Goal: Task Accomplishment & Management: Manage account settings

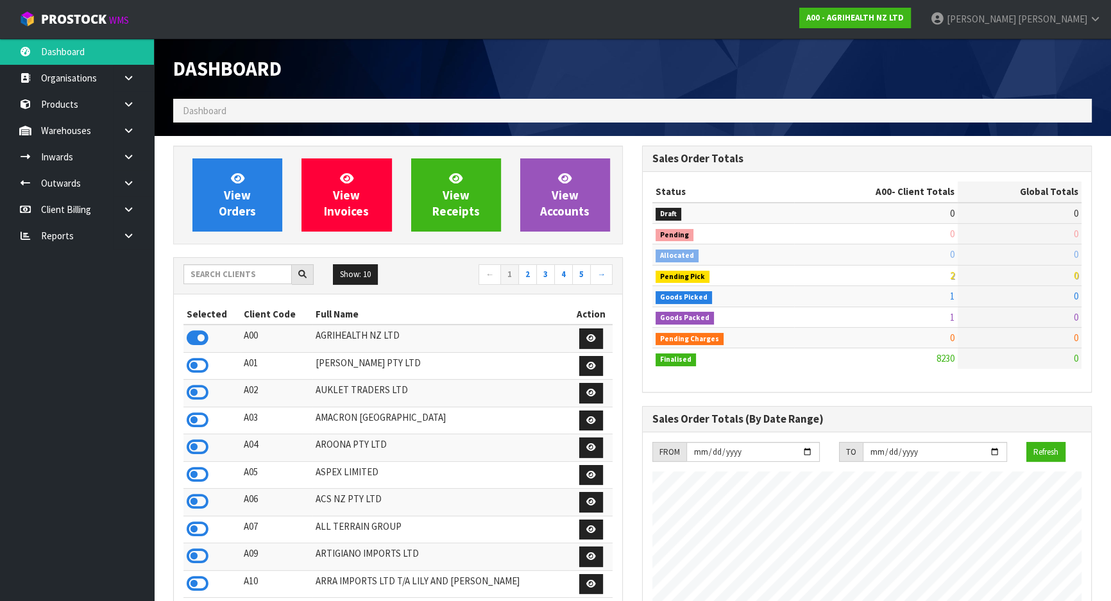
scroll to position [970, 468]
click at [225, 271] on input "text" at bounding box center [237, 274] width 108 height 20
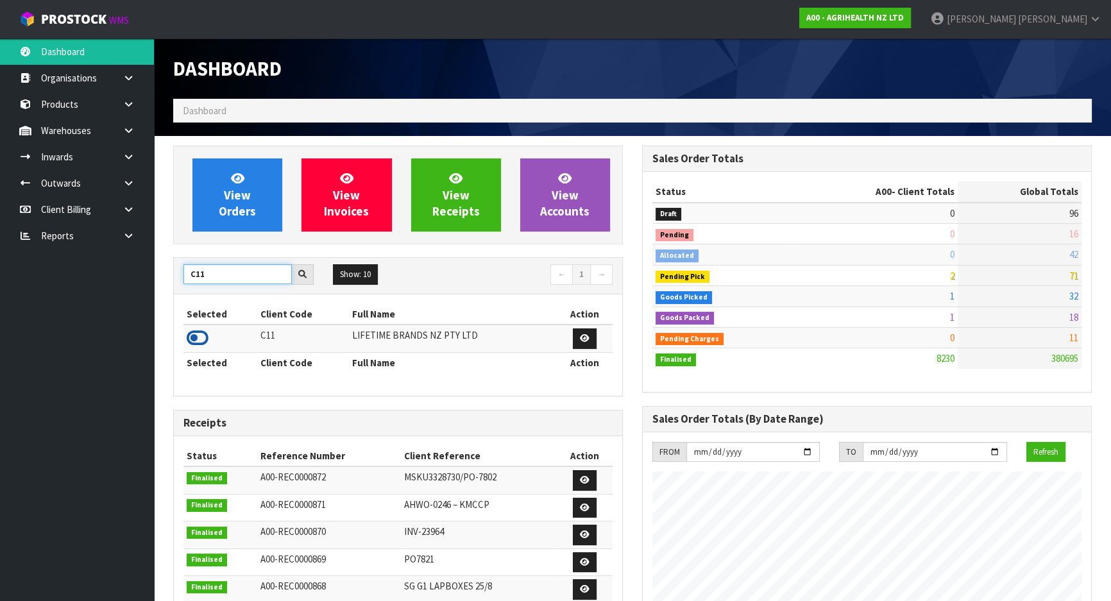
type input "C11"
click at [201, 339] on icon at bounding box center [198, 337] width 22 height 19
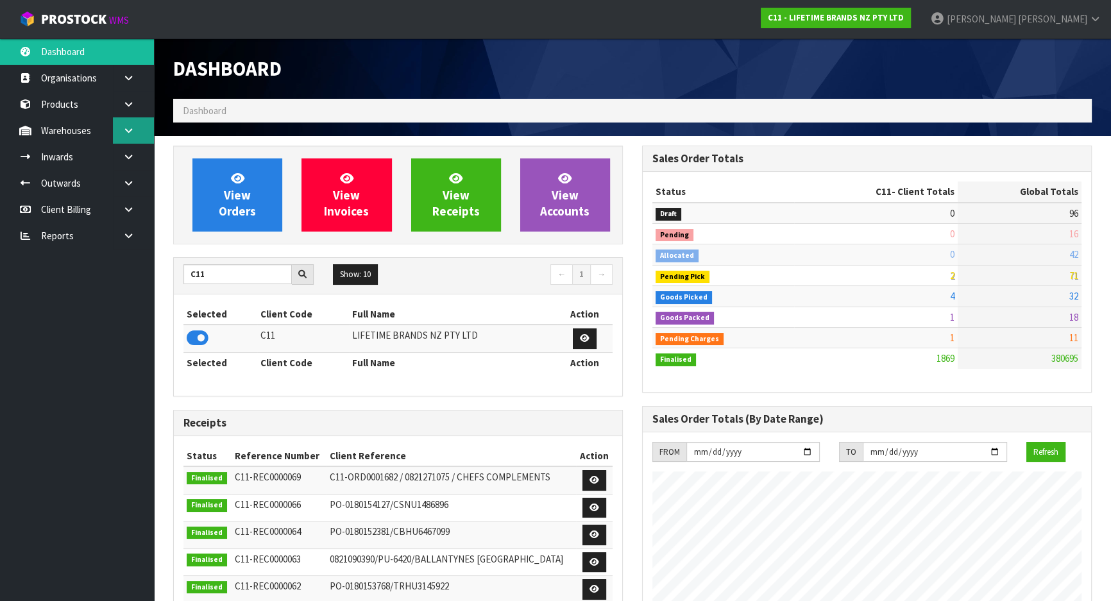
click at [131, 140] on link at bounding box center [133, 130] width 41 height 26
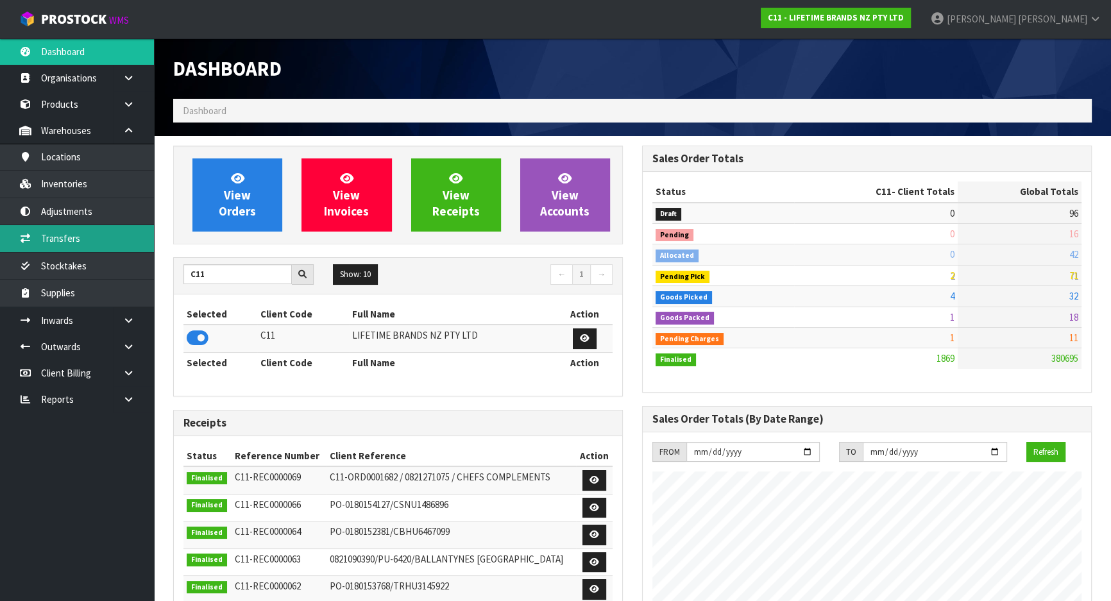
click at [122, 244] on link "Transfers" at bounding box center [77, 238] width 154 height 26
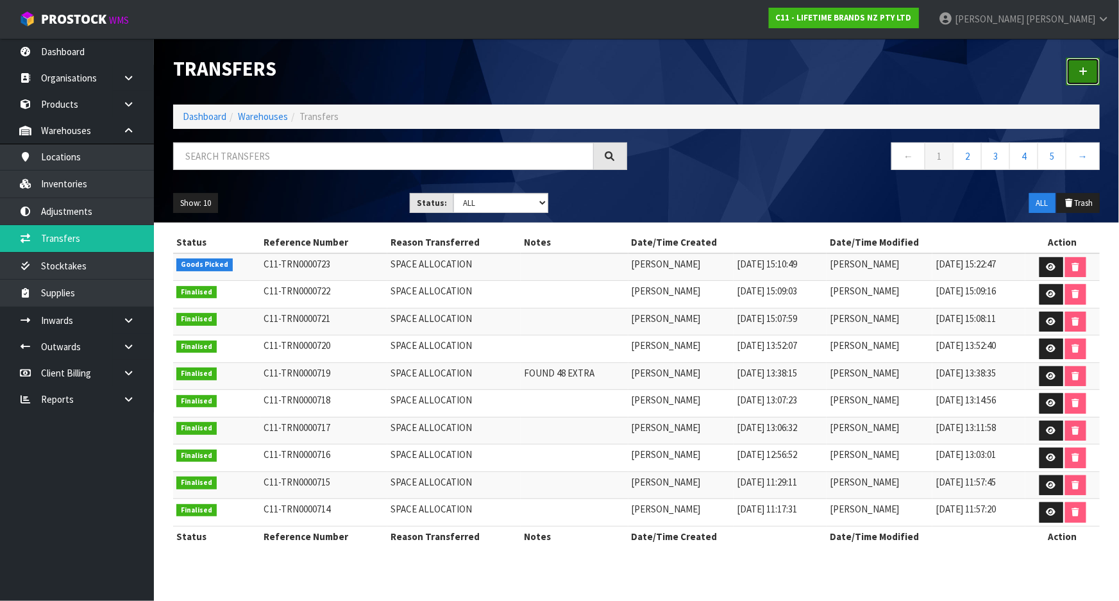
click at [1077, 69] on link at bounding box center [1082, 72] width 33 height 28
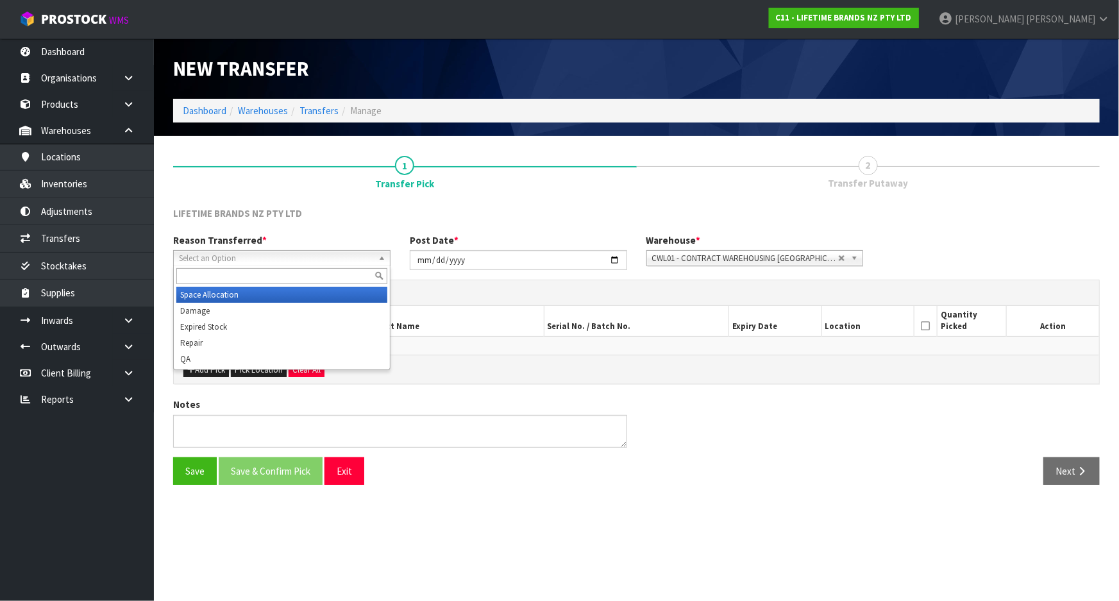
click at [291, 258] on span "Select an Option" at bounding box center [276, 258] width 194 height 15
click at [256, 293] on li "Space Allocation" at bounding box center [281, 295] width 211 height 16
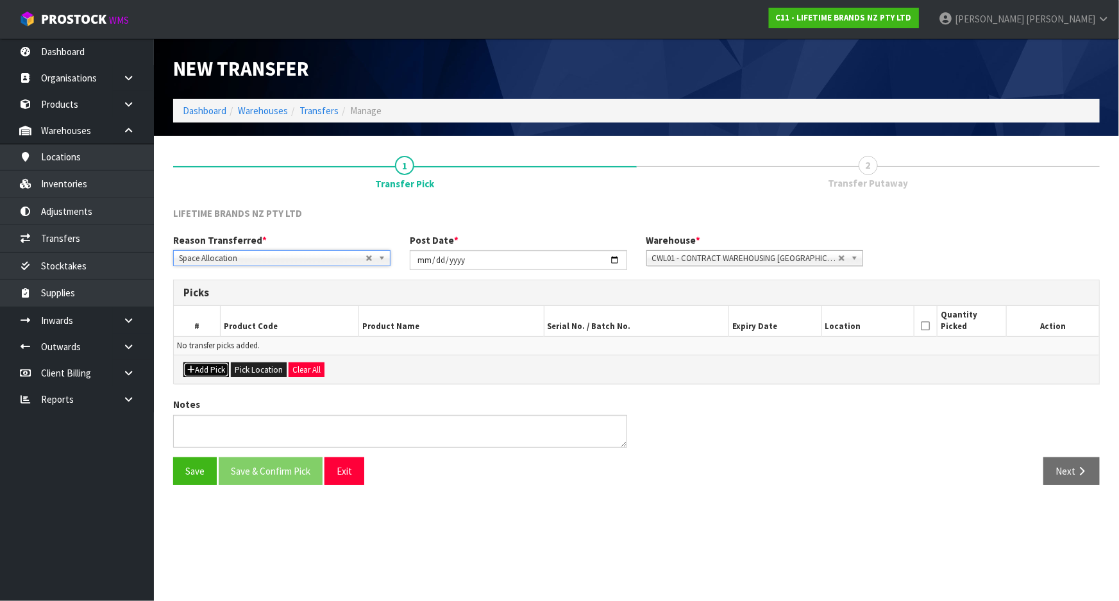
click at [211, 363] on button "Add Pick" at bounding box center [206, 369] width 46 height 15
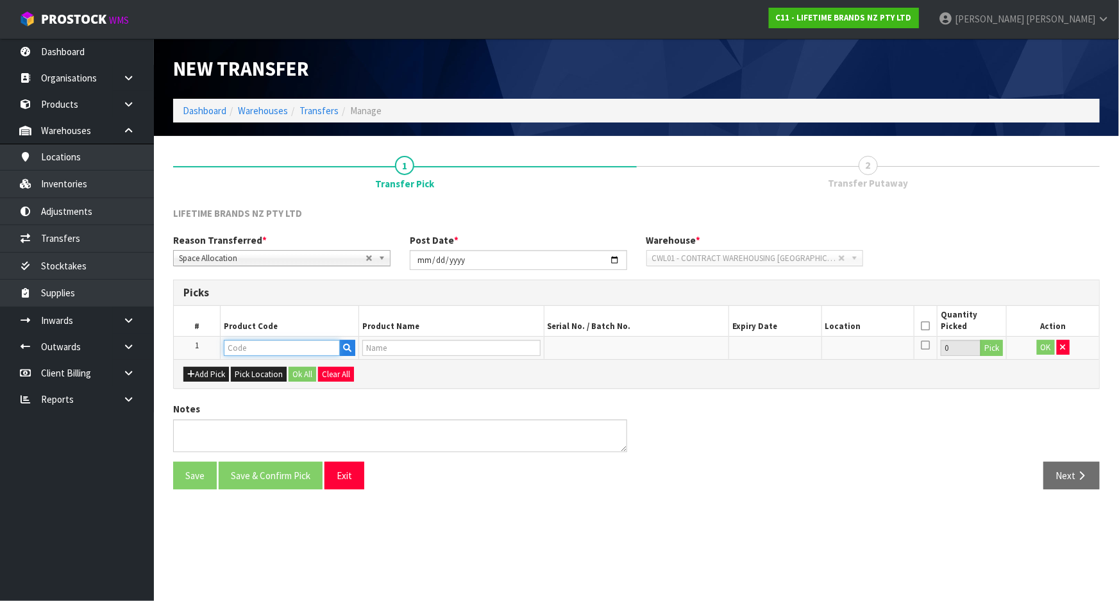
click at [260, 344] on input "text" at bounding box center [282, 348] width 116 height 16
click at [247, 348] on input "KO81BKSOHO" at bounding box center [282, 348] width 116 height 16
type input "KO8IBKSOHO"
click at [274, 366] on strong "KO8IBKSOHO" at bounding box center [266, 369] width 58 height 12
type input "KO8IBKSOHOBAU"
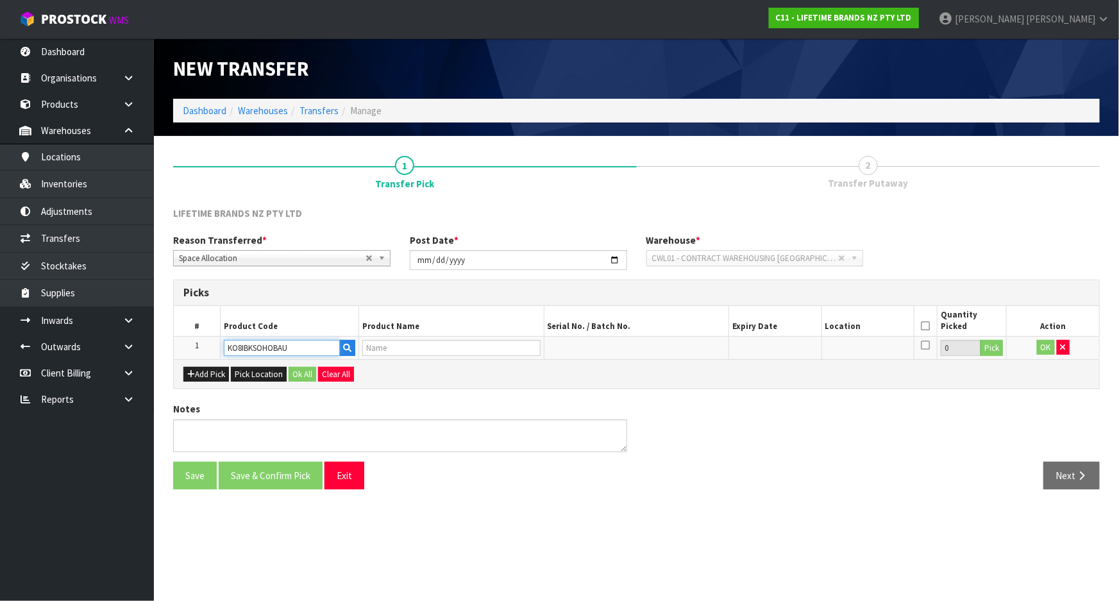
type input "KA GMT FTR 8IN BREAD W SHEATH AU"
click at [997, 345] on button "Pick" at bounding box center [991, 348] width 22 height 17
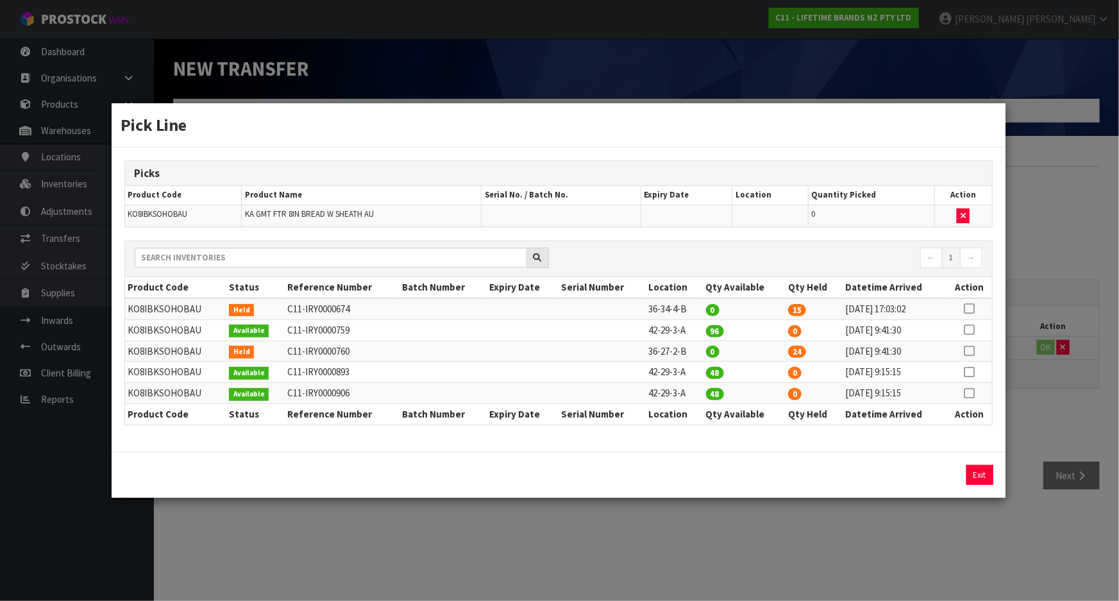
click at [975, 306] on td at bounding box center [969, 308] width 44 height 21
click at [971, 308] on icon at bounding box center [969, 308] width 10 height 1
click at [946, 473] on button "Assign Pick" at bounding box center [936, 475] width 53 height 20
type input "15"
click at [970, 351] on icon at bounding box center [969, 351] width 10 height 1
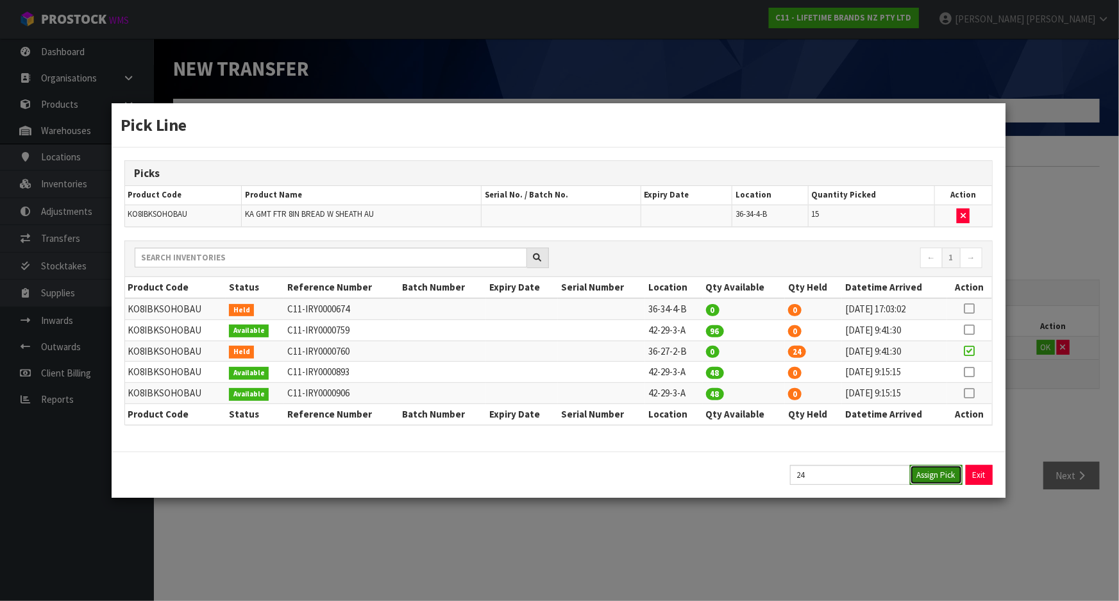
click at [934, 469] on button "Assign Pick" at bounding box center [936, 475] width 53 height 20
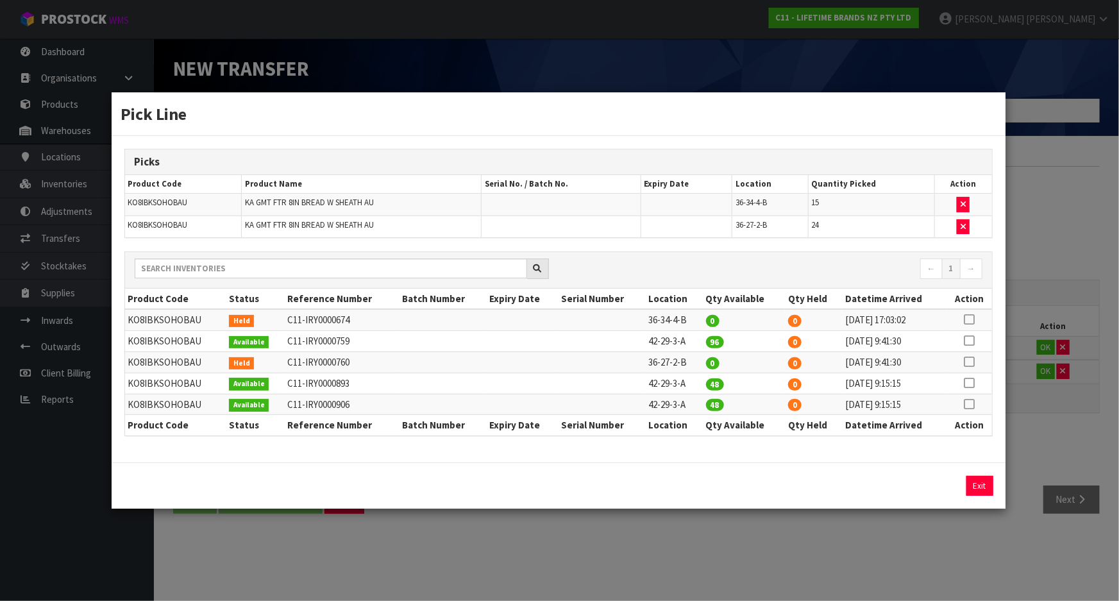
click at [887, 544] on div "Pick Line Picks Product Code Product Name Serial No. / Batch No. Expiry Date Lo…" at bounding box center [559, 300] width 1119 height 601
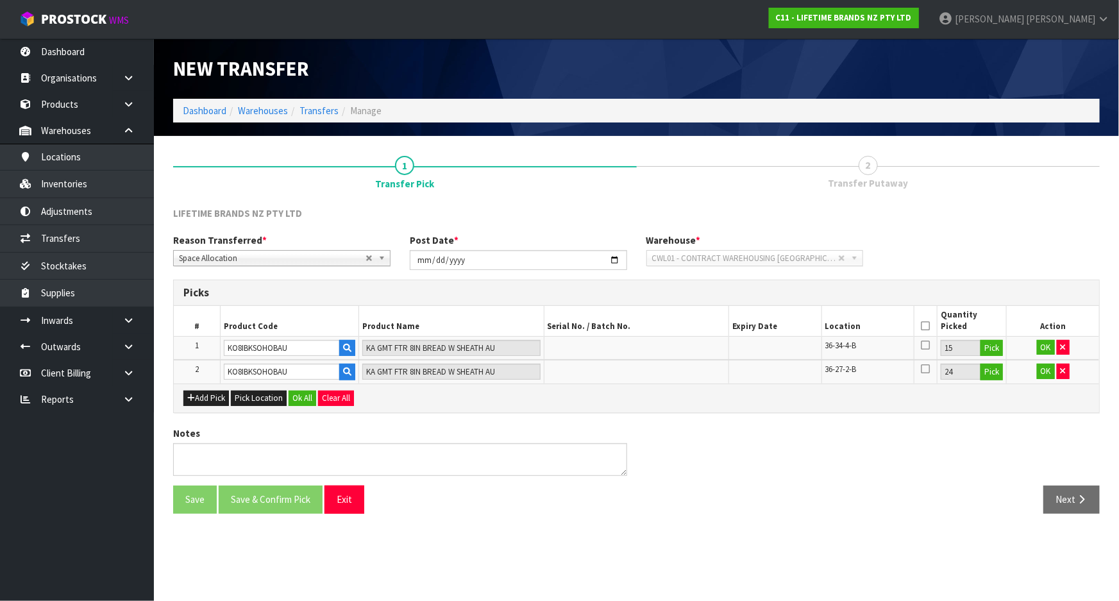
click at [922, 326] on icon at bounding box center [925, 326] width 9 height 1
click at [1049, 344] on button "OK" at bounding box center [1046, 347] width 18 height 15
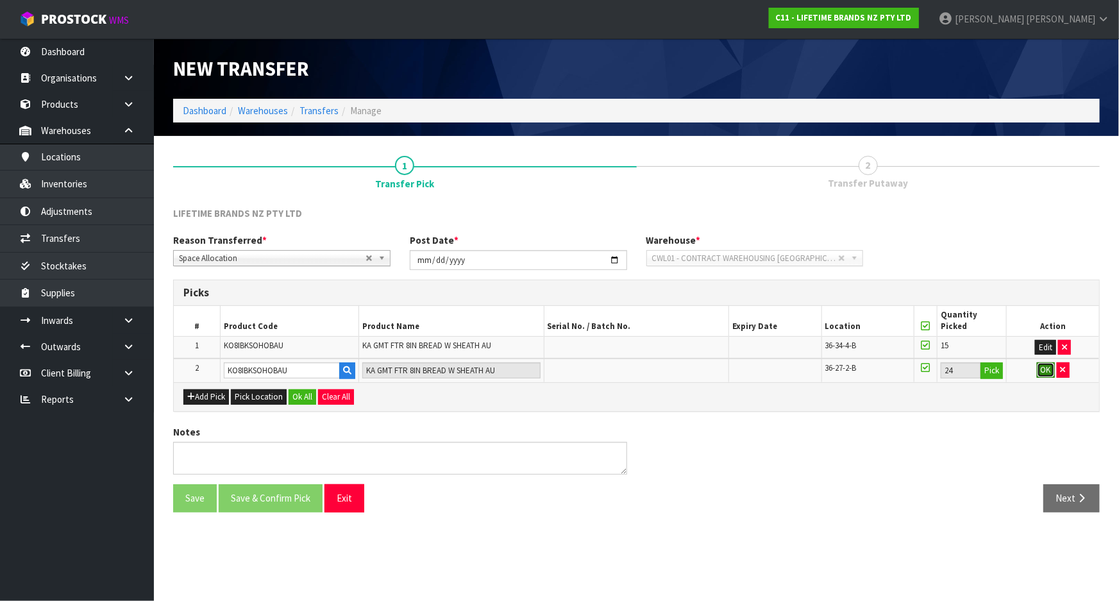
click at [1041, 372] on button "OK" at bounding box center [1046, 369] width 18 height 15
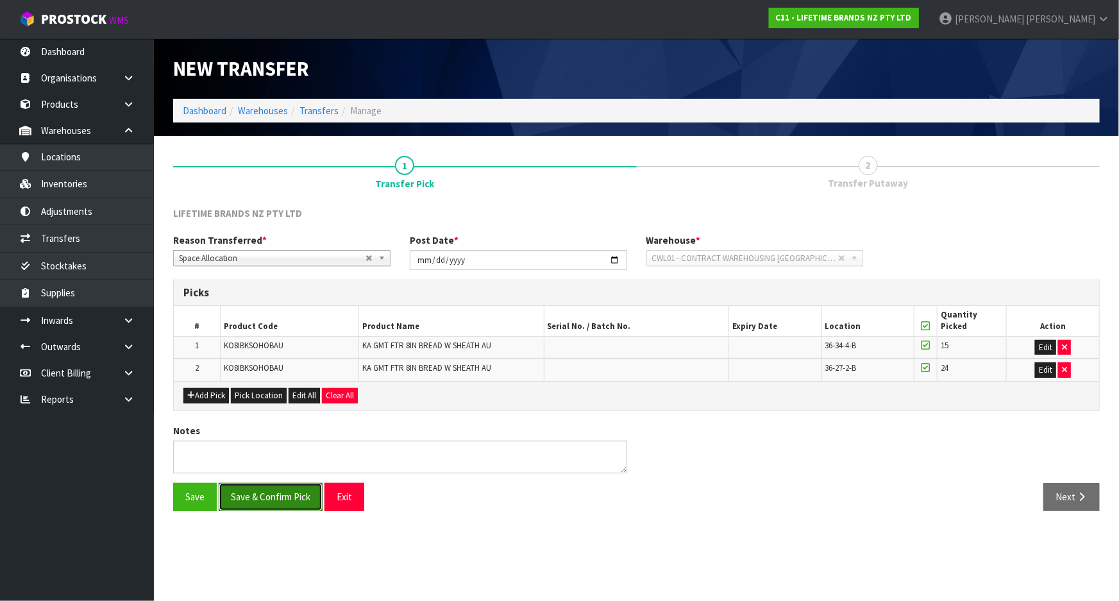
click at [283, 487] on button "Save & Confirm Pick" at bounding box center [271, 497] width 104 height 28
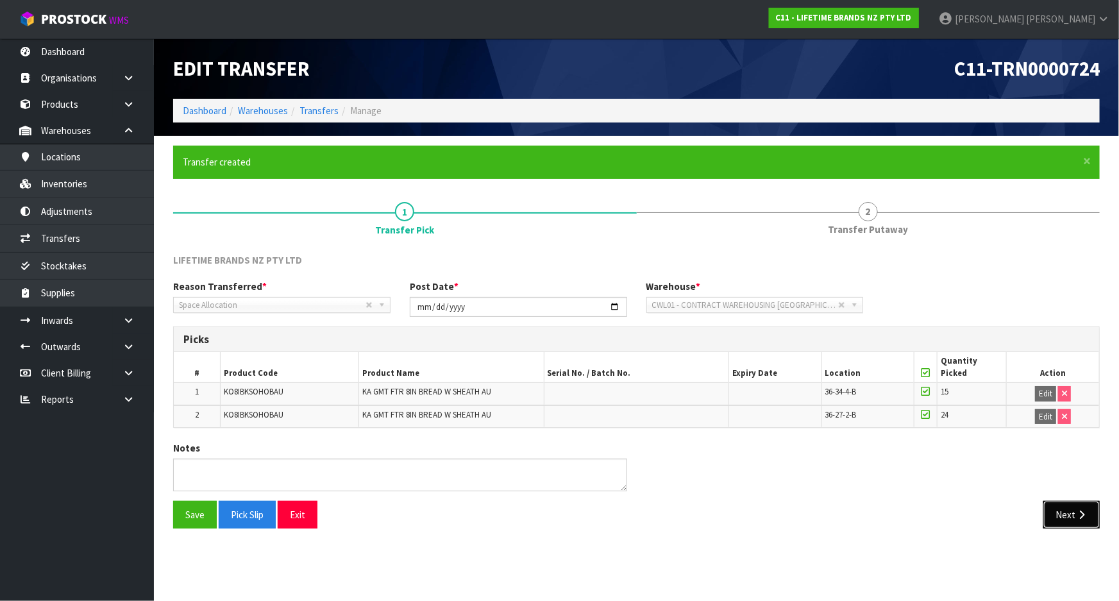
click at [1062, 517] on button "Next" at bounding box center [1071, 515] width 56 height 28
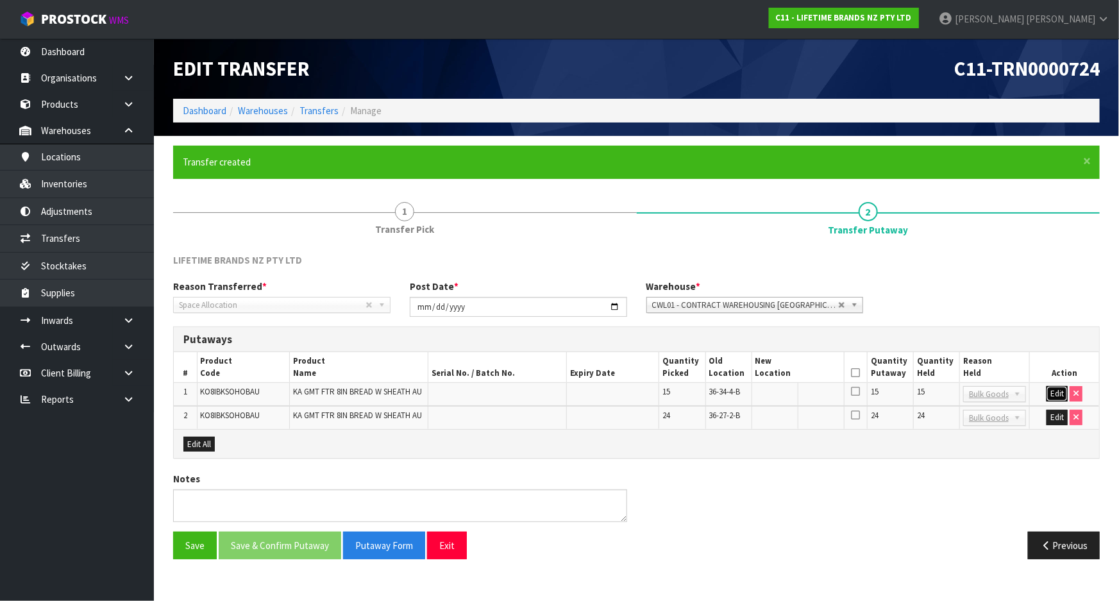
click at [1058, 391] on button "Edit" at bounding box center [1056, 393] width 21 height 15
click at [1058, 417] on button "Edit" at bounding box center [1056, 417] width 21 height 15
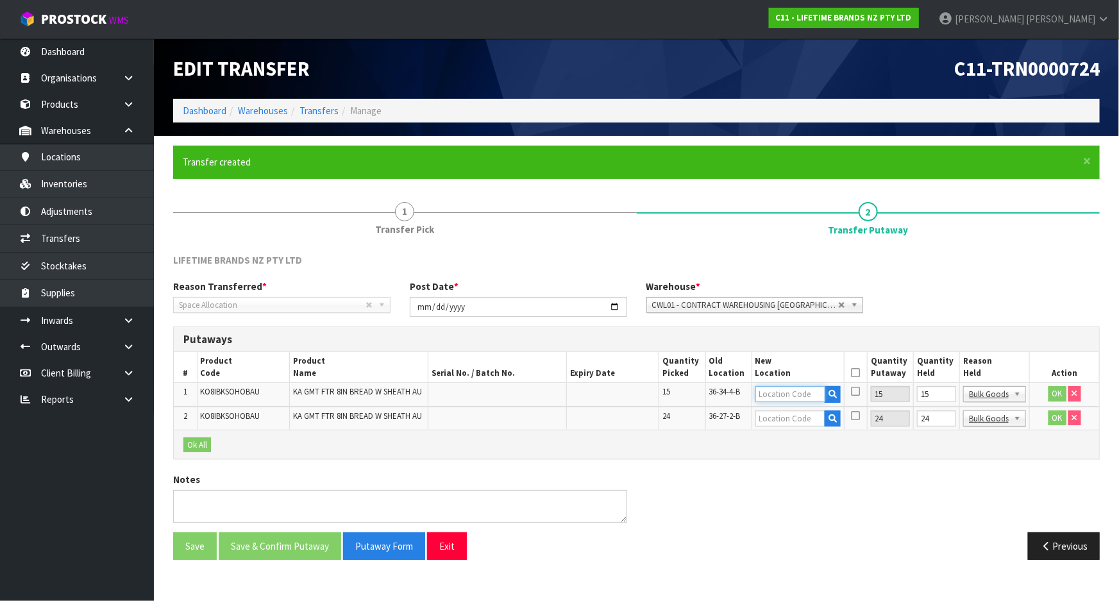
click at [806, 395] on input "text" at bounding box center [790, 394] width 70 height 16
drag, startPoint x: 805, startPoint y: 394, endPoint x: 721, endPoint y: 387, distance: 83.7
click at [721, 387] on tr "1 KO8IBKSOHOBAU KA GMT FTR 8IN BREAD W SHEATH AU 15 36-34-4-B 42-29-3-A 15 15 B…" at bounding box center [636, 395] width 925 height 24
type input "42-29-3-A"
click at [770, 423] on input "text" at bounding box center [790, 418] width 70 height 16
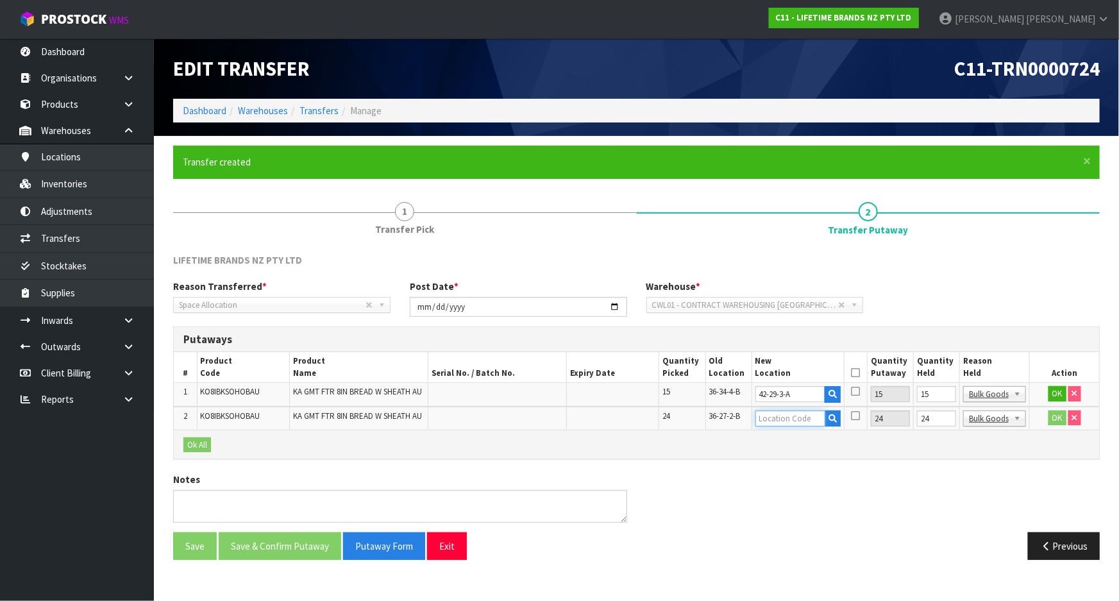
paste input "42-29-3-A"
type input "42-29-3-A"
click at [938, 392] on input "15" at bounding box center [936, 394] width 39 height 16
type input "0"
click at [937, 414] on input "24" at bounding box center [936, 418] width 39 height 16
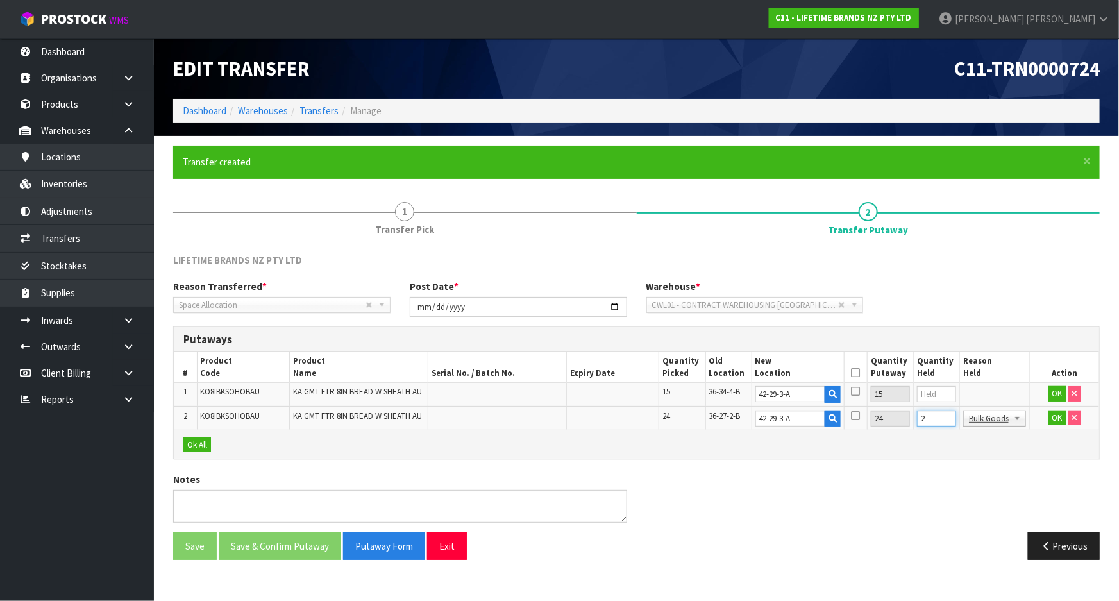
type input "0"
click at [1054, 394] on button "OK" at bounding box center [1057, 393] width 18 height 15
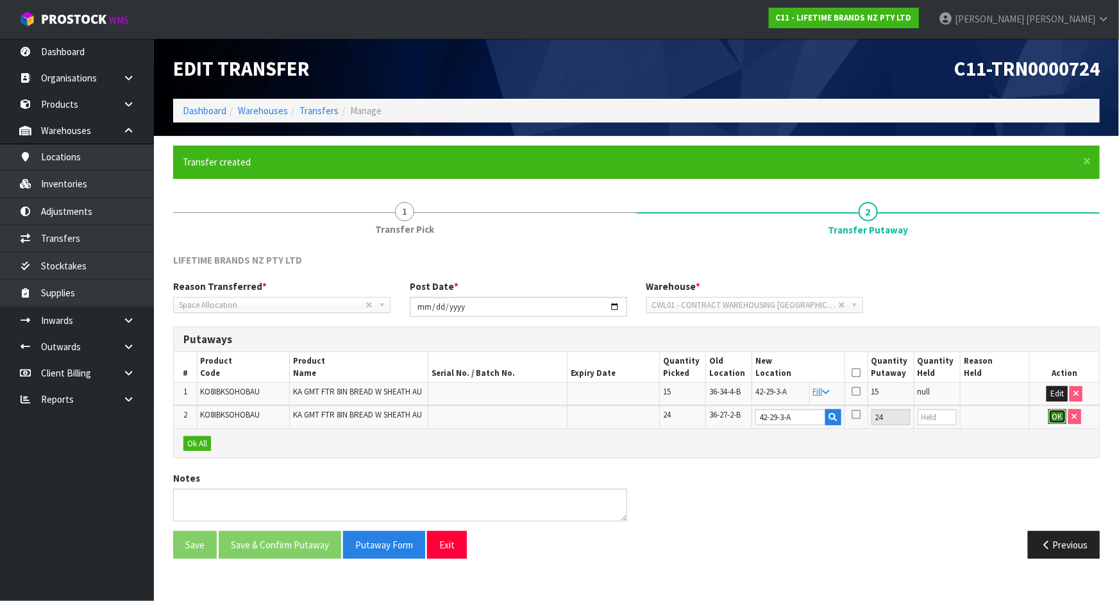
click at [1054, 412] on button "OK" at bounding box center [1057, 416] width 18 height 15
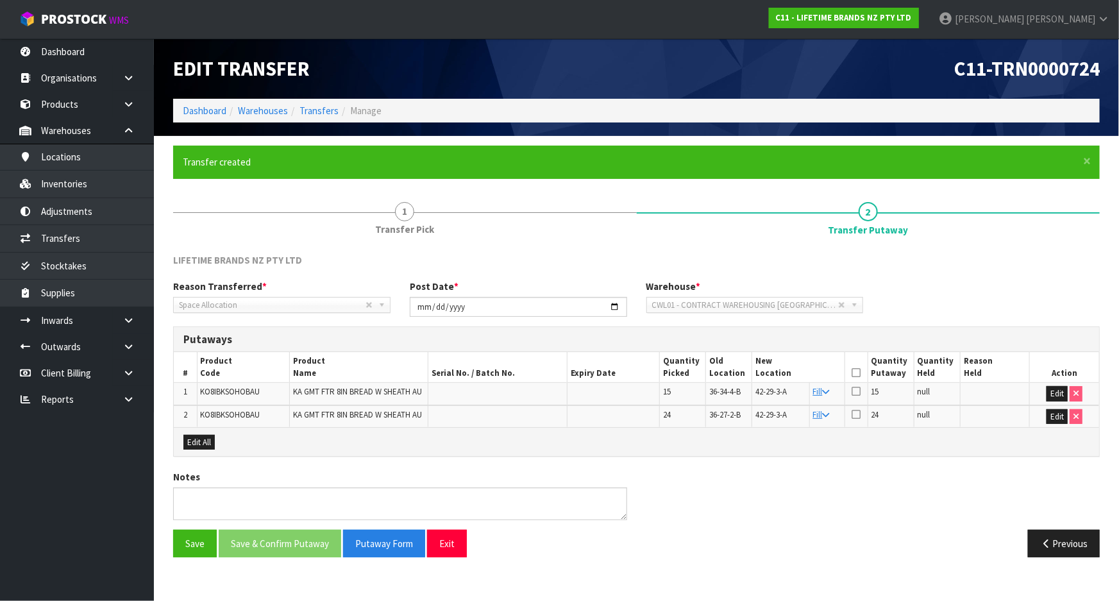
click at [857, 373] on icon at bounding box center [856, 373] width 9 height 1
click at [280, 541] on button "Save & Confirm Putaway" at bounding box center [280, 544] width 122 height 28
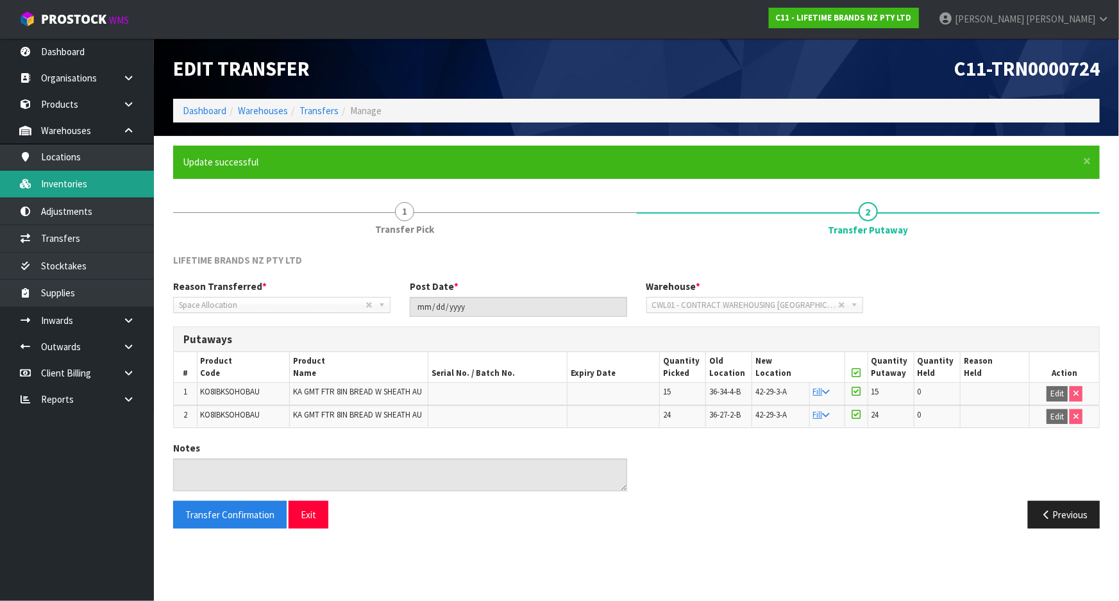
click at [109, 196] on link "Inventories" at bounding box center [77, 184] width 154 height 26
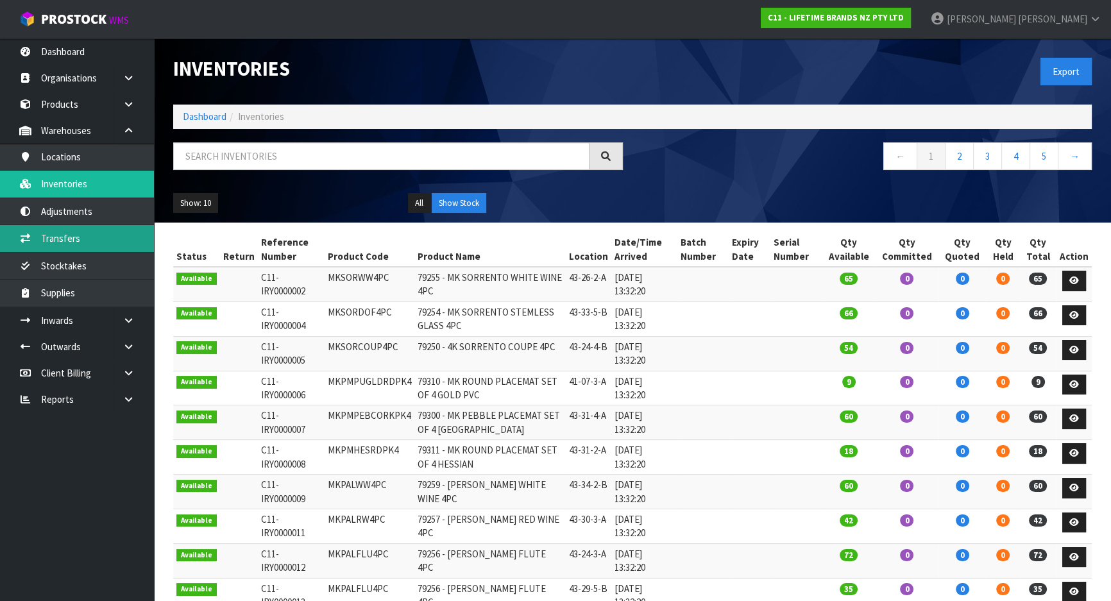
click at [131, 229] on link "Transfers" at bounding box center [77, 238] width 154 height 26
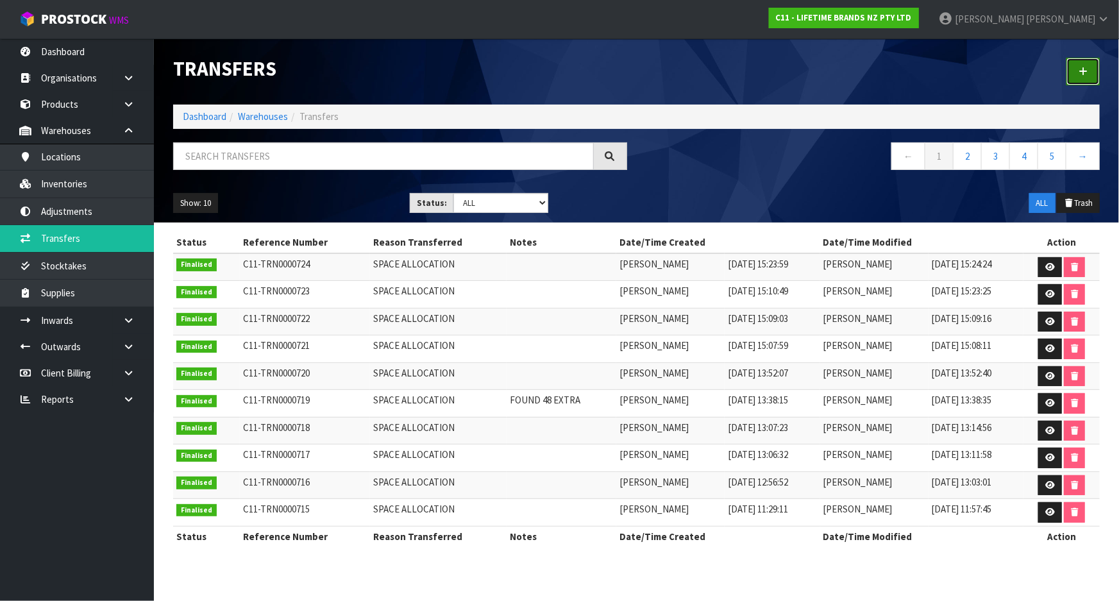
click at [1084, 76] on link at bounding box center [1082, 72] width 33 height 28
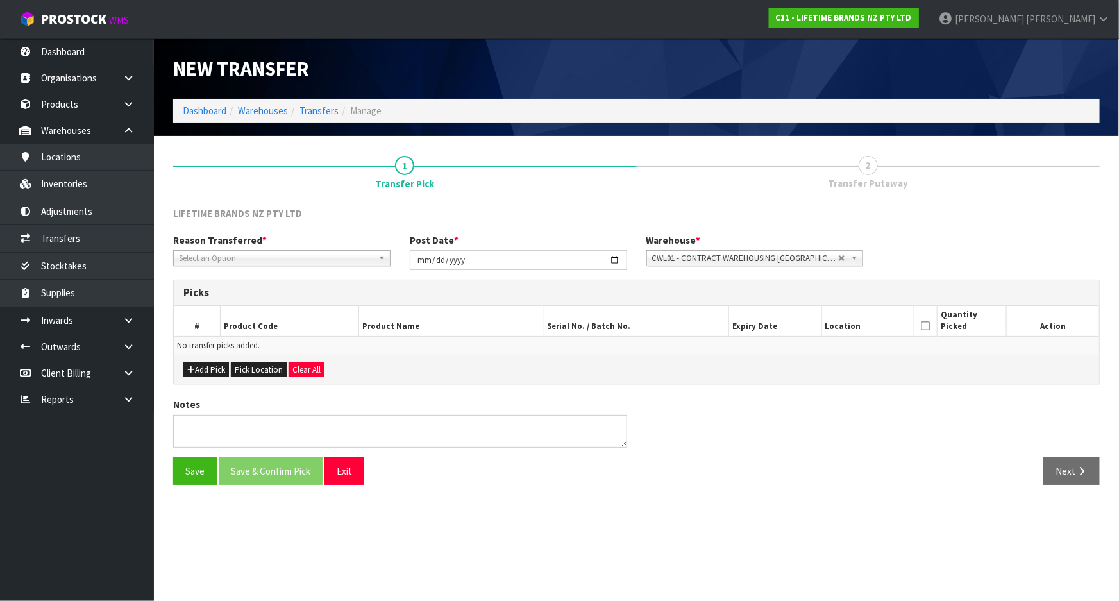
click at [333, 263] on span "Select an Option" at bounding box center [276, 258] width 194 height 15
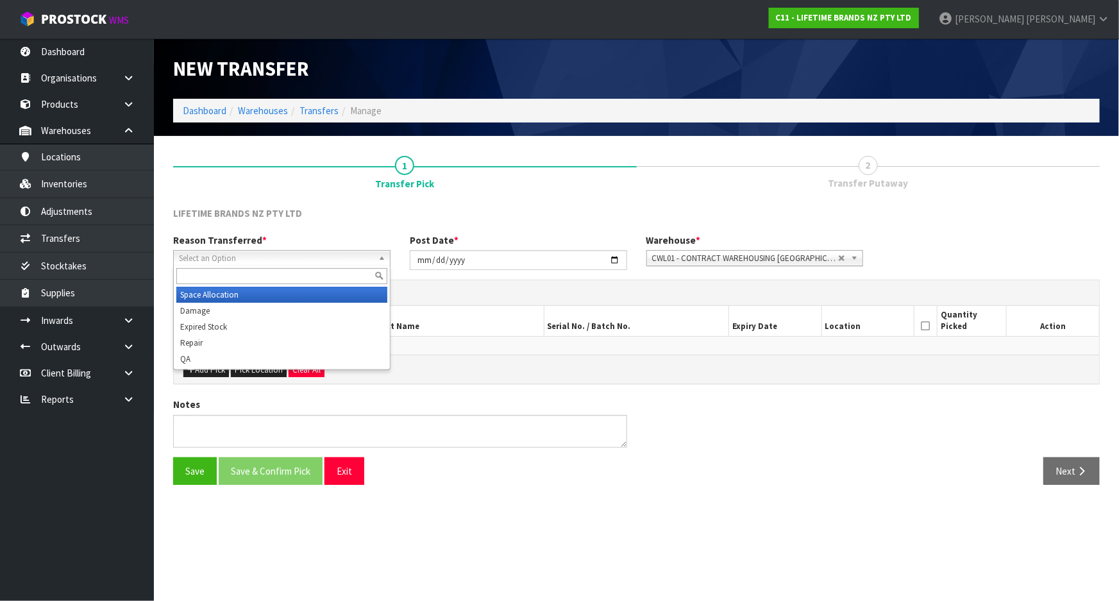
click at [260, 296] on li "Space Allocation" at bounding box center [281, 295] width 211 height 16
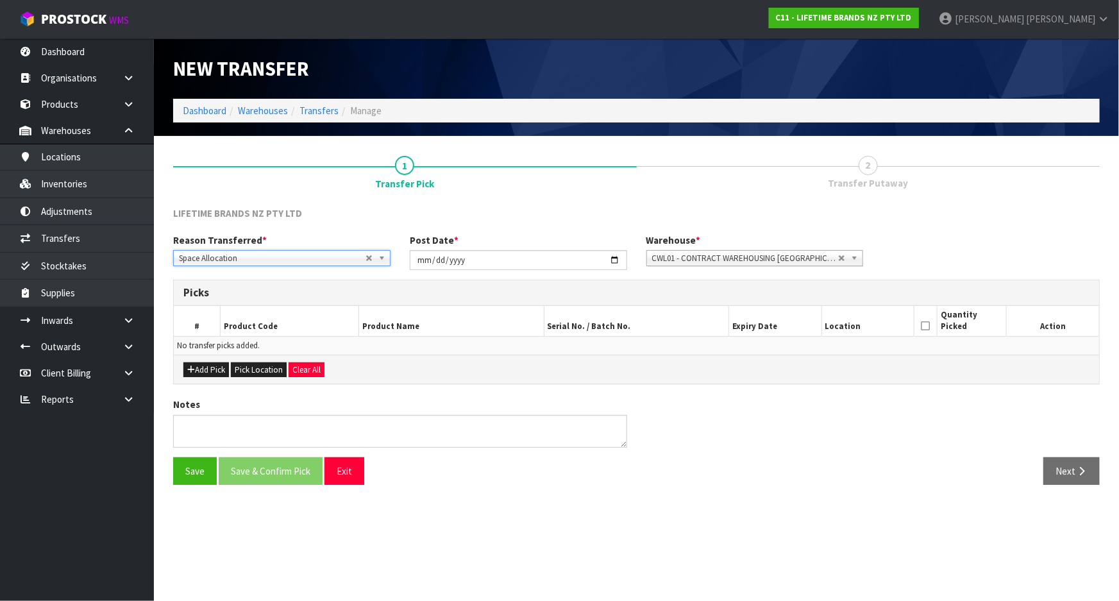
click at [194, 377] on div "Add Pick Pick Location Clear All" at bounding box center [636, 369] width 925 height 29
click at [203, 372] on button "Add Pick" at bounding box center [206, 369] width 46 height 15
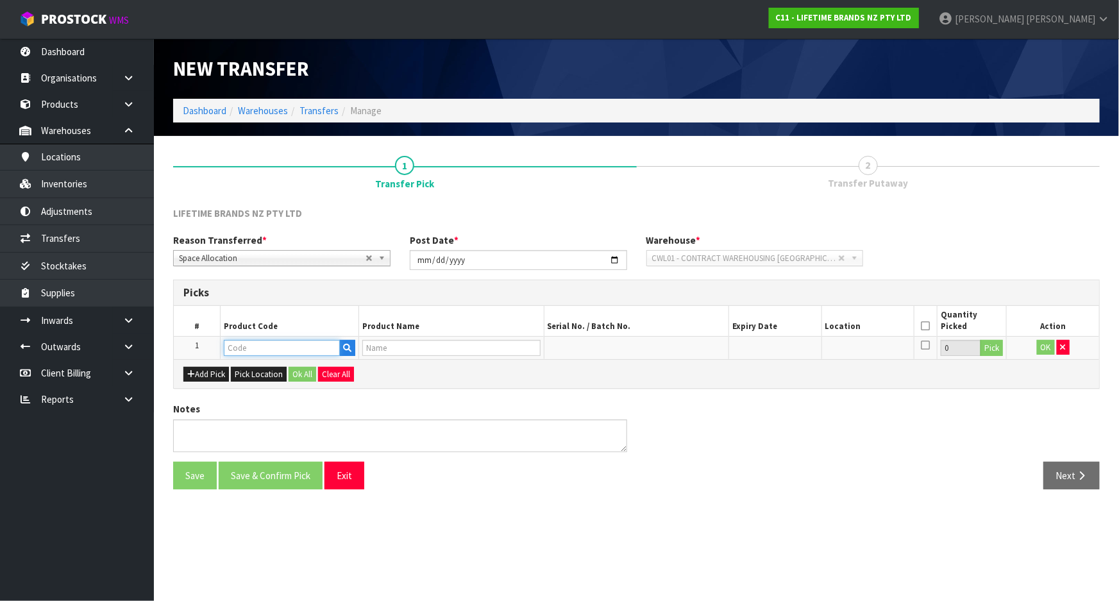
click at [264, 352] on input "text" at bounding box center [282, 348] width 116 height 16
type input "KCMCHB35"
click at [275, 373] on strong "KCMCHB35" at bounding box center [260, 369] width 47 height 12
type input "KCMCHB35SH"
type input "81071 - MC LOOSE BASE SQ DP CKE PN 23X23X7CM NS"
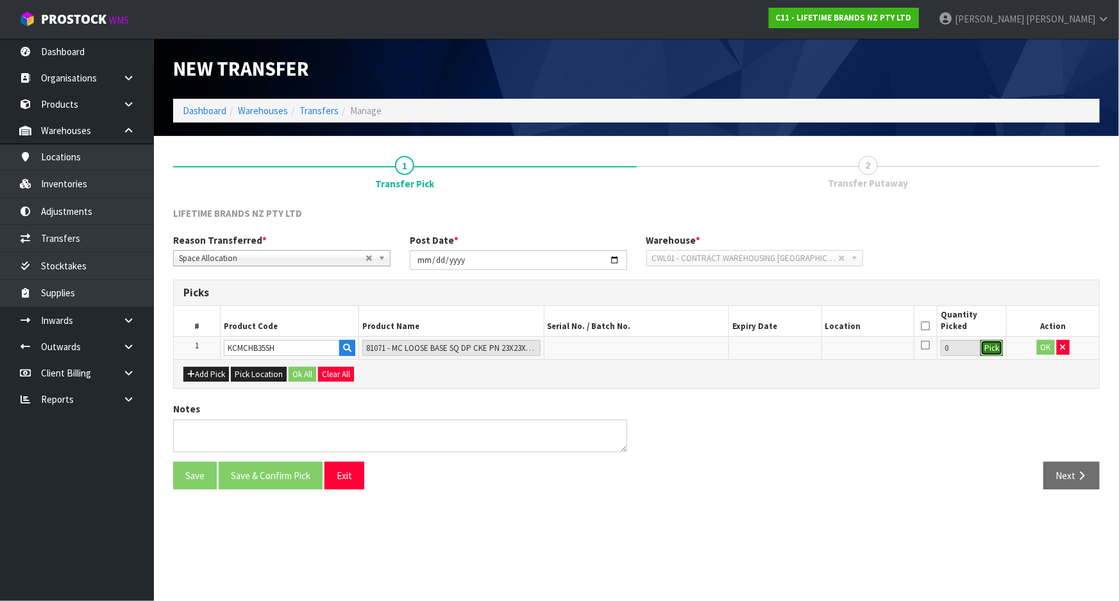
click at [991, 346] on button "Pick" at bounding box center [991, 348] width 22 height 17
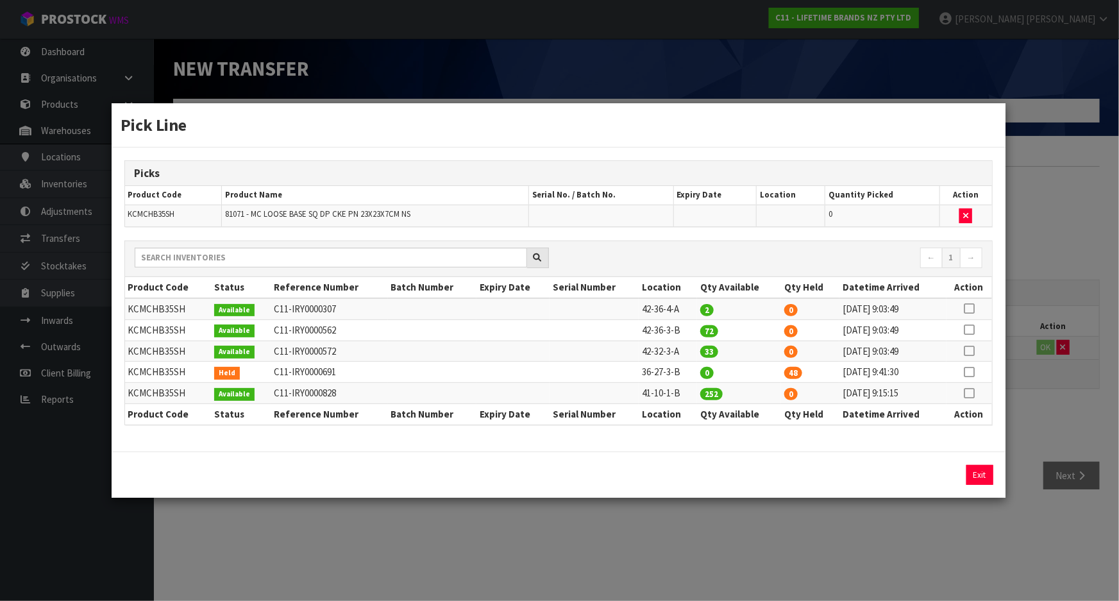
click at [968, 372] on icon at bounding box center [969, 372] width 10 height 1
click at [924, 486] on div "48 Assign Pick Exit" at bounding box center [559, 474] width 894 height 46
click at [907, 523] on div "Pick Line Picks Product Code Product Name Serial No. / Batch No. Expiry Date Lo…" at bounding box center [559, 300] width 1119 height 601
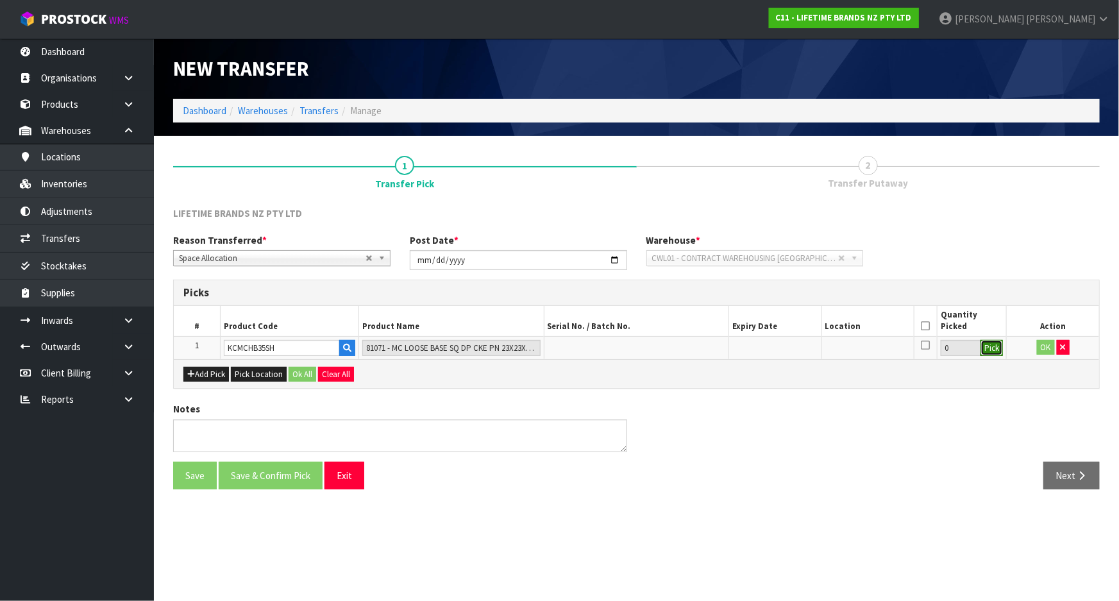
click at [986, 342] on button "Pick" at bounding box center [991, 348] width 22 height 17
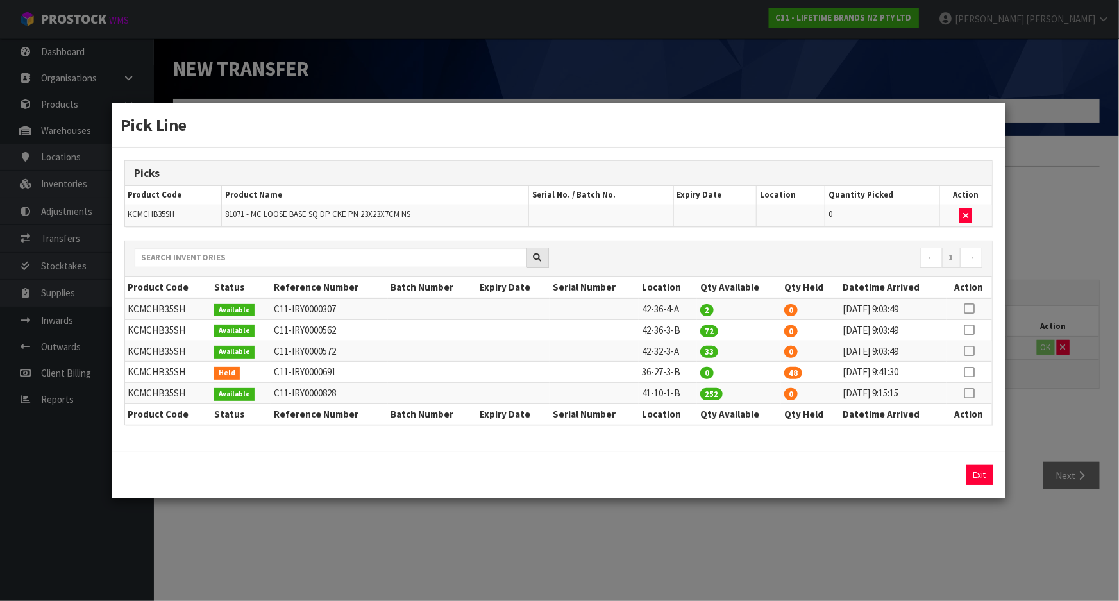
click at [669, 394] on td "41-10-1-B" at bounding box center [668, 393] width 58 height 21
copy tr "41-10-1-B"
click at [789, 537] on div "Pick Line Picks Product Code Product Name Serial No. / Batch No. Expiry Date Lo…" at bounding box center [559, 300] width 1119 height 601
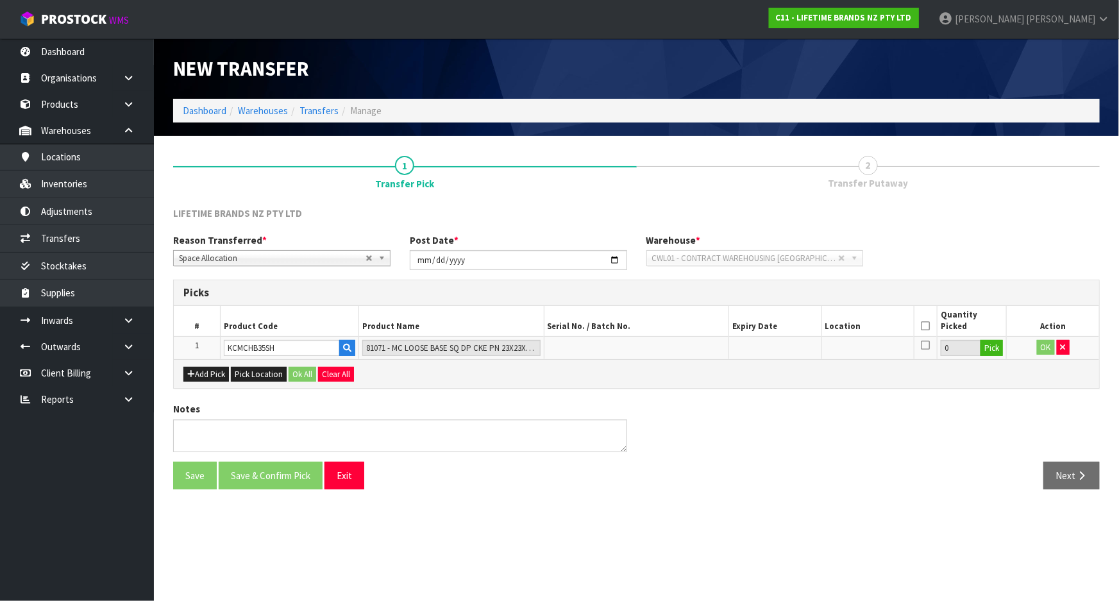
click at [925, 326] on icon at bounding box center [925, 326] width 9 height 1
click at [991, 348] on button "Pick" at bounding box center [991, 348] width 22 height 17
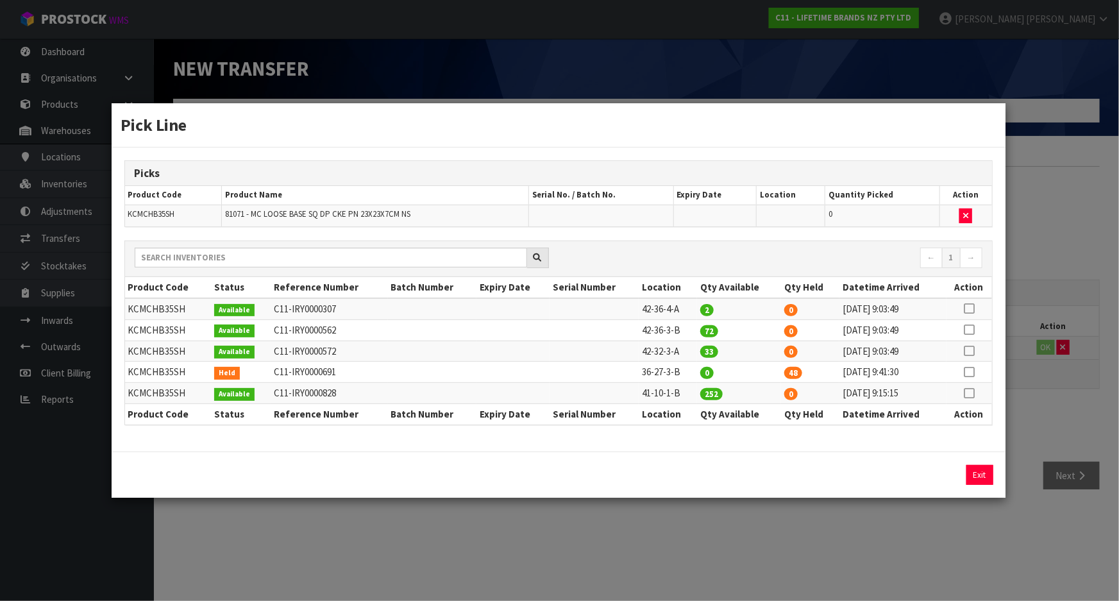
click at [970, 372] on icon at bounding box center [969, 372] width 10 height 1
click at [925, 473] on button "Assign Pick" at bounding box center [936, 475] width 53 height 20
type input "48"
click at [897, 526] on div "Pick Line Picks Product Code Product Name Serial No. / Batch No. Expiry Date Lo…" at bounding box center [559, 300] width 1119 height 601
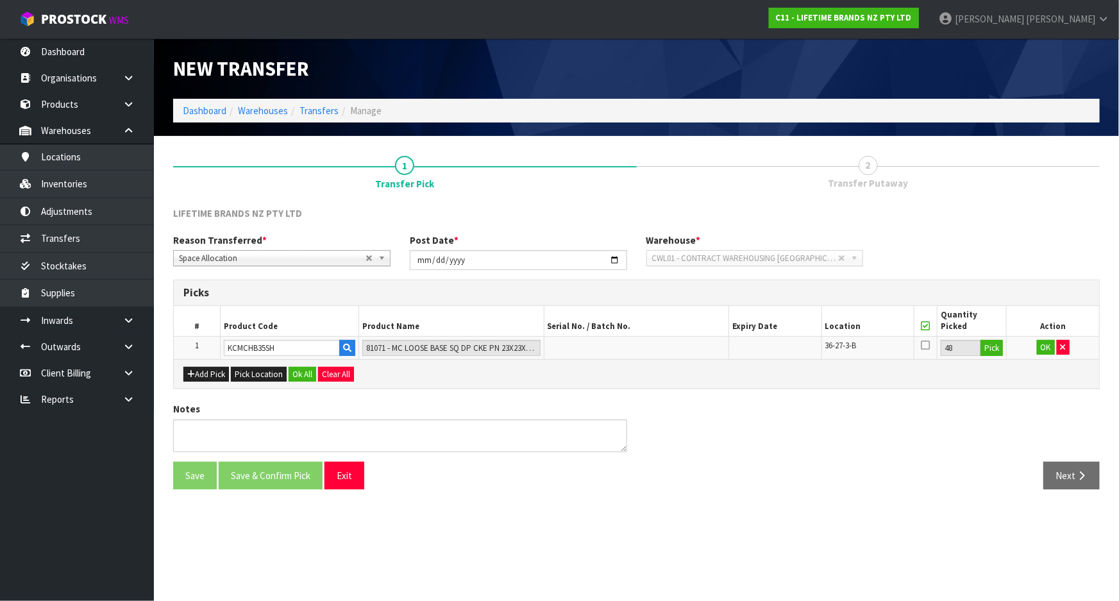
click at [925, 345] on icon at bounding box center [925, 345] width 9 height 10
click at [0, 0] on input "checkbox" at bounding box center [0, 0] width 0 height 0
click at [1045, 346] on button "OK" at bounding box center [1046, 347] width 18 height 15
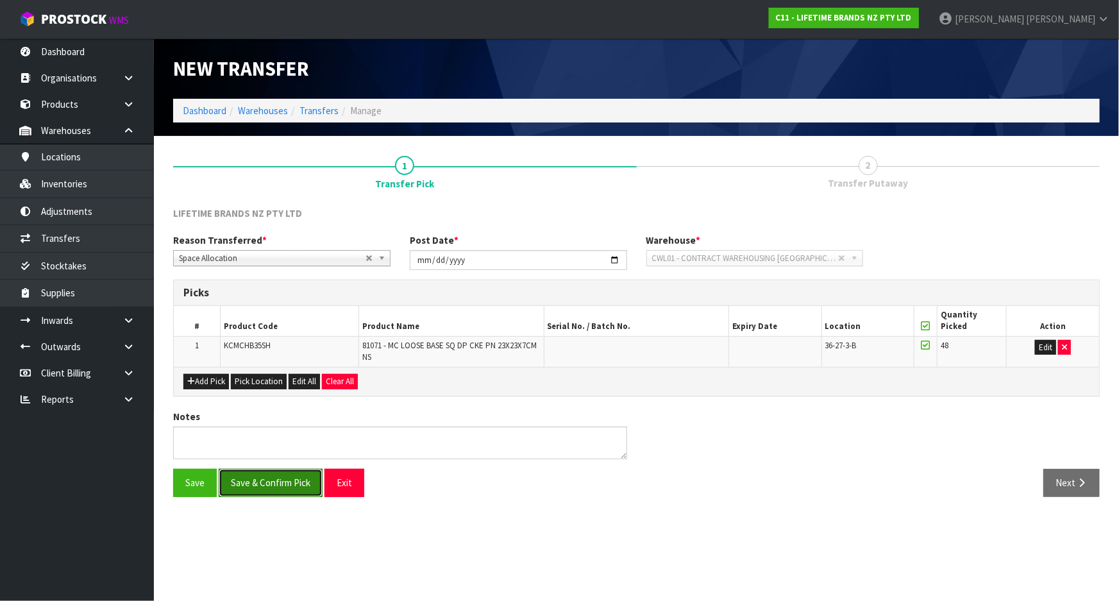
click at [287, 481] on button "Save & Confirm Pick" at bounding box center [271, 483] width 104 height 28
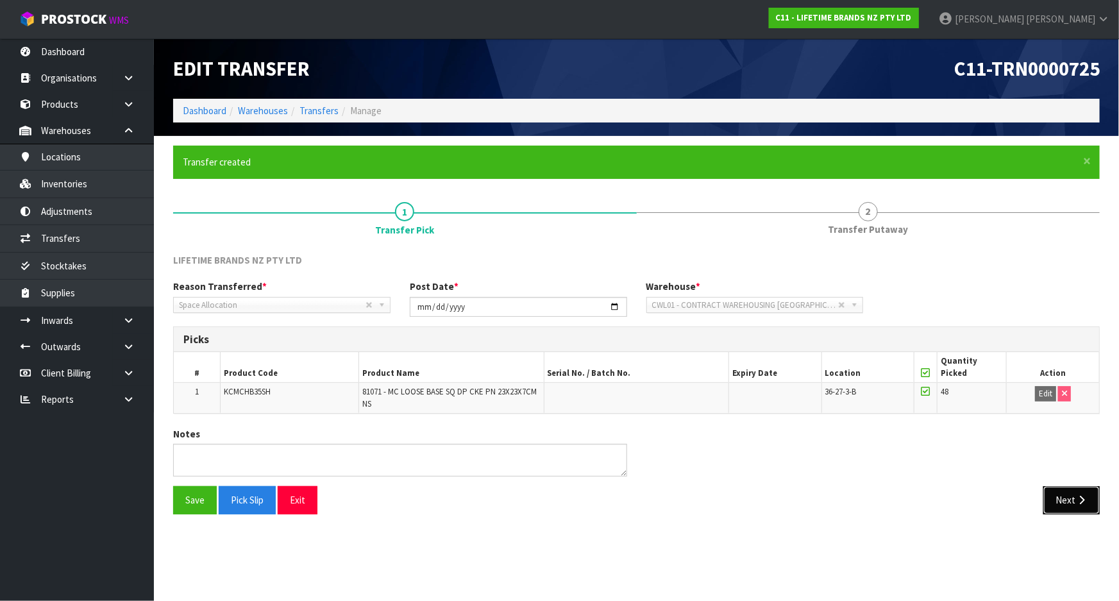
click at [1066, 496] on button "Next" at bounding box center [1071, 500] width 56 height 28
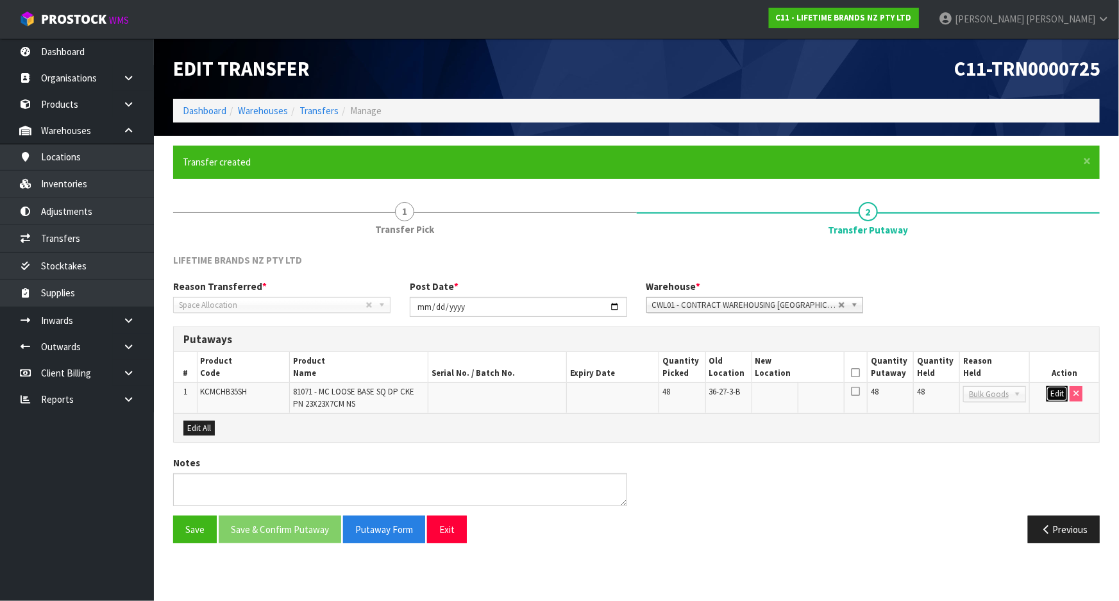
click at [1054, 396] on button "Edit" at bounding box center [1056, 393] width 21 height 15
click at [806, 395] on input "text" at bounding box center [790, 394] width 70 height 16
paste input "41-10-1-B"
type input "41-10-1-B"
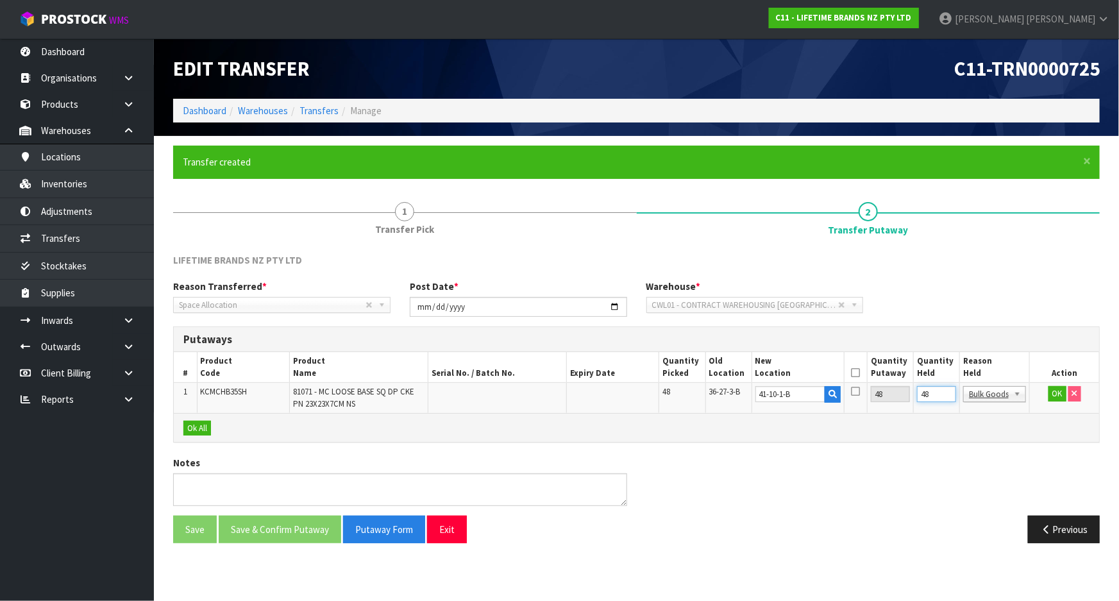
drag, startPoint x: 929, startPoint y: 394, endPoint x: 912, endPoint y: 397, distance: 16.9
click at [912, 397] on tr "1 KCMCHB35SH 81071 - MC LOOSE BASE SQ DP CKE PN 23X23X7CM NS 48 36-27-3-B 41-10…" at bounding box center [636, 398] width 925 height 30
type input "0"
click at [855, 373] on icon at bounding box center [856, 373] width 9 height 1
click at [1053, 394] on button "OK" at bounding box center [1057, 393] width 18 height 15
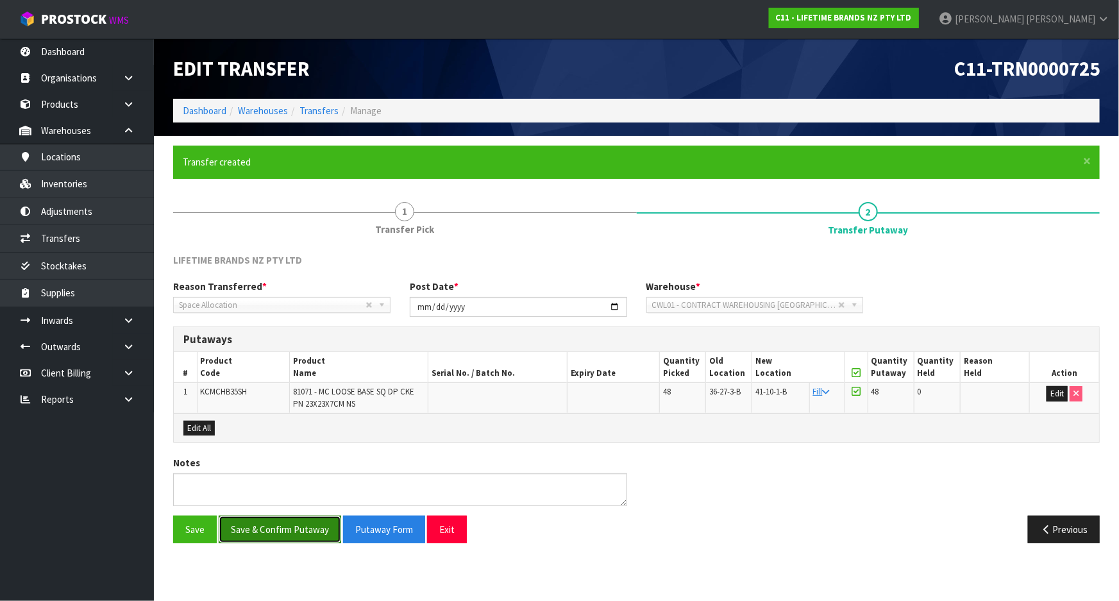
click at [280, 523] on button "Save & Confirm Putaway" at bounding box center [280, 530] width 122 height 28
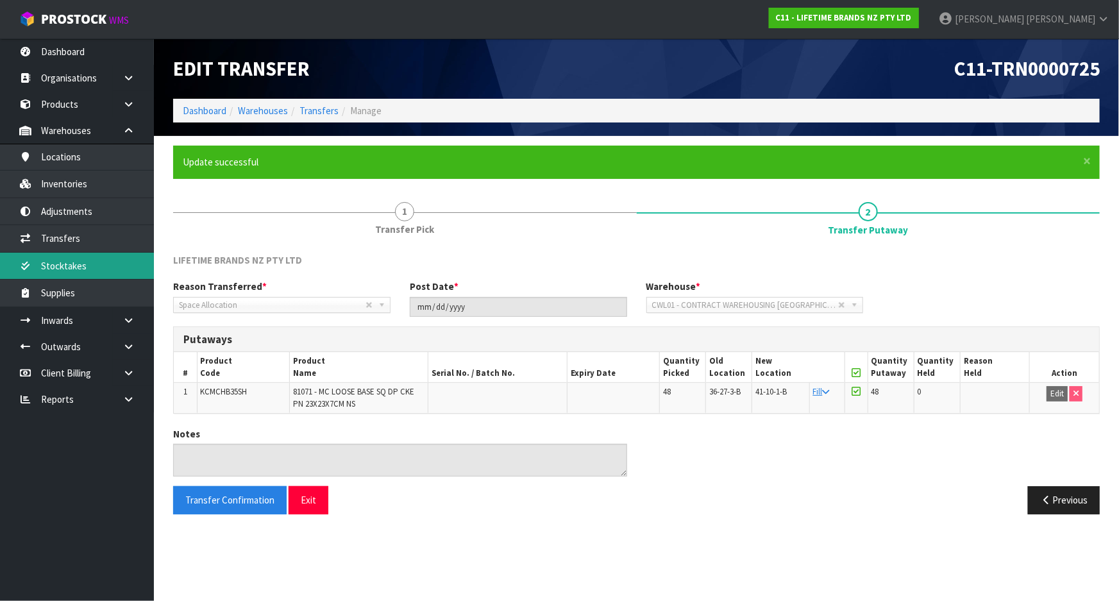
click at [100, 265] on link "Stocktakes" at bounding box center [77, 266] width 154 height 26
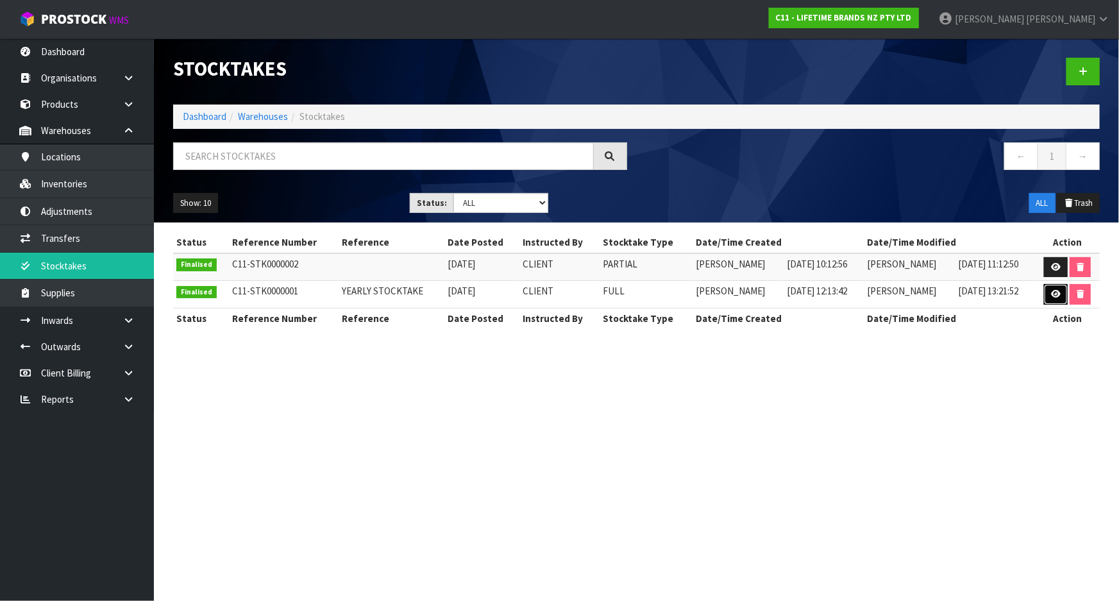
click at [1055, 290] on icon at bounding box center [1056, 294] width 10 height 8
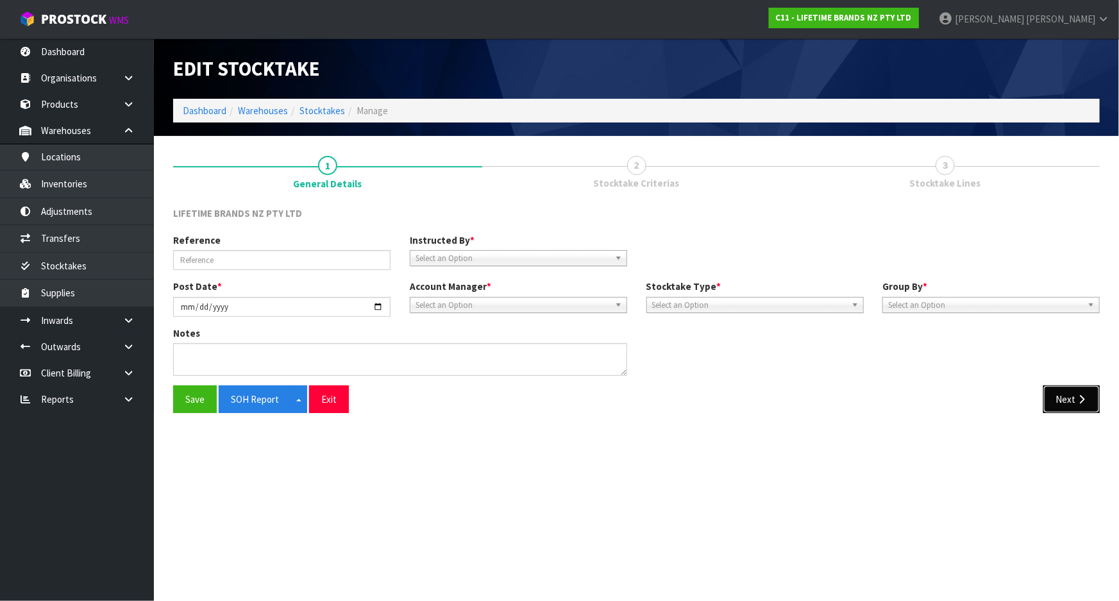
type input "YEARLY STOCKTAKE"
type input "[DATE]"
click at [1081, 405] on button "Next" at bounding box center [1071, 399] width 56 height 28
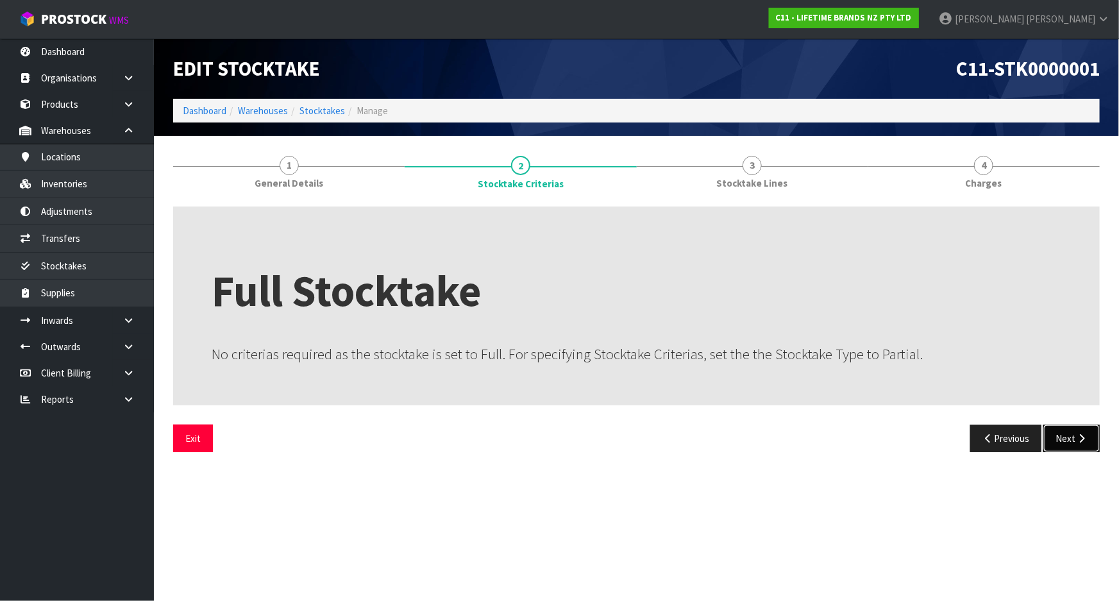
click at [1065, 440] on button "Next" at bounding box center [1071, 438] width 56 height 28
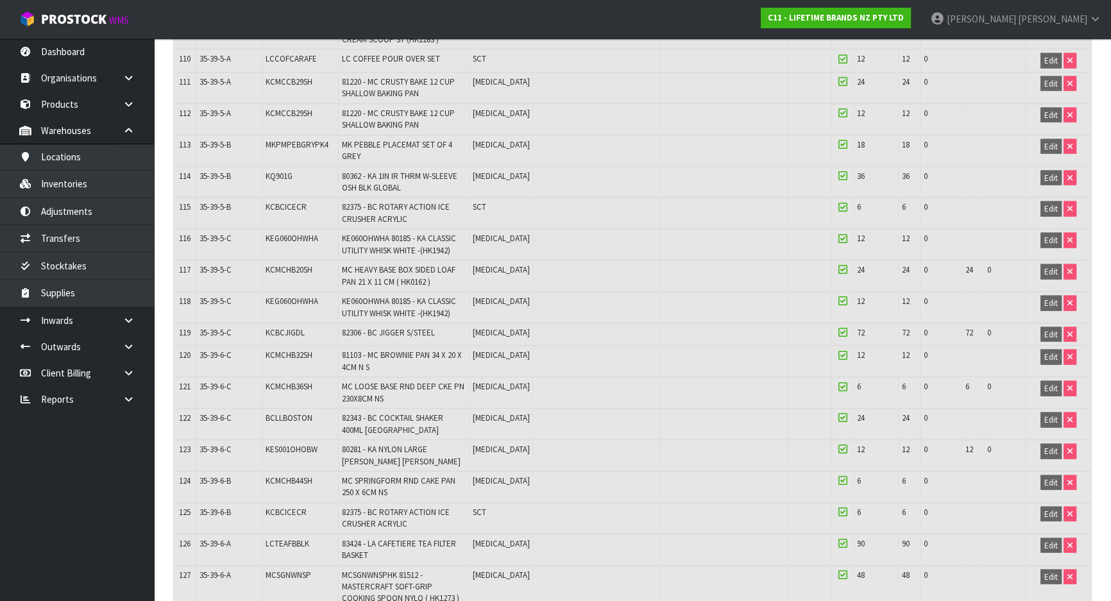
scroll to position [4374, 0]
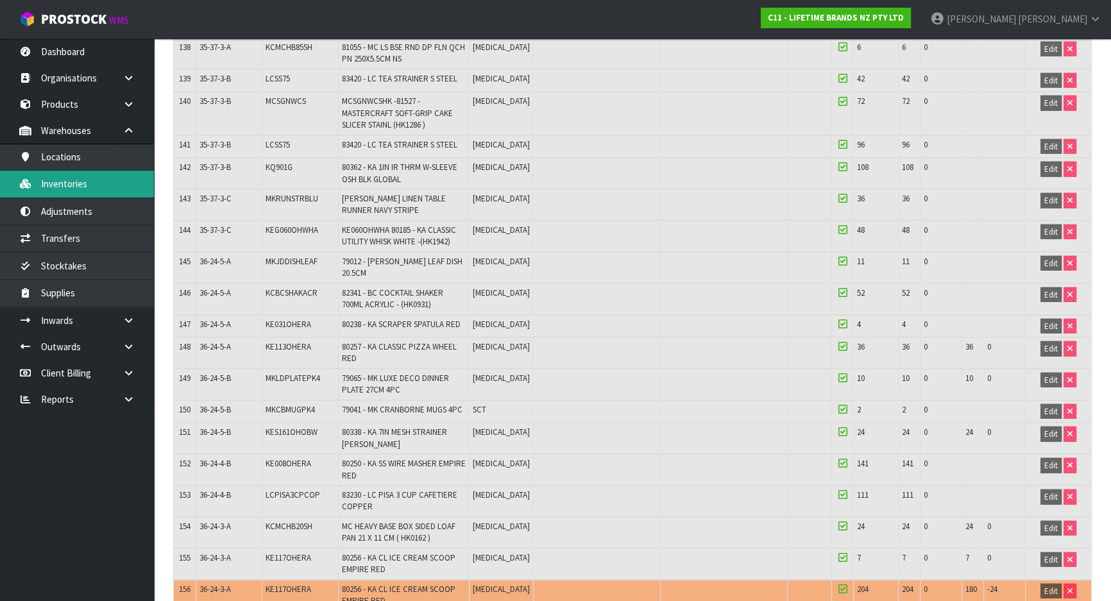
click at [128, 190] on link "Inventories" at bounding box center [77, 184] width 154 height 26
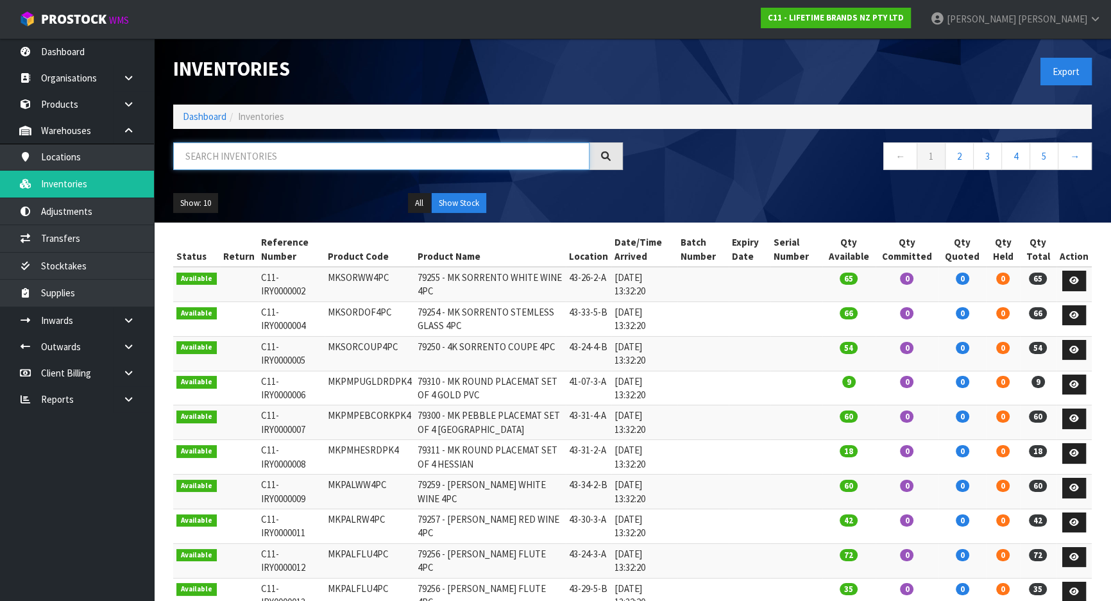
click at [220, 149] on input "text" at bounding box center [381, 156] width 416 height 28
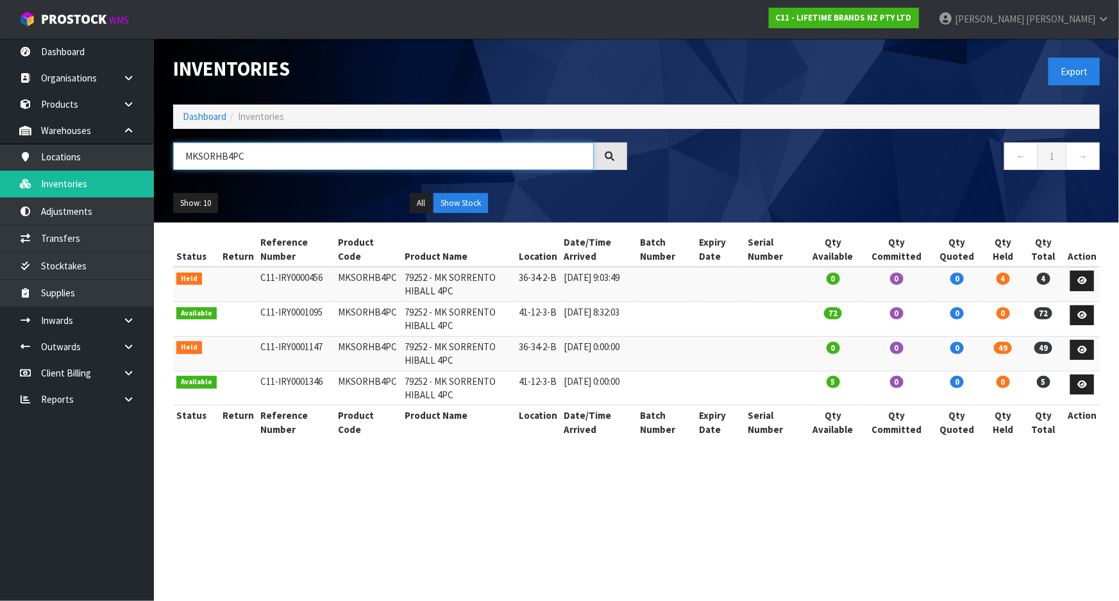
click at [246, 164] on input "MKSORHB4PC" at bounding box center [383, 156] width 421 height 28
type input "MKSORHB4PC"
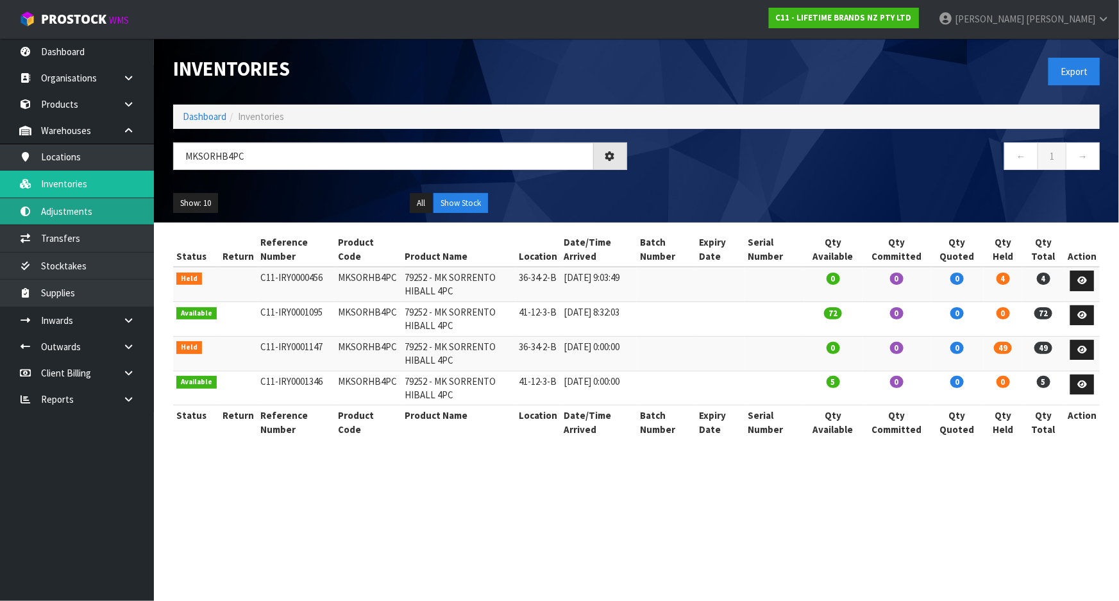
click at [111, 218] on link "Adjustments" at bounding box center [77, 211] width 154 height 26
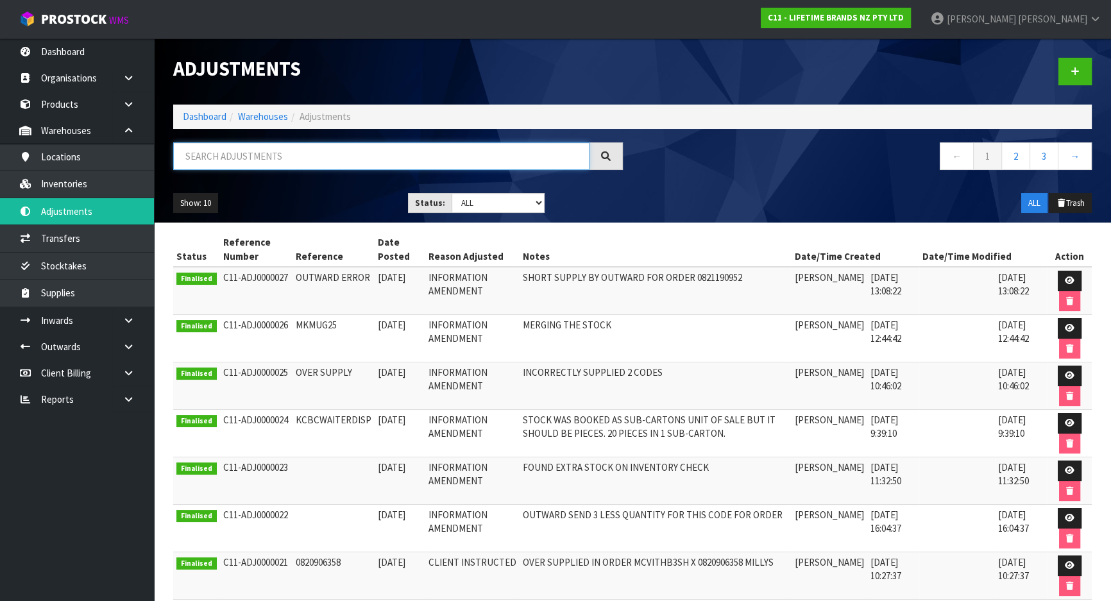
click at [316, 155] on input "text" at bounding box center [381, 156] width 416 height 28
paste input "MKSORHB4PC"
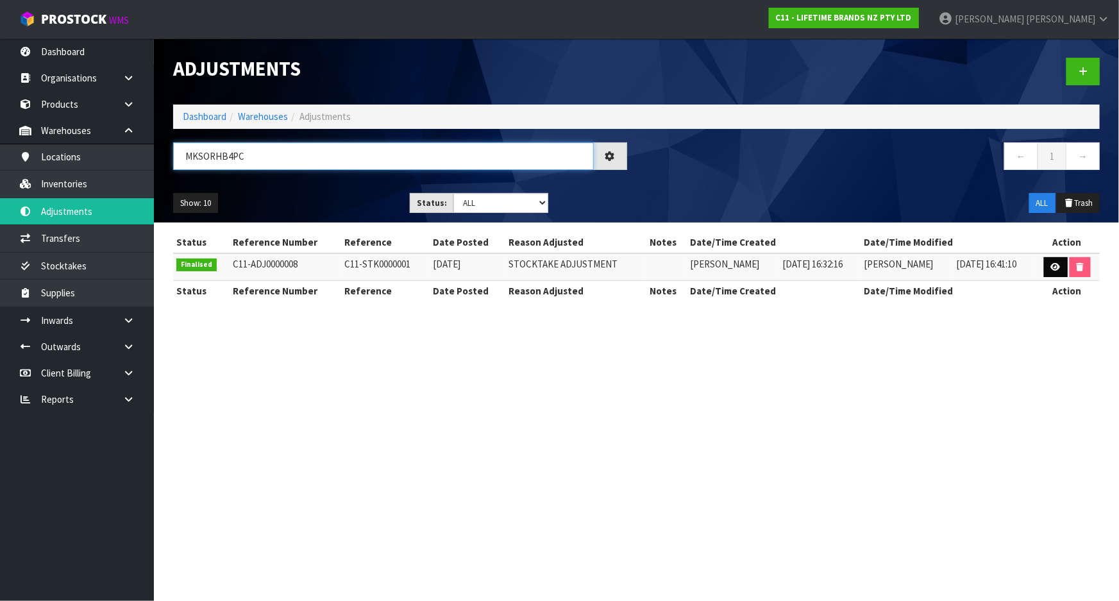
type input "MKSORHB4PC"
click at [1047, 265] on link at bounding box center [1056, 267] width 24 height 21
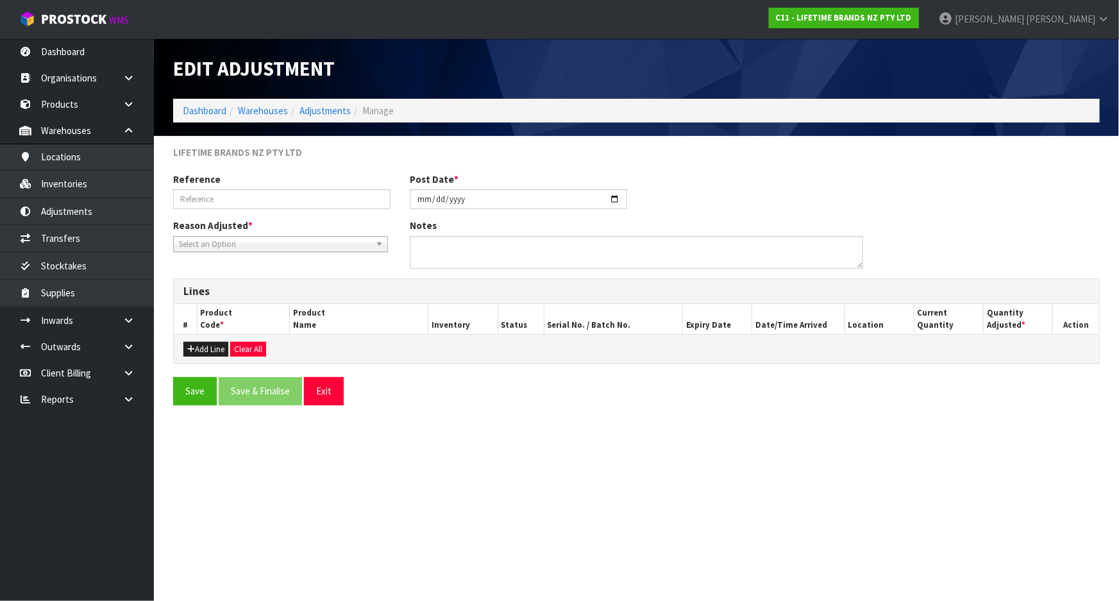
type input "C11-STK0000001"
type input "[DATE]"
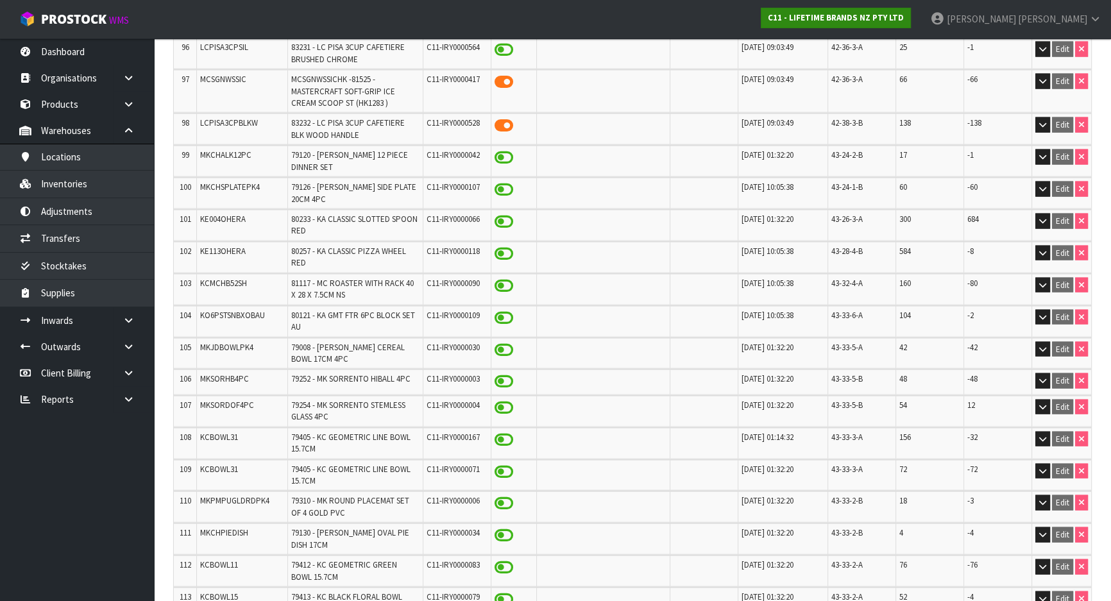
scroll to position [4422, 0]
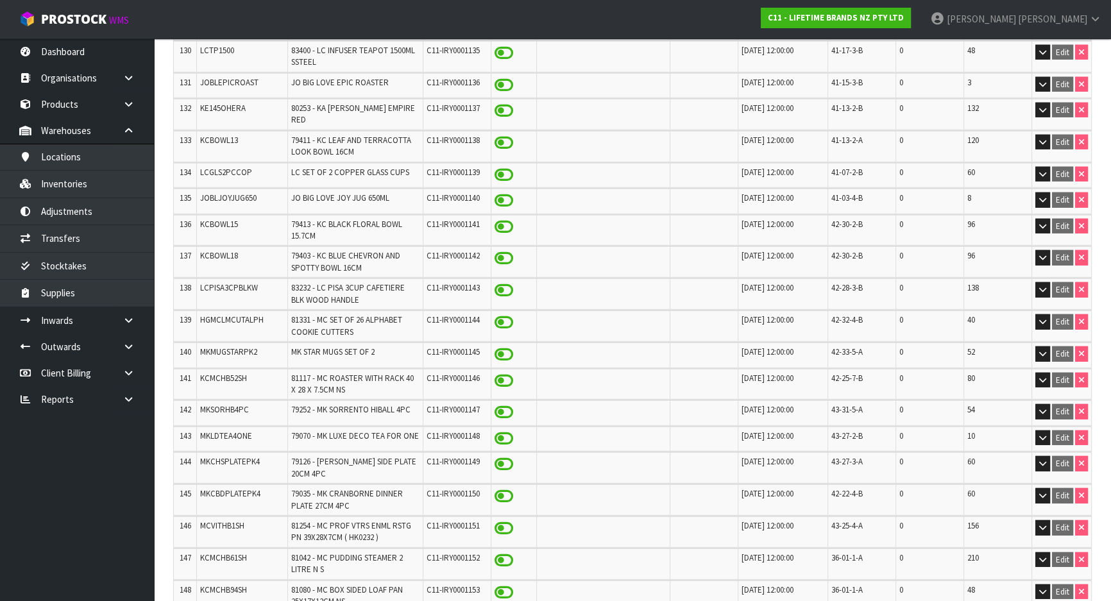
click at [248, 400] on td "MKSORHB4PC" at bounding box center [241, 412] width 91 height 25
click at [242, 404] on span "MKSORHB4PC" at bounding box center [224, 409] width 49 height 11
copy span "MKSORHB4PC"
click at [78, 186] on link "Inventories" at bounding box center [77, 184] width 154 height 26
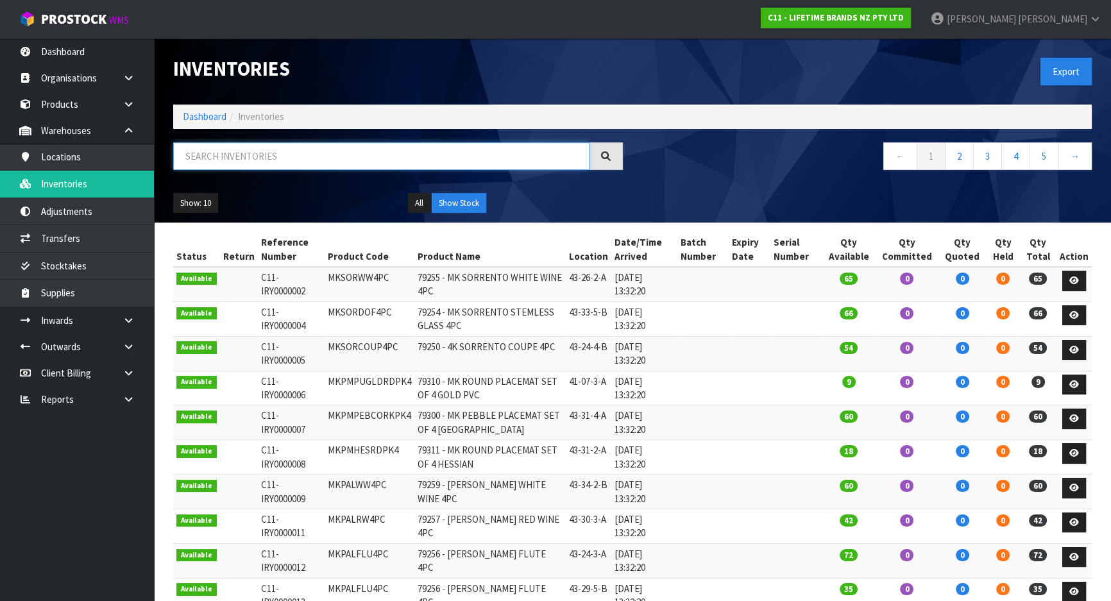
click at [333, 153] on input "text" at bounding box center [381, 156] width 416 height 28
paste input "MKSORHB4PC"
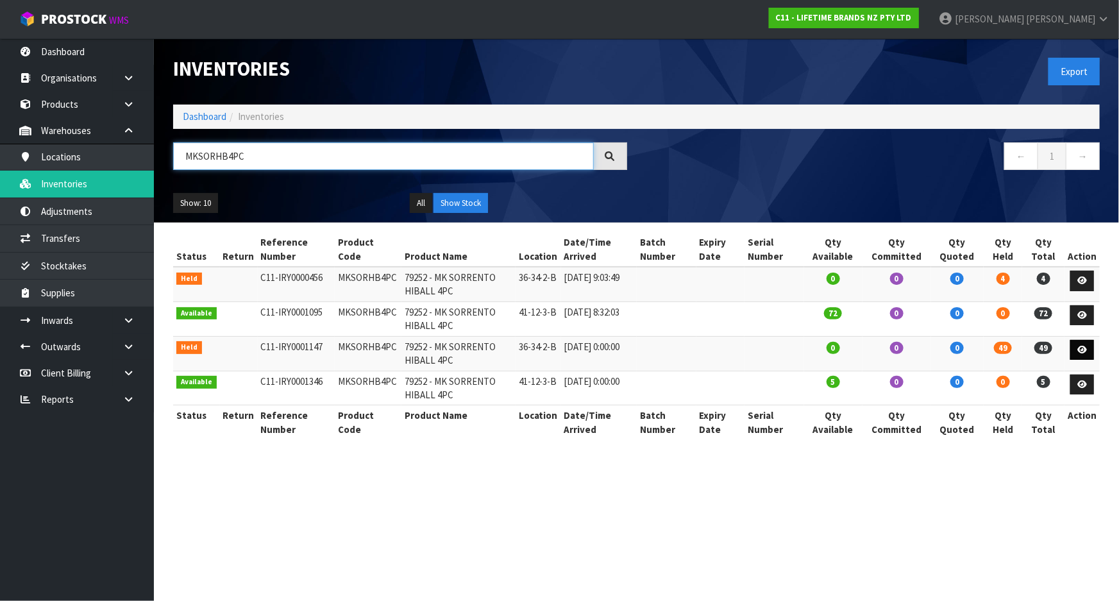
type input "MKSORHB4PC"
click at [1082, 346] on icon at bounding box center [1082, 350] width 10 height 8
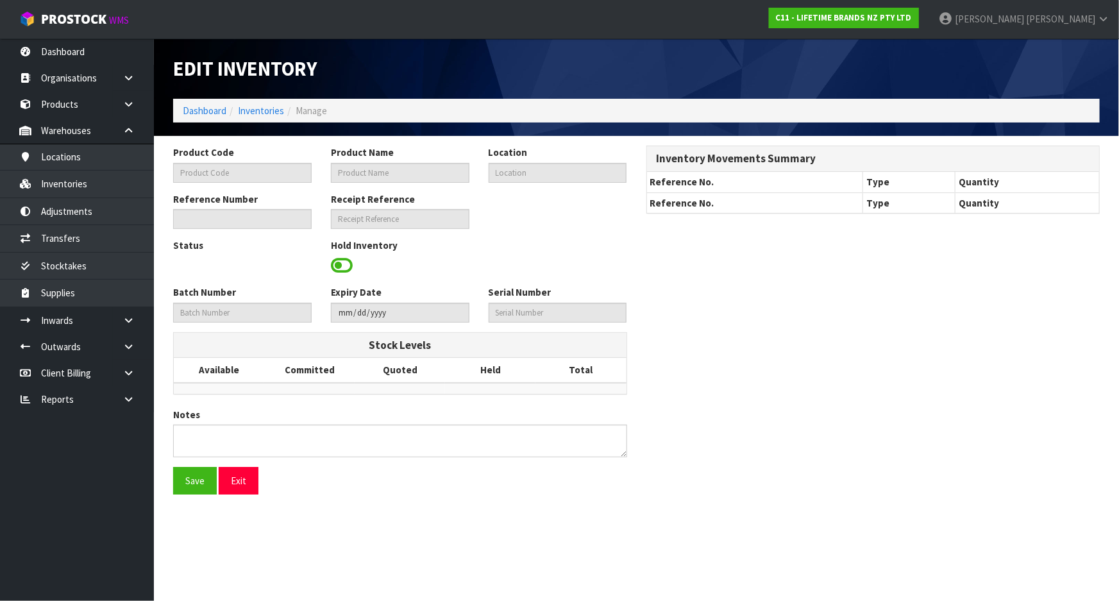
type input "MKSORHB4PC"
type input "79252 - MK SORRENTO HIBALL 4PC"
type input "36-34-2-B"
type input "C11-IRY0001147"
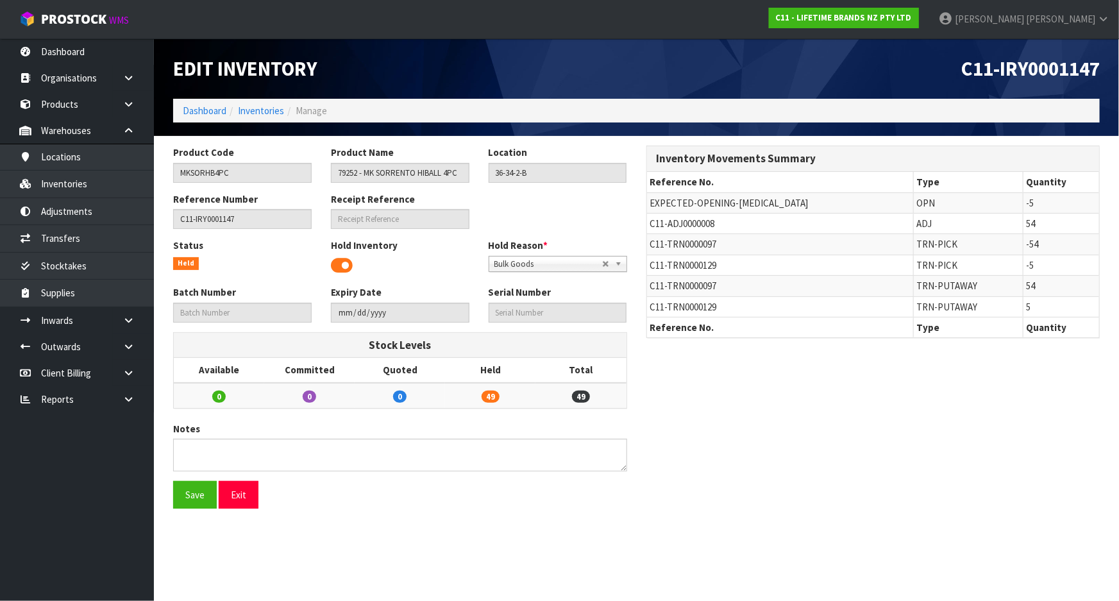
click at [696, 290] on span "C11-TRN0000097" at bounding box center [683, 286] width 67 height 12
copy tr "C11-TRN0000097"
click at [99, 240] on link "Transfers" at bounding box center [77, 238] width 154 height 26
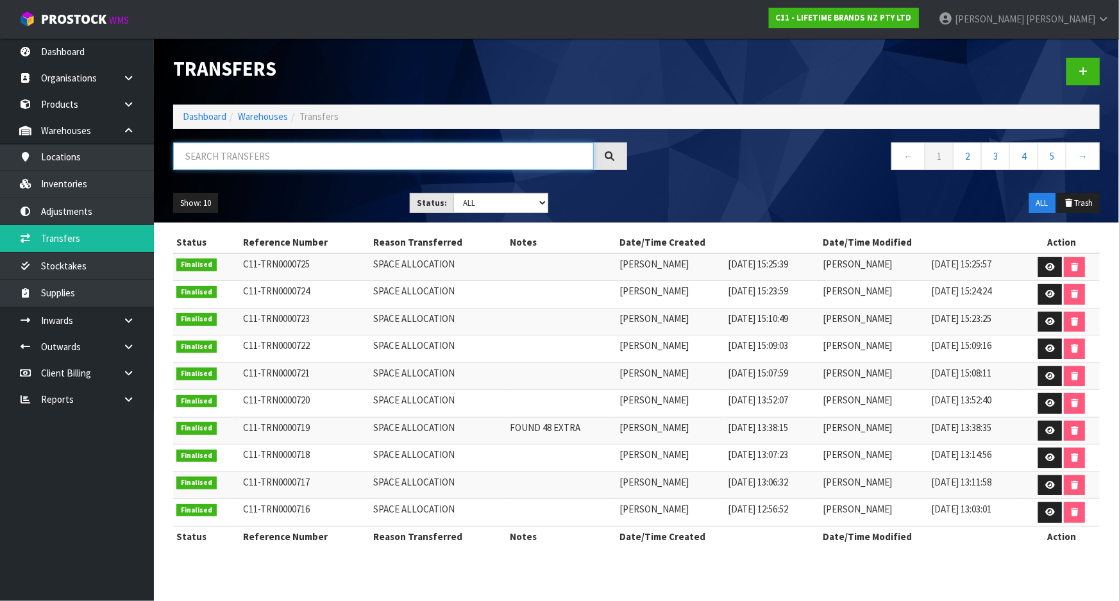
click at [326, 151] on input "text" at bounding box center [383, 156] width 421 height 28
paste input "C11-TRN0000097"
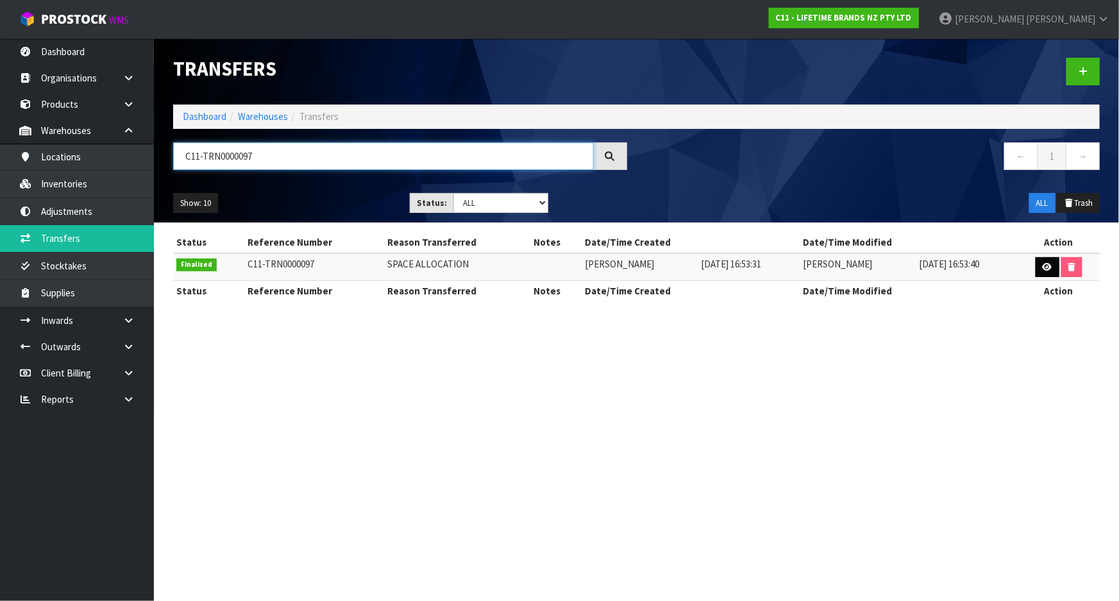
type input "C11-TRN0000097"
click at [1047, 266] on icon at bounding box center [1048, 267] width 10 height 8
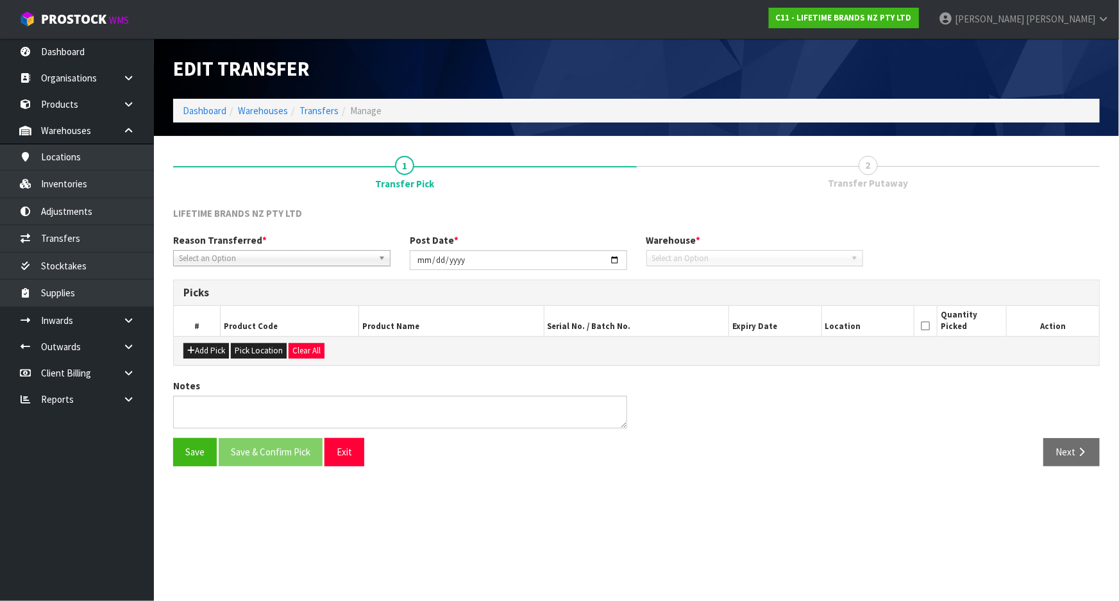
type input "[DATE]"
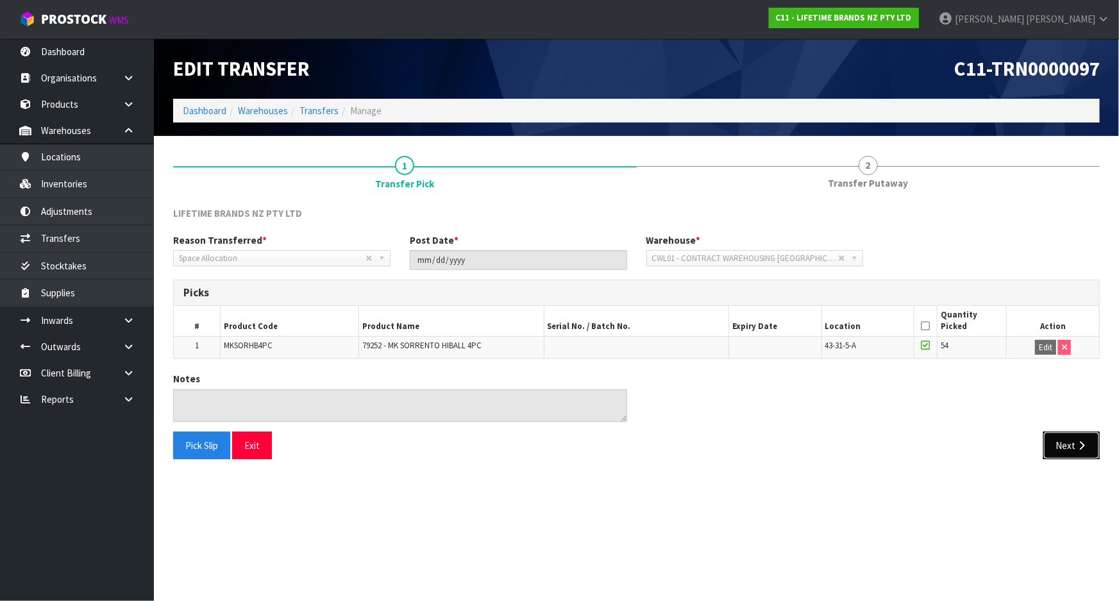
click at [1081, 442] on icon "button" at bounding box center [1081, 446] width 12 height 10
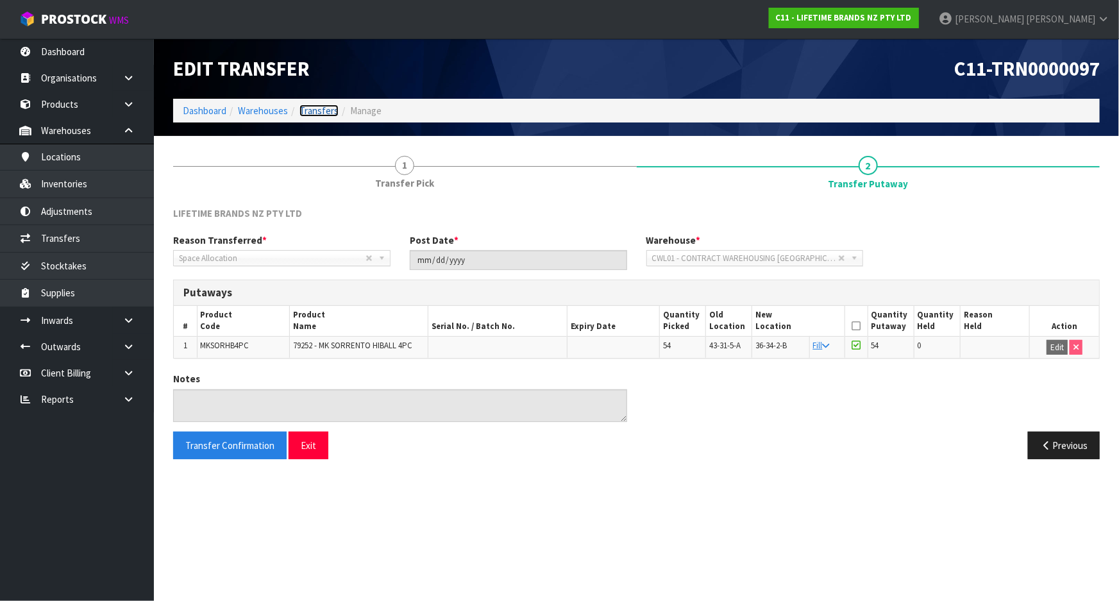
click at [320, 112] on link "Transfers" at bounding box center [318, 111] width 39 height 12
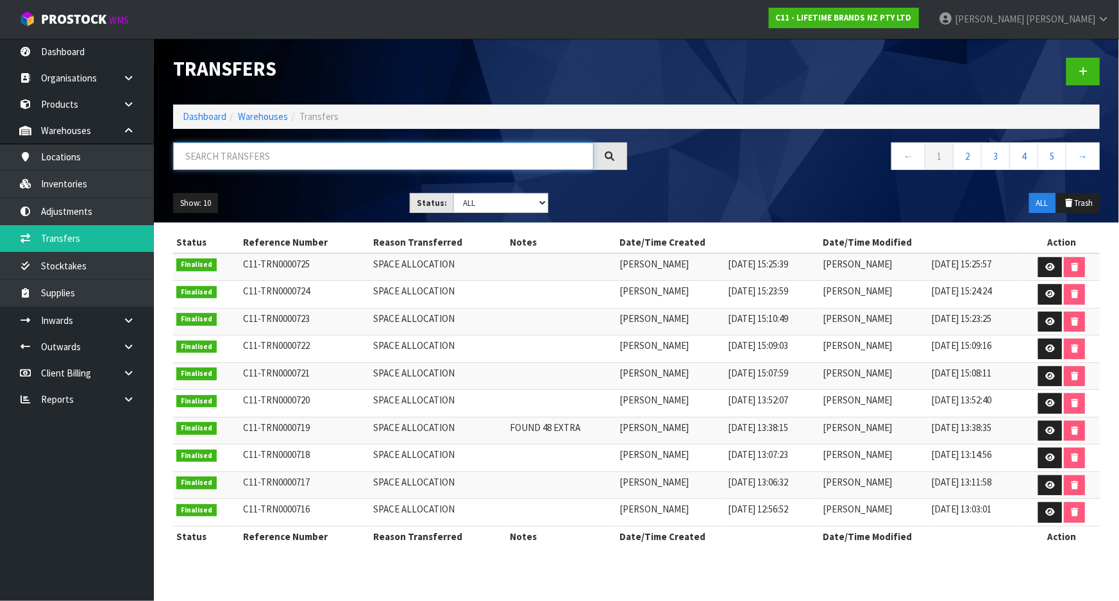
click at [334, 157] on input "text" at bounding box center [383, 156] width 421 height 28
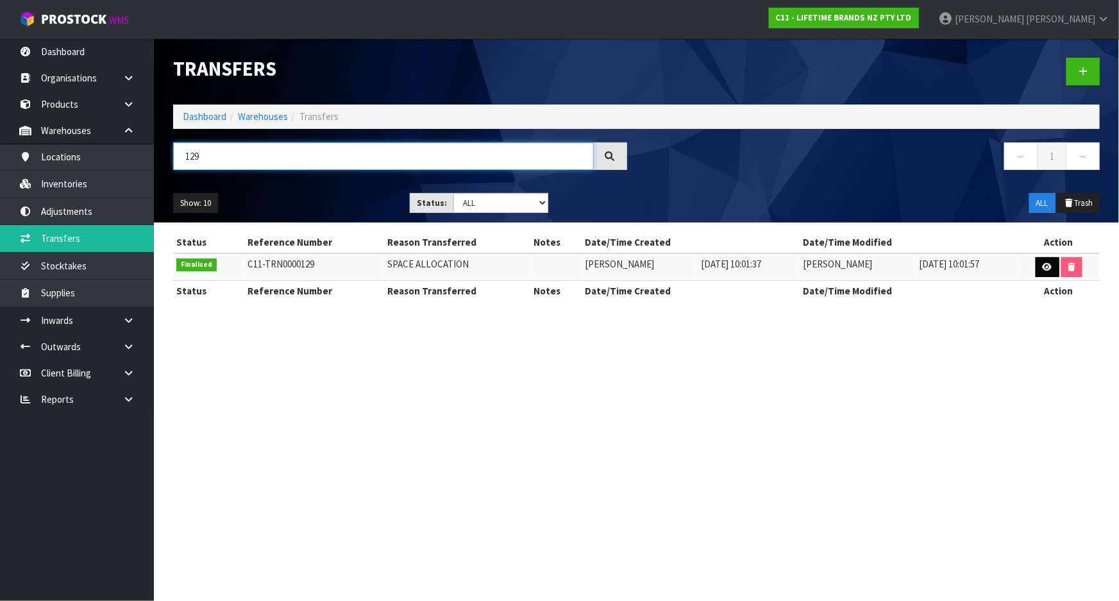
type input "129"
click at [1045, 268] on icon at bounding box center [1048, 267] width 10 height 8
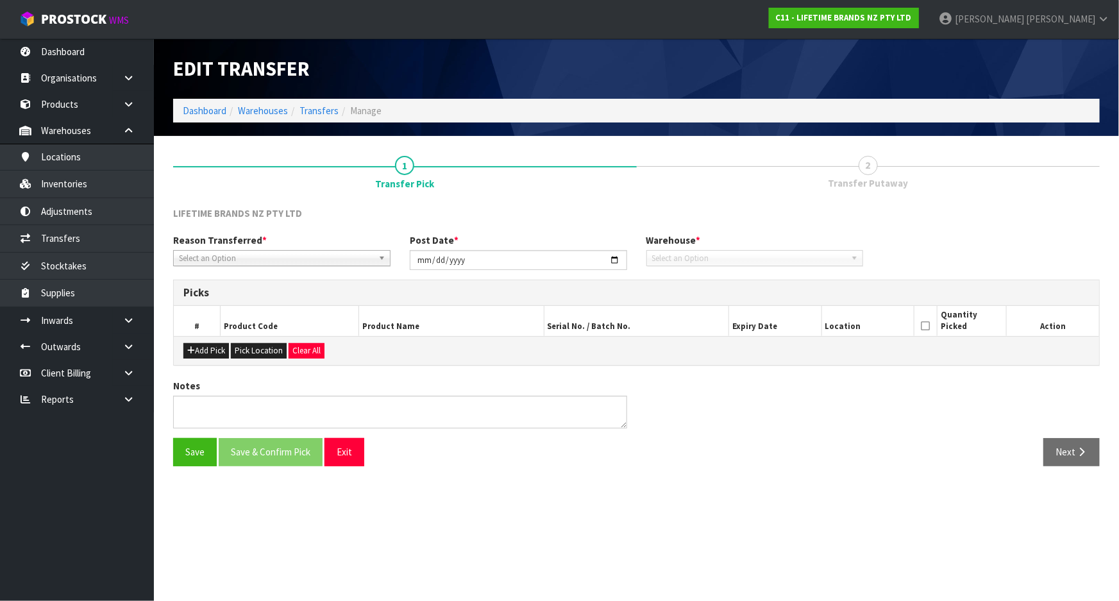
type input "[DATE]"
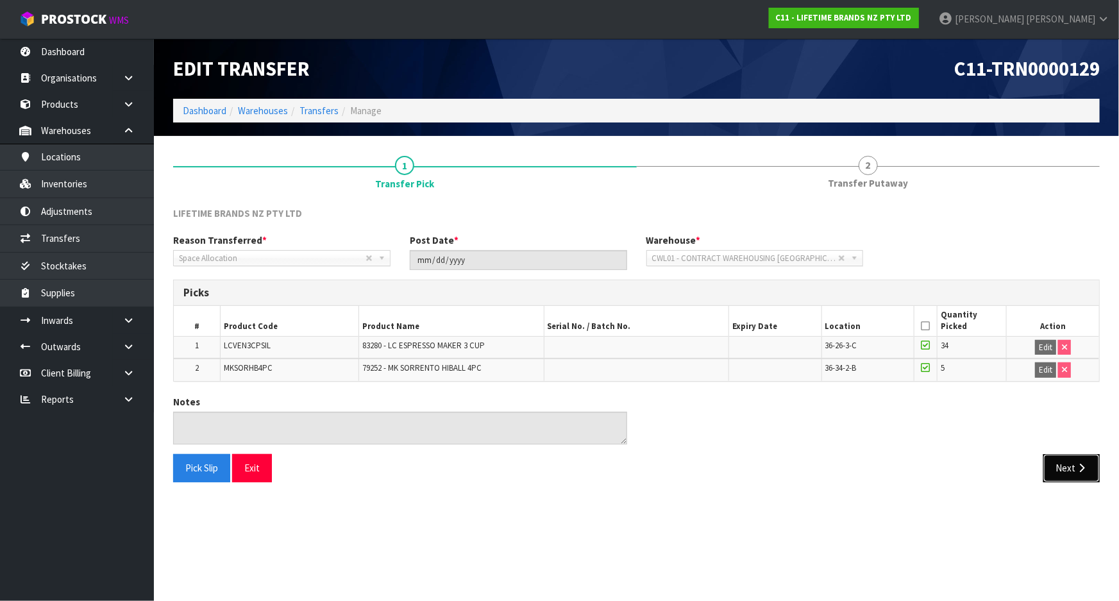
click at [1086, 473] on button "Next" at bounding box center [1071, 468] width 56 height 28
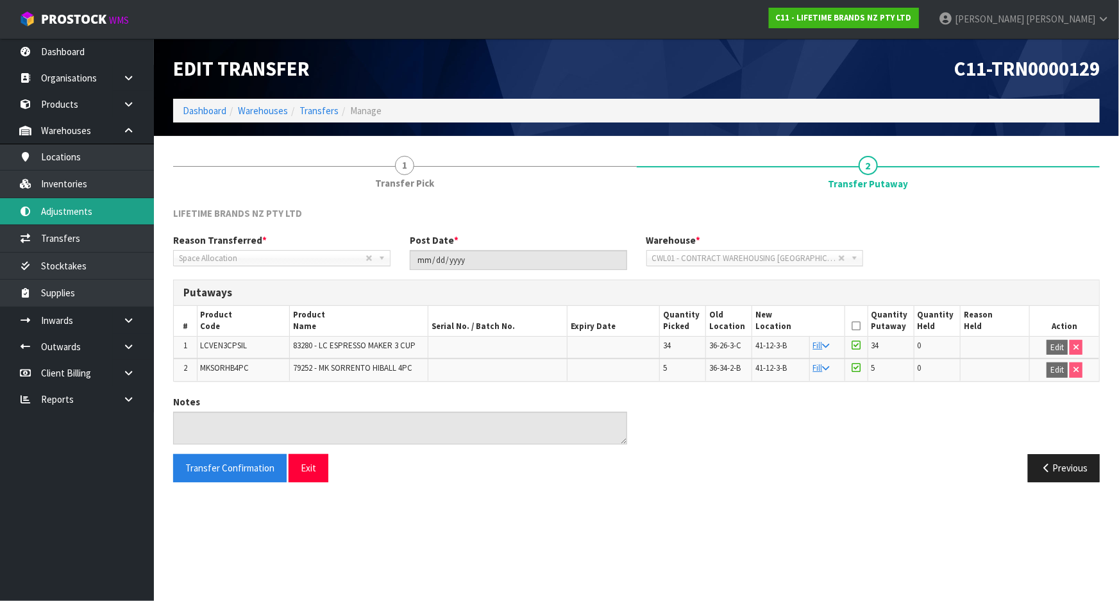
click at [110, 198] on link "Adjustments" at bounding box center [77, 211] width 154 height 26
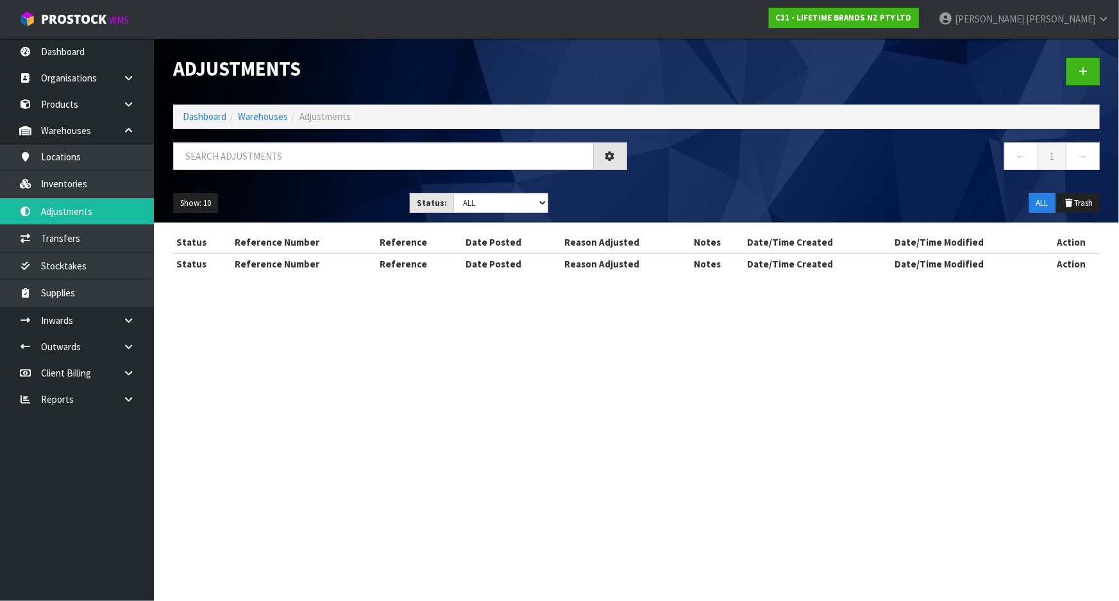
click at [111, 183] on div "Adjustments Dashboard Warehouses Adjustments ← 1 → Show: 10 5 10 25 50 Status: …" at bounding box center [559, 148] width 1119 height 297
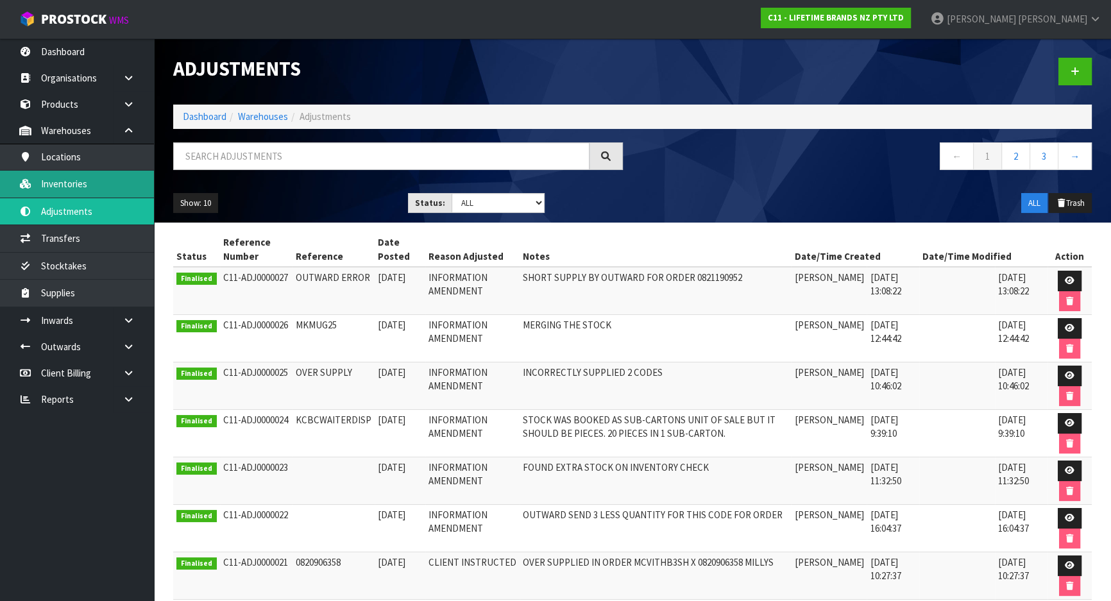
click at [103, 174] on link "Inventories" at bounding box center [77, 184] width 154 height 26
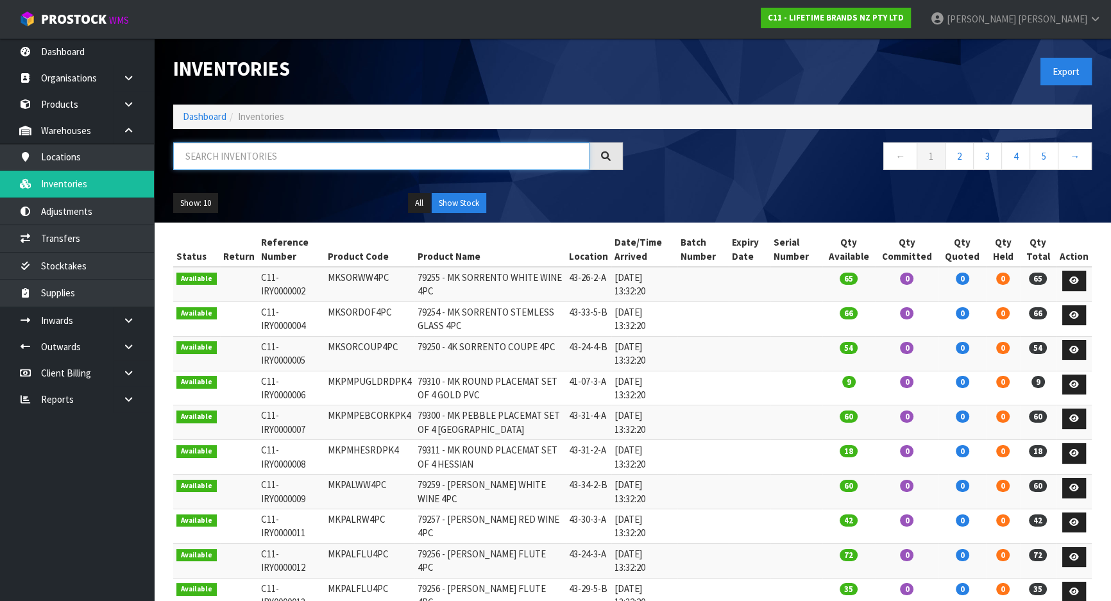
click at [215, 162] on input "text" at bounding box center [381, 156] width 416 height 28
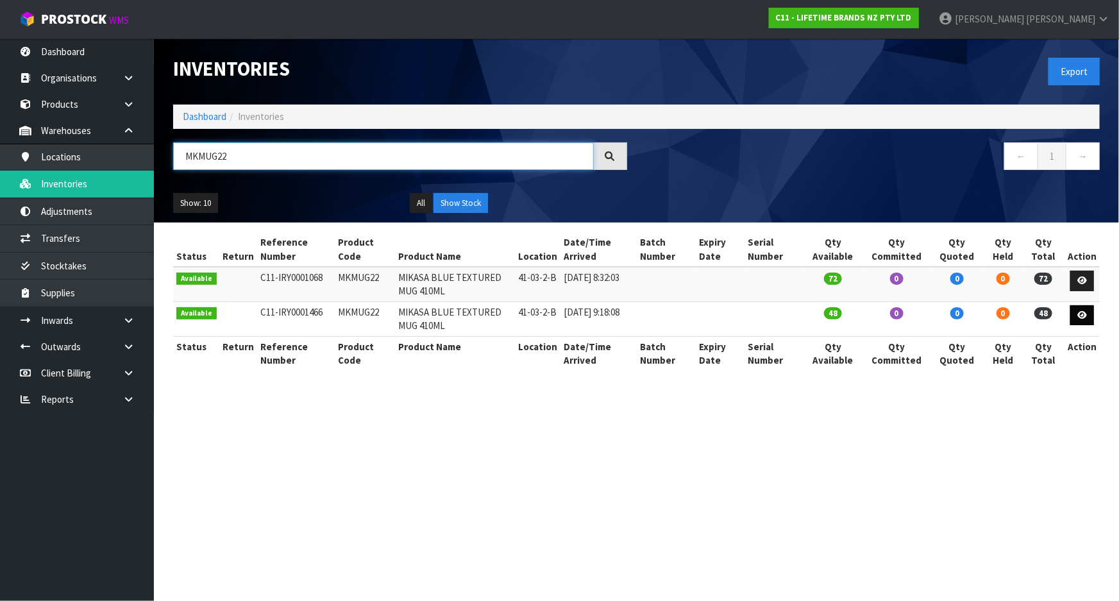
type input "MKMUG22"
click at [1088, 317] on link at bounding box center [1082, 315] width 24 height 21
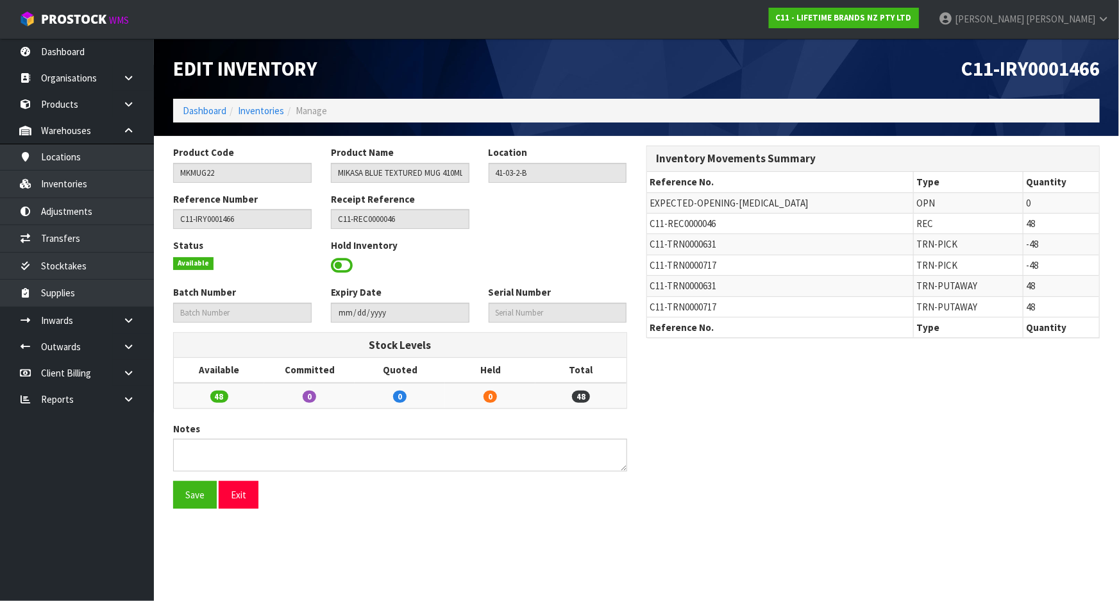
click at [653, 307] on span "C11-TRN0000717" at bounding box center [683, 307] width 67 height 12
click at [671, 287] on span "C11-TRN0000631" at bounding box center [683, 286] width 67 height 12
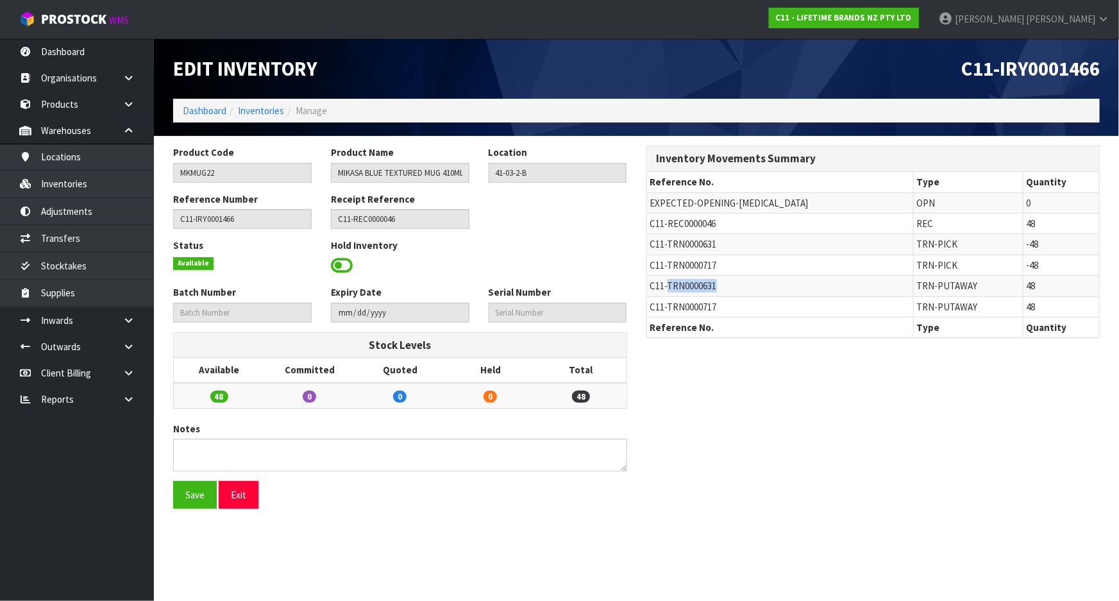
click at [671, 287] on span "C11-TRN0000631" at bounding box center [683, 286] width 67 height 12
copy span "TRN0000631"
click at [70, 237] on link "Transfers" at bounding box center [77, 238] width 154 height 26
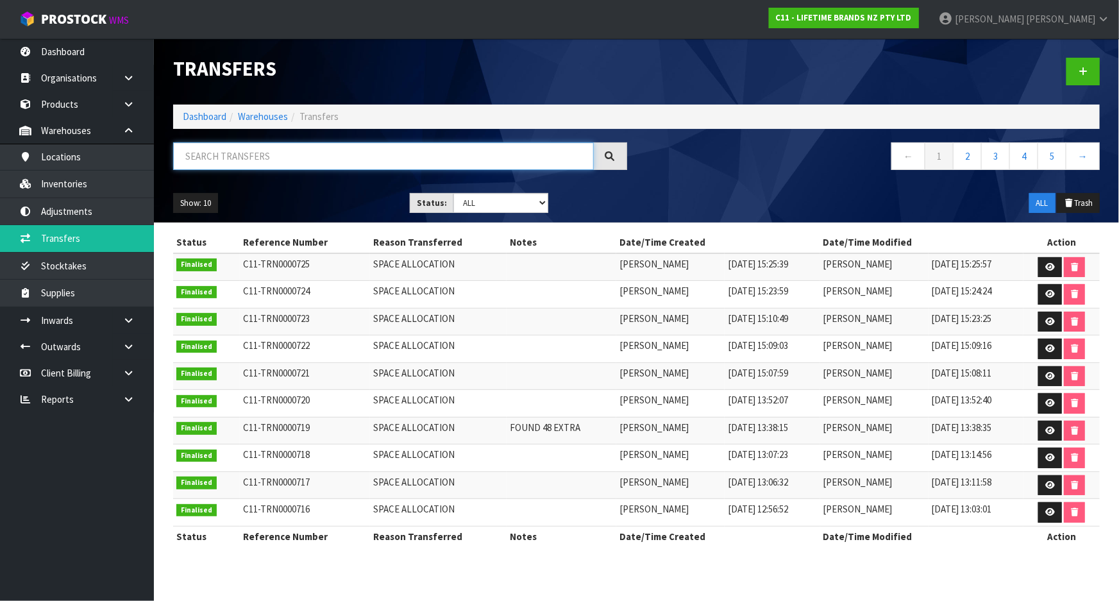
click at [314, 163] on input "text" at bounding box center [383, 156] width 421 height 28
paste input "TRN0000631"
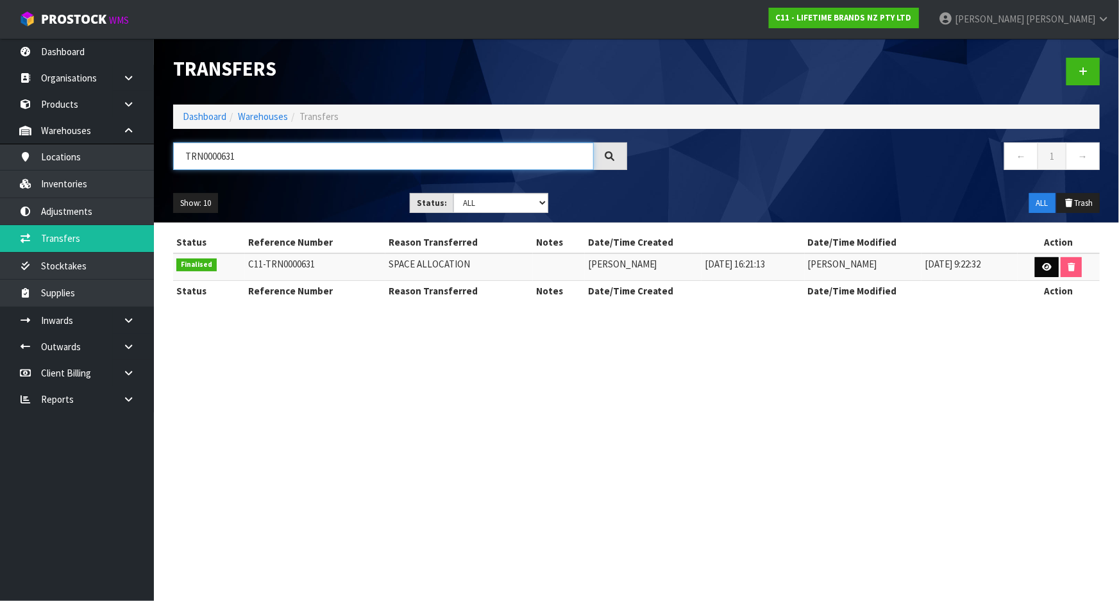
type input "TRN0000631"
click at [1043, 266] on icon at bounding box center [1047, 267] width 10 height 8
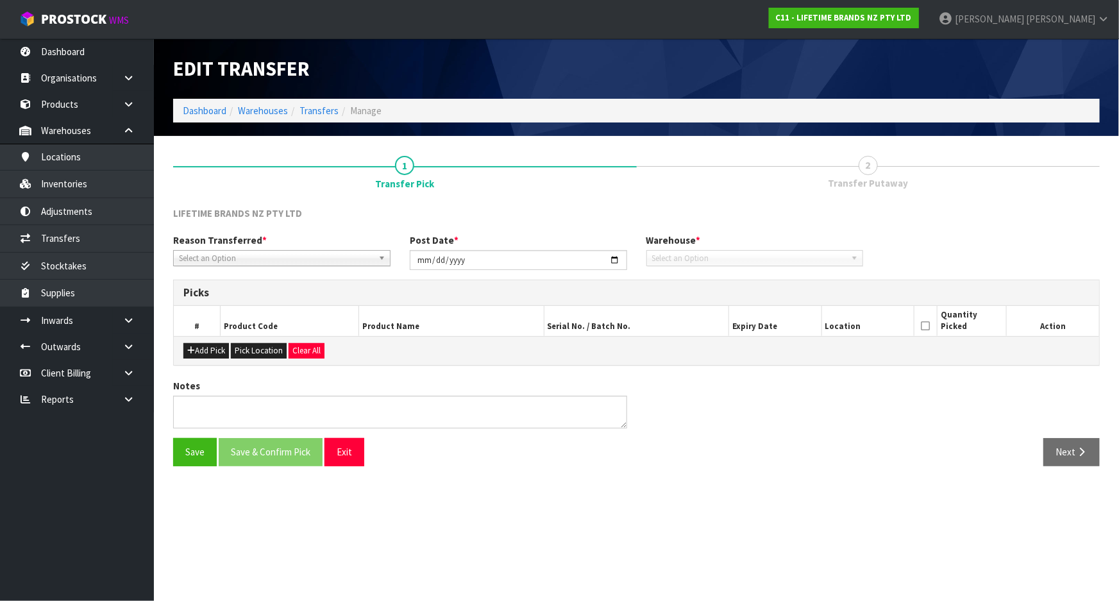
type input "[DATE]"
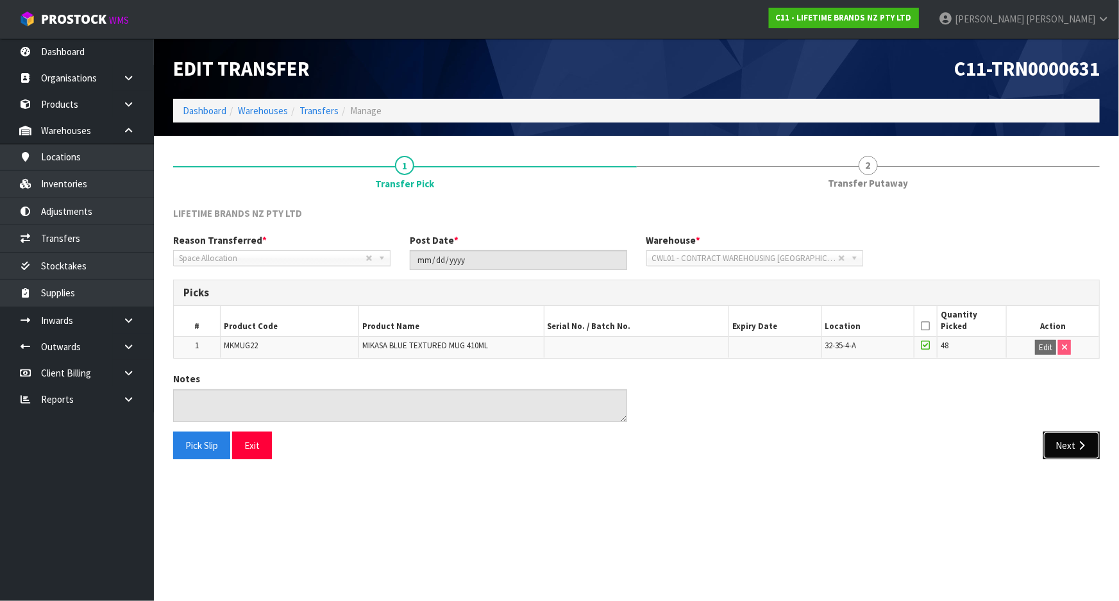
click at [1066, 441] on button "Next" at bounding box center [1071, 446] width 56 height 28
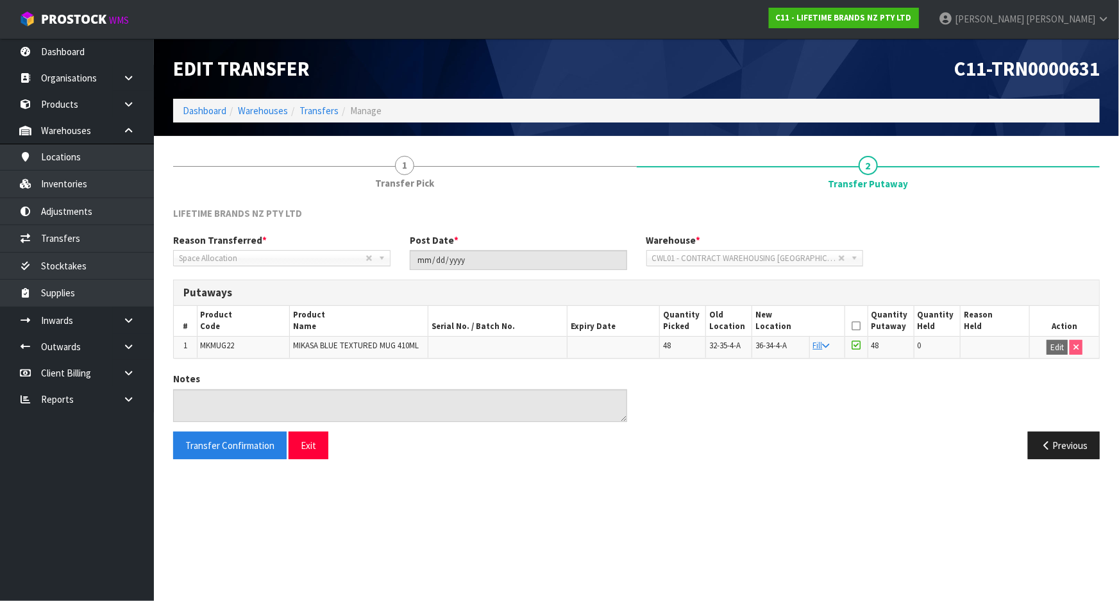
click at [256, 349] on td "MKMUG22" at bounding box center [243, 347] width 92 height 22
copy tr "MKMUG22"
click at [128, 189] on link "Inventories" at bounding box center [77, 184] width 154 height 26
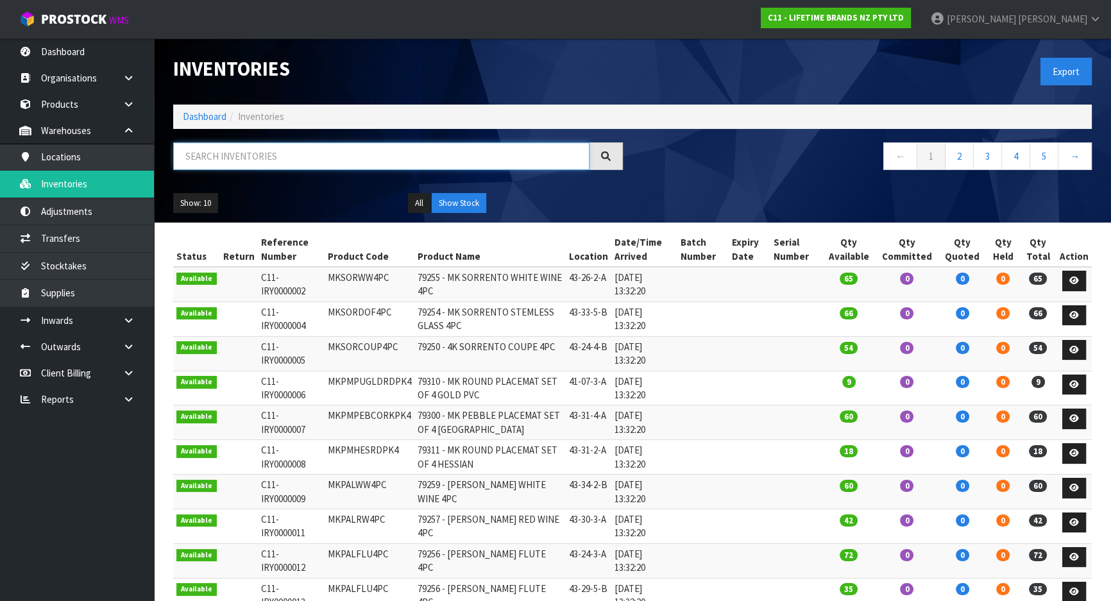
click at [387, 167] on input "text" at bounding box center [381, 156] width 416 height 28
paste input "MKMUG22"
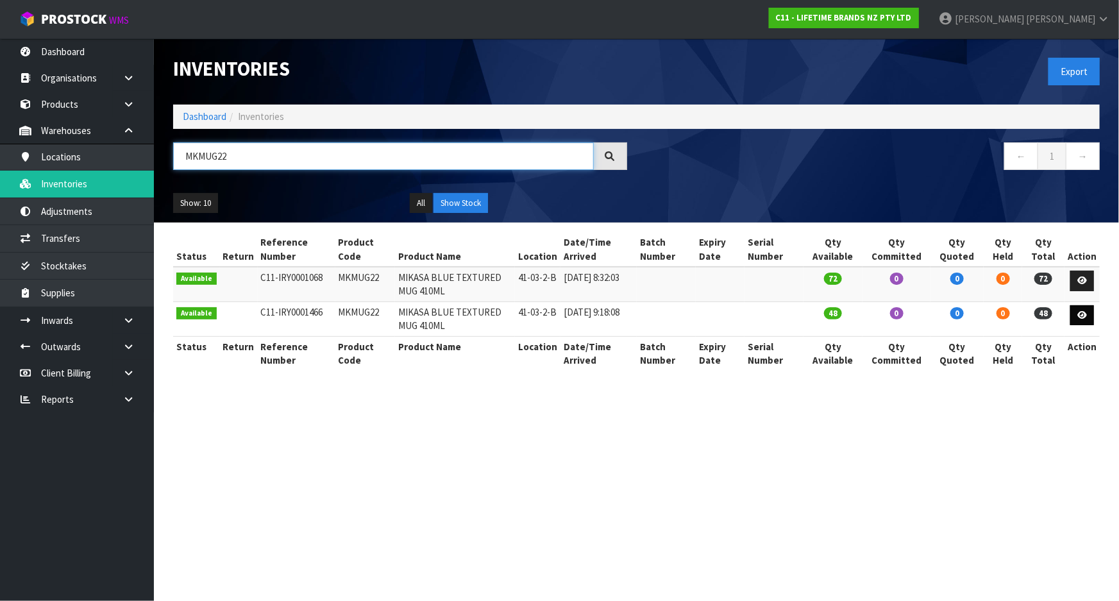
type input "MKMUG22"
click at [1084, 314] on icon at bounding box center [1082, 315] width 10 height 8
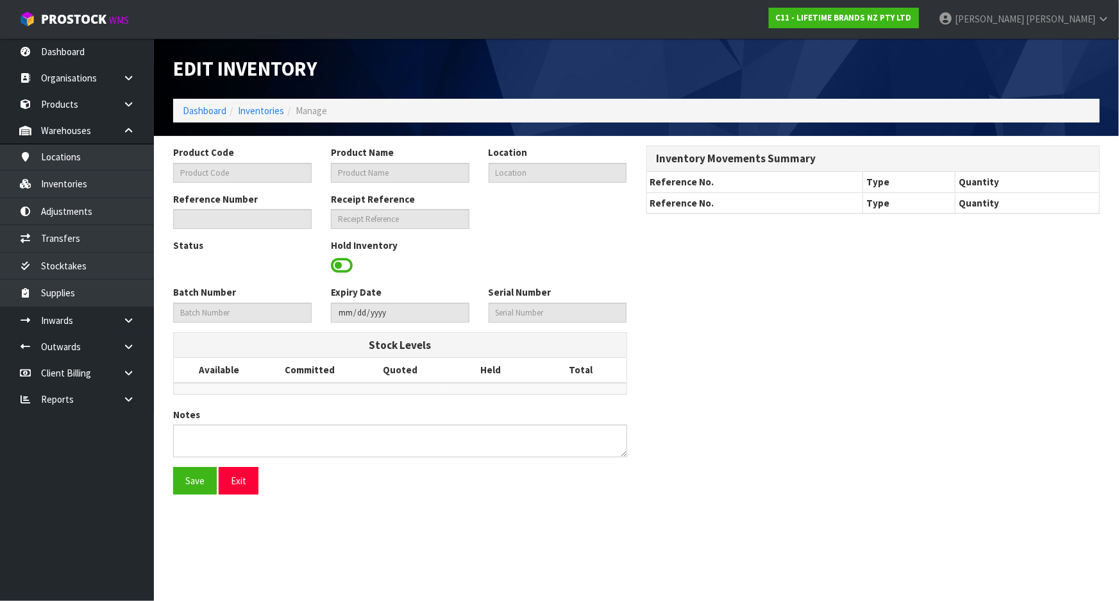
type input "MKMUG22"
type input "MIKASA BLUE TEXTURED MUG 410ML"
type input "41-03-2-B"
type input "C11-IRY0001466"
type input "C11-REC0000046"
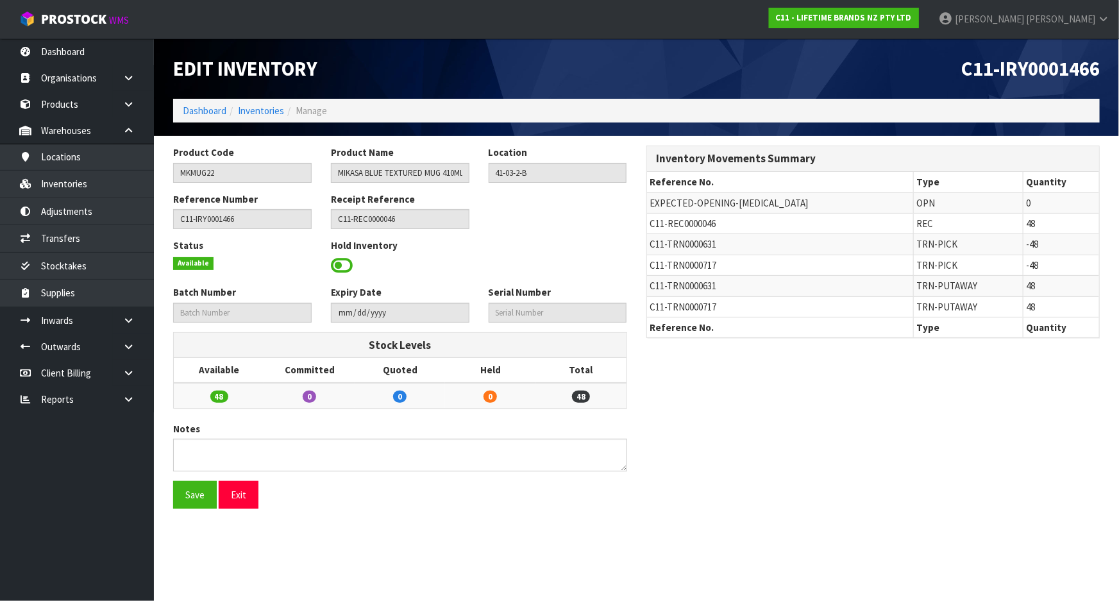
click at [666, 307] on span "C11-TRN0000717" at bounding box center [683, 307] width 67 height 12
copy tr "C11-TRN0000717"
click at [71, 242] on link "Transfers" at bounding box center [77, 238] width 154 height 26
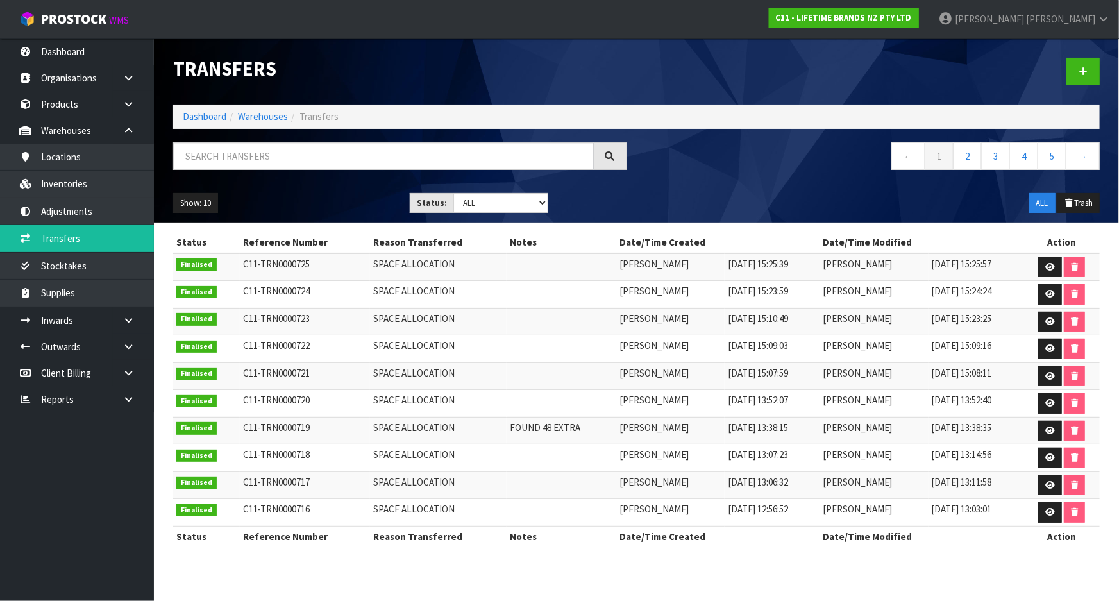
click at [308, 135] on div "Transfers Dashboard Warehouses Transfers ← 1 2 3 4 5 → Show: 10 5 10 25 50 Stat…" at bounding box center [637, 130] width 946 height 184
click at [302, 153] on input "text" at bounding box center [383, 156] width 421 height 28
paste input "C11-TRN0000717"
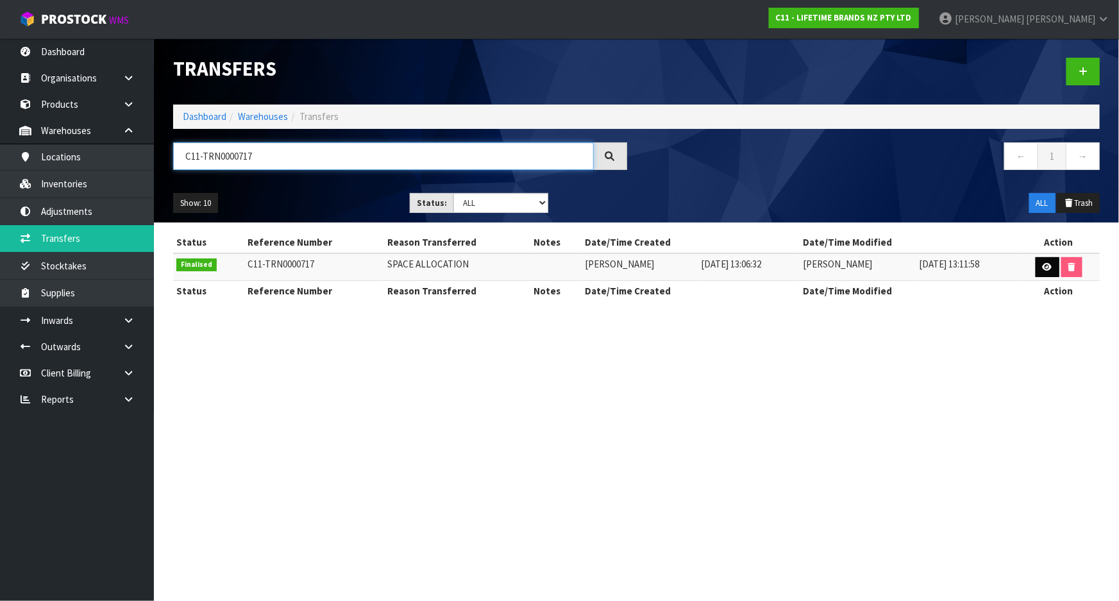
type input "C11-TRN0000717"
click at [1050, 270] on icon at bounding box center [1048, 267] width 10 height 8
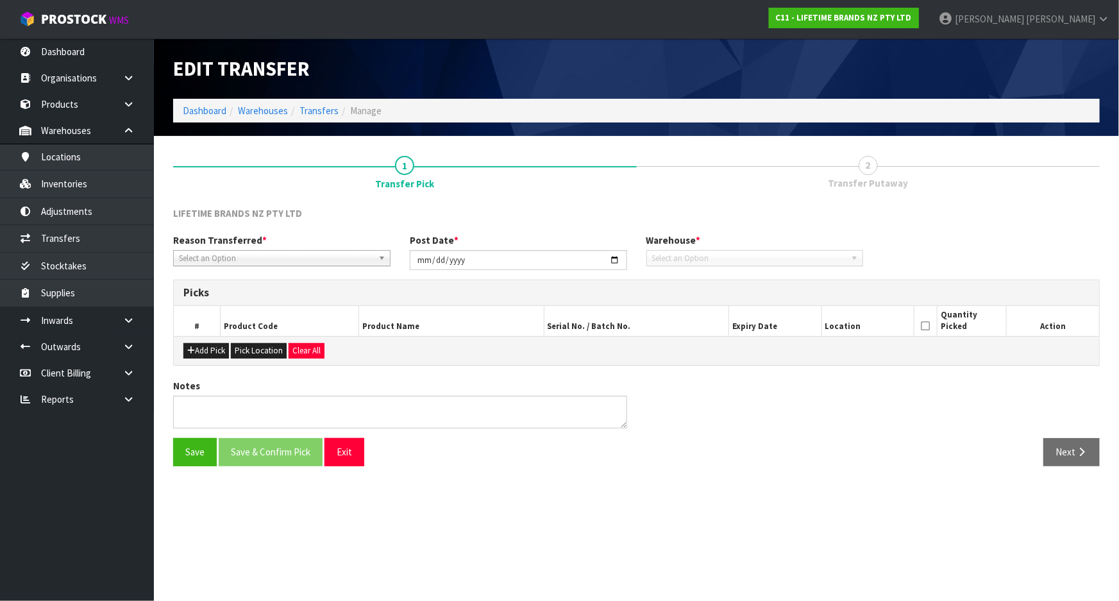
type input "[DATE]"
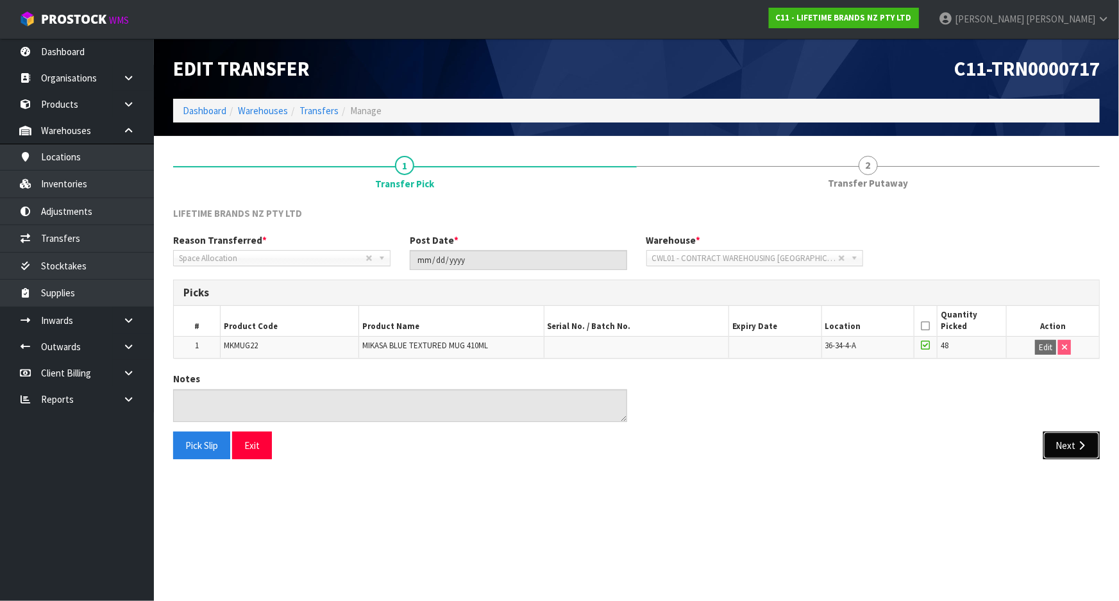
click at [1068, 451] on button "Next" at bounding box center [1071, 446] width 56 height 28
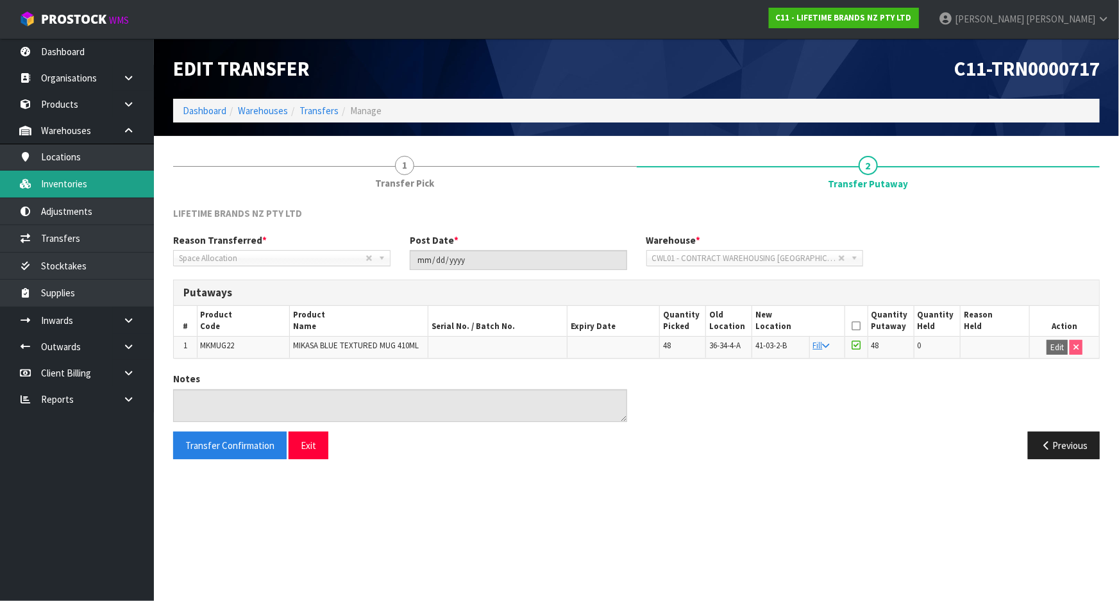
click at [96, 183] on link "Inventories" at bounding box center [77, 184] width 154 height 26
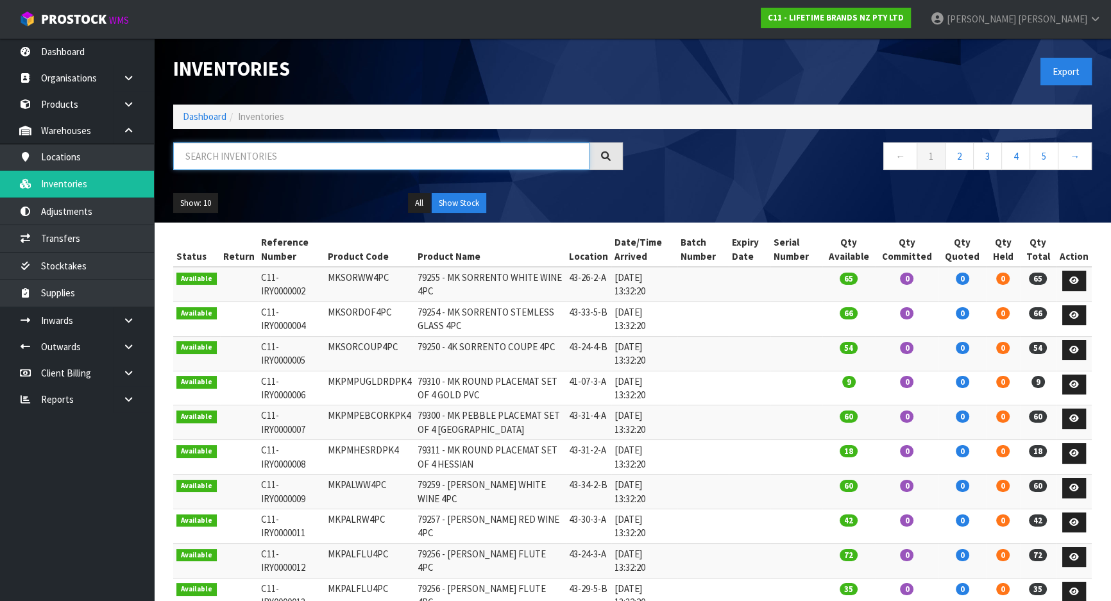
click at [255, 159] on input "text" at bounding box center [381, 156] width 416 height 28
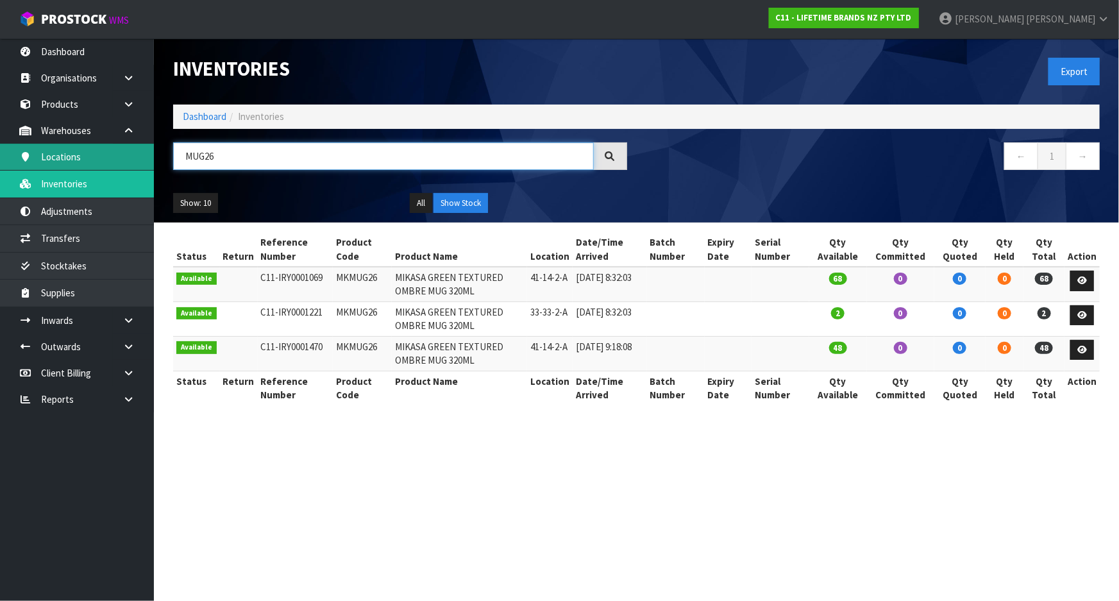
drag, startPoint x: 275, startPoint y: 156, endPoint x: 126, endPoint y: 168, distance: 149.8
click at [126, 168] on body "Toggle navigation ProStock WMS C11 - LIFETIME BRANDS NZ PTY LTD [PERSON_NAME] L…" at bounding box center [559, 300] width 1119 height 601
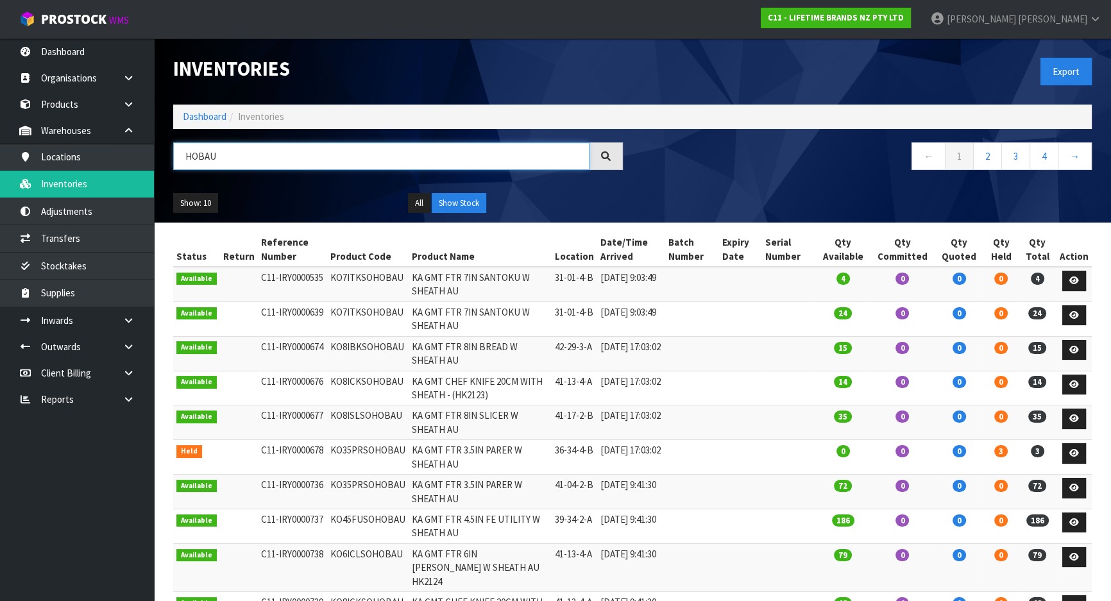
click at [181, 153] on input "HOBAU" at bounding box center [381, 156] width 416 height 28
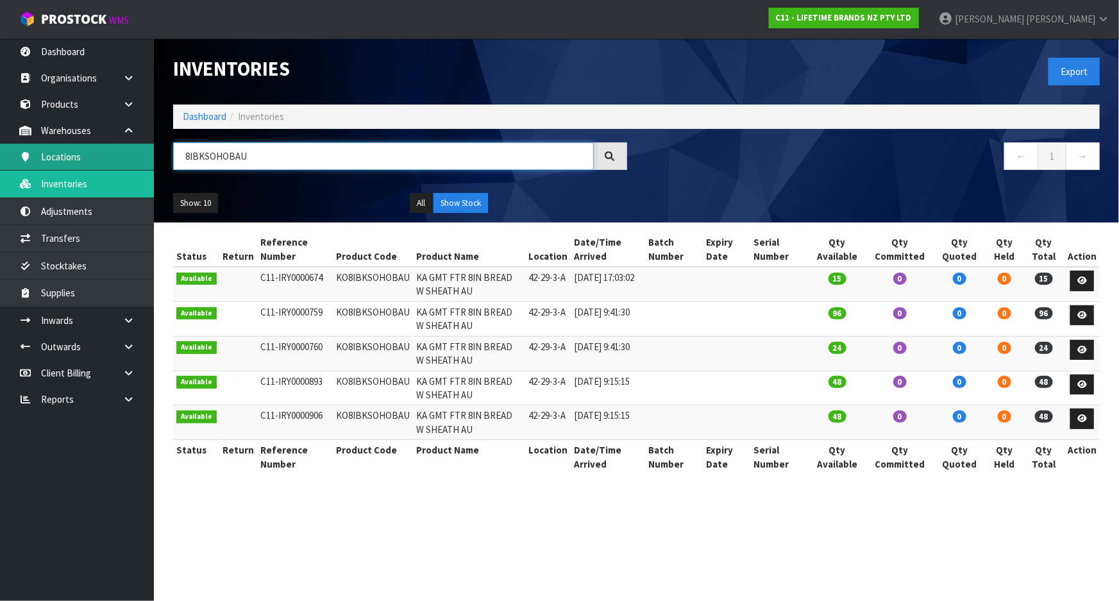
drag, startPoint x: 299, startPoint y: 161, endPoint x: 142, endPoint y: 144, distance: 158.0
click at [142, 144] on body "Toggle navigation ProStock WMS C11 - LIFETIME BRANDS NZ PTY LTD [PERSON_NAME] L…" at bounding box center [559, 300] width 1119 height 601
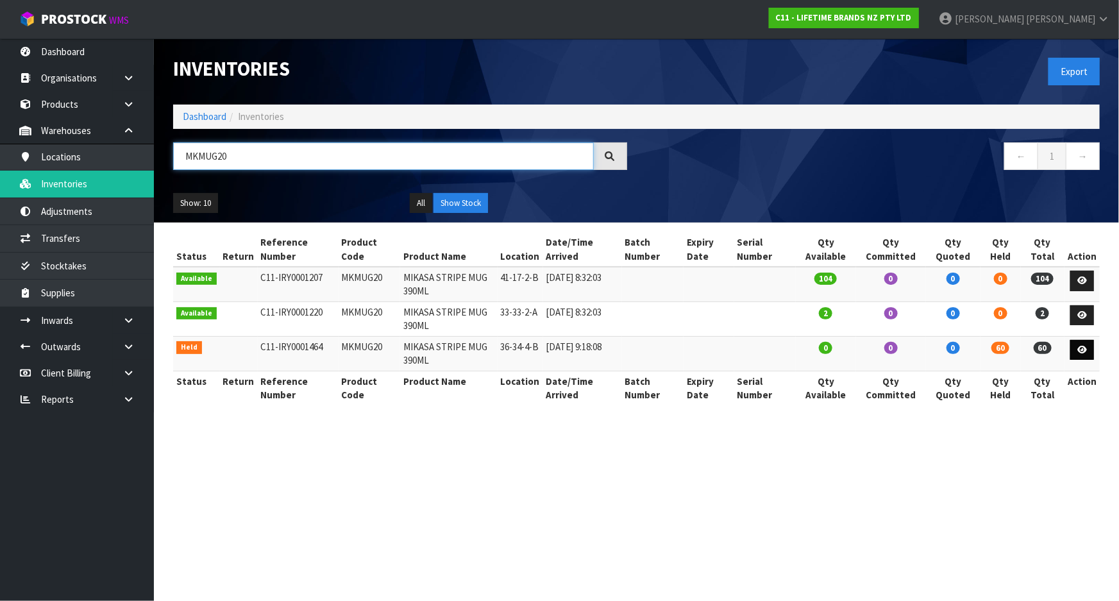
type input "MKMUG20"
click at [1081, 348] on icon at bounding box center [1082, 350] width 10 height 8
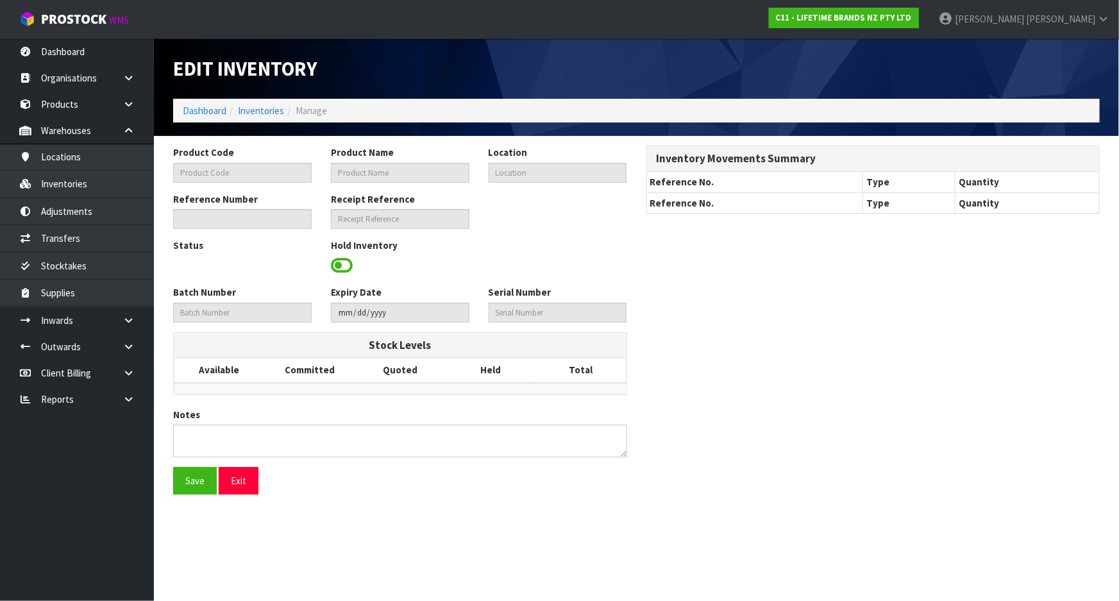
type input "MKMUG20"
type input "MIKASA STRIPE MUG 390ML"
type input "36-34-4-B"
type input "C11-IRY0001464"
type input "C11-REC0000046"
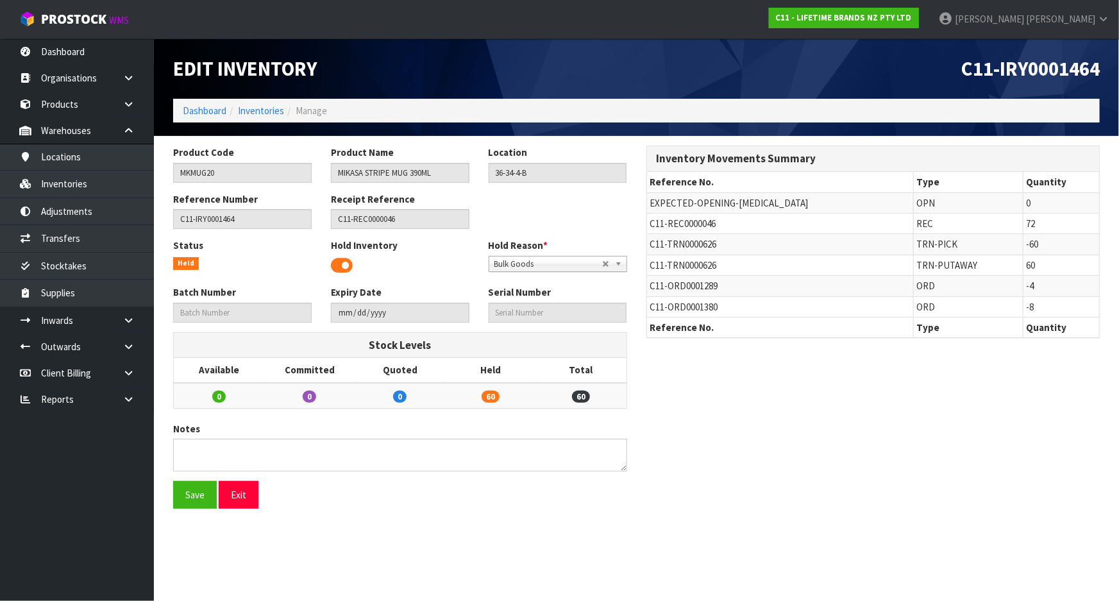
click at [673, 264] on span "C11-TRN0000626" at bounding box center [683, 265] width 67 height 12
copy tr "C11-TRN0000626"
click at [97, 238] on link "Transfers" at bounding box center [77, 238] width 154 height 26
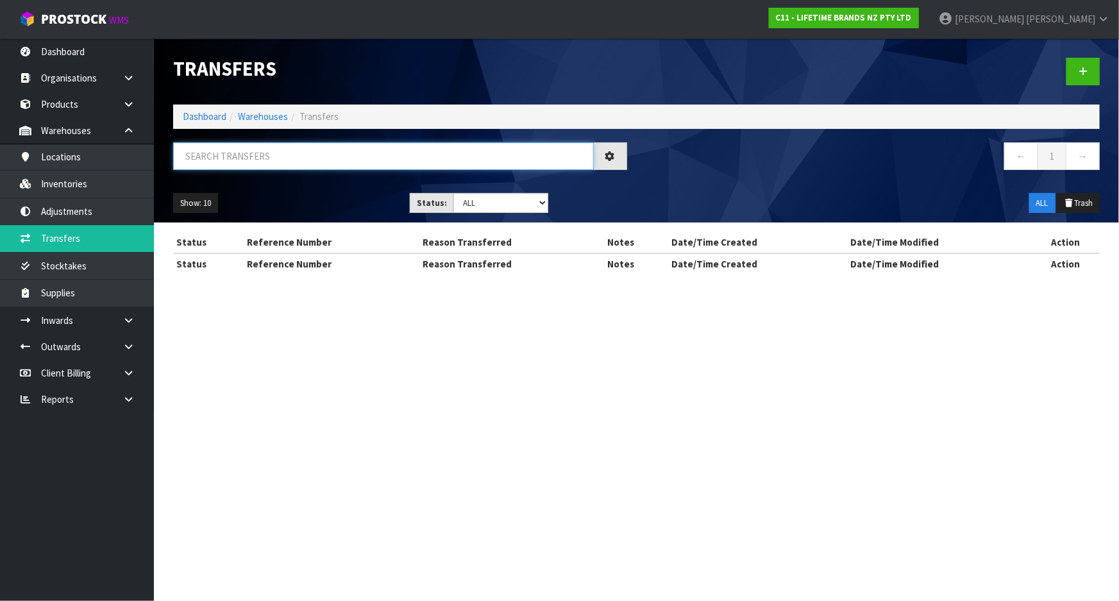
click at [353, 152] on input "text" at bounding box center [383, 156] width 421 height 28
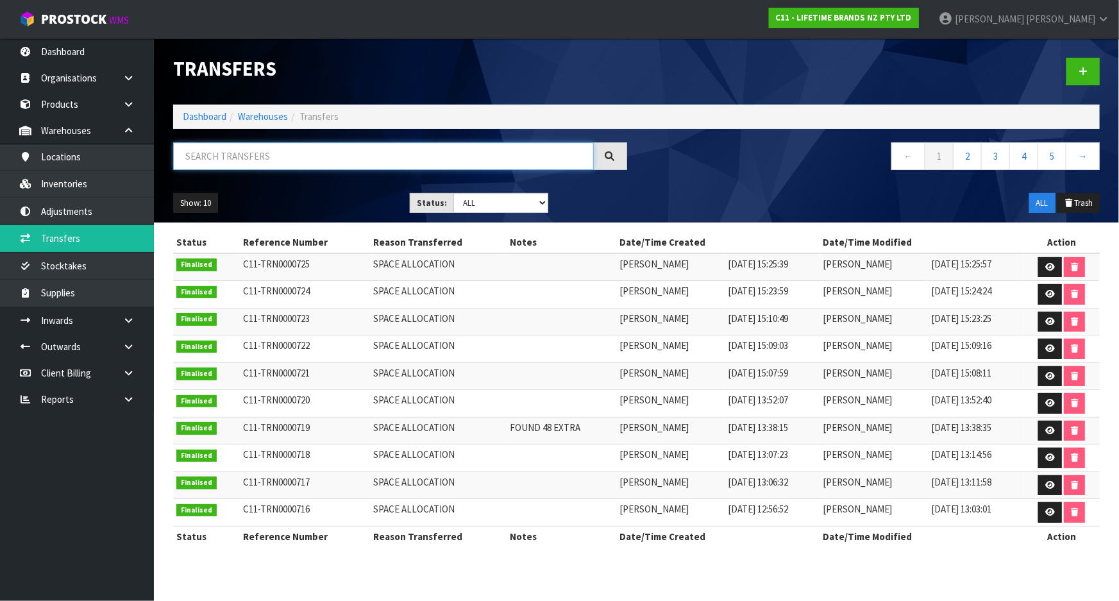
paste input "C11-TRN0000626"
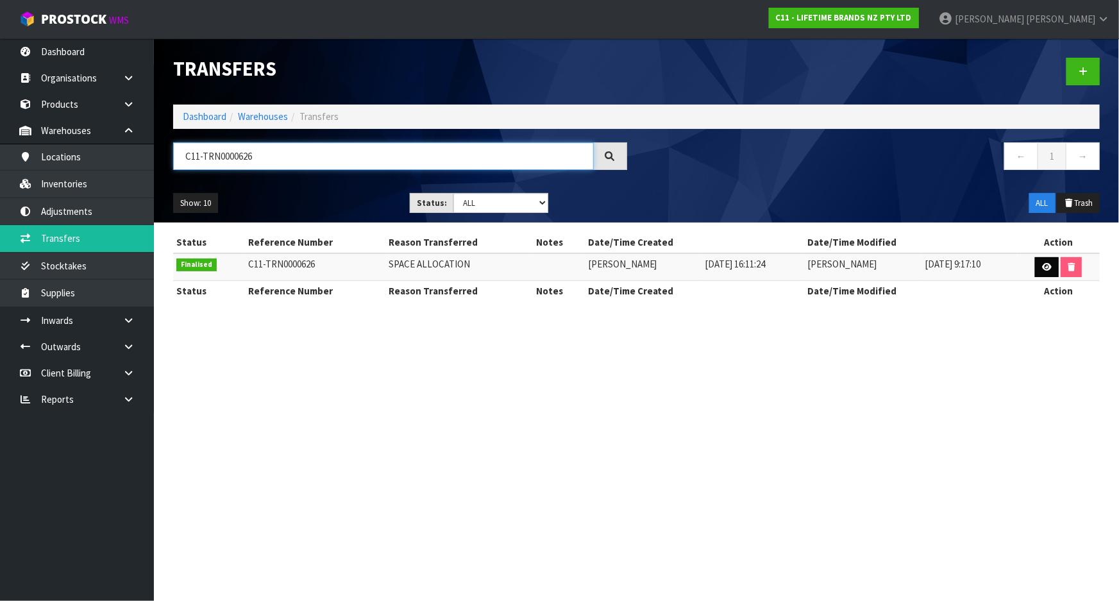
type input "C11-TRN0000626"
click at [1048, 265] on icon at bounding box center [1047, 267] width 10 height 8
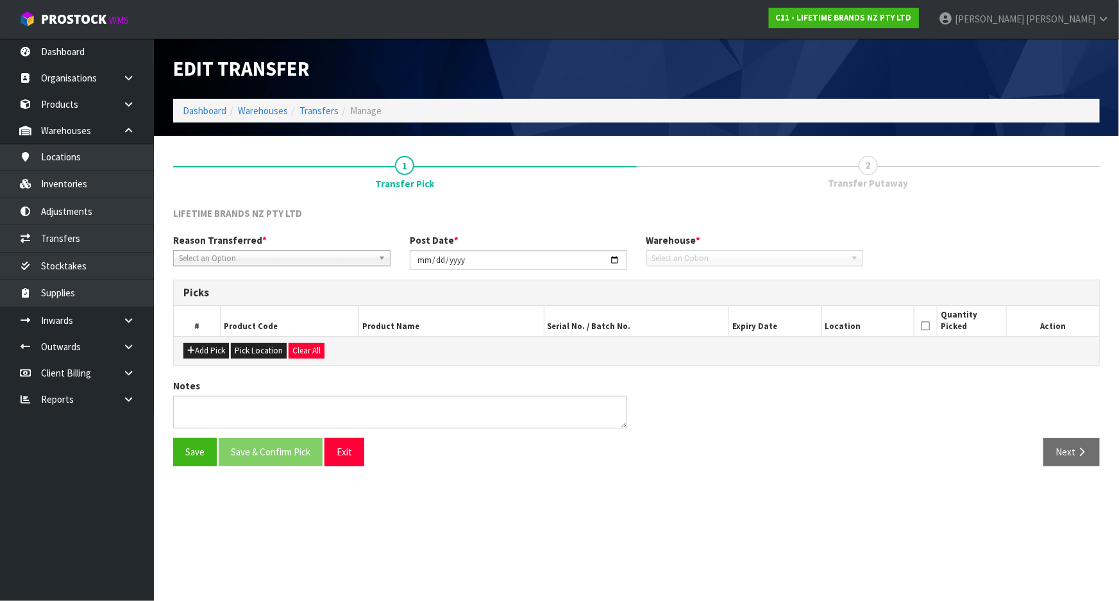
type input "[DATE]"
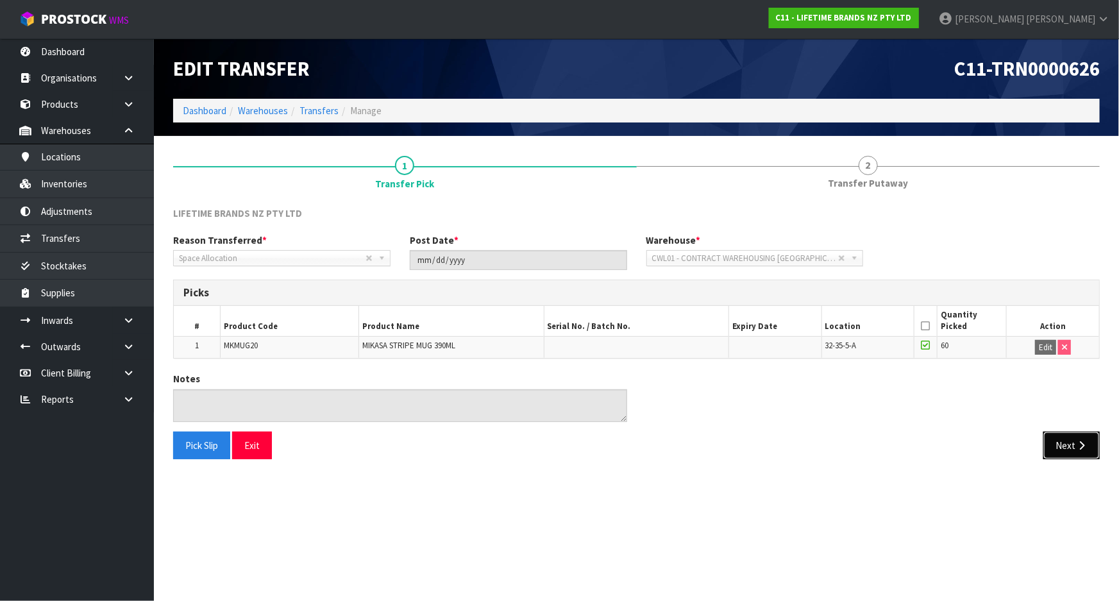
click at [1070, 436] on button "Next" at bounding box center [1071, 446] width 56 height 28
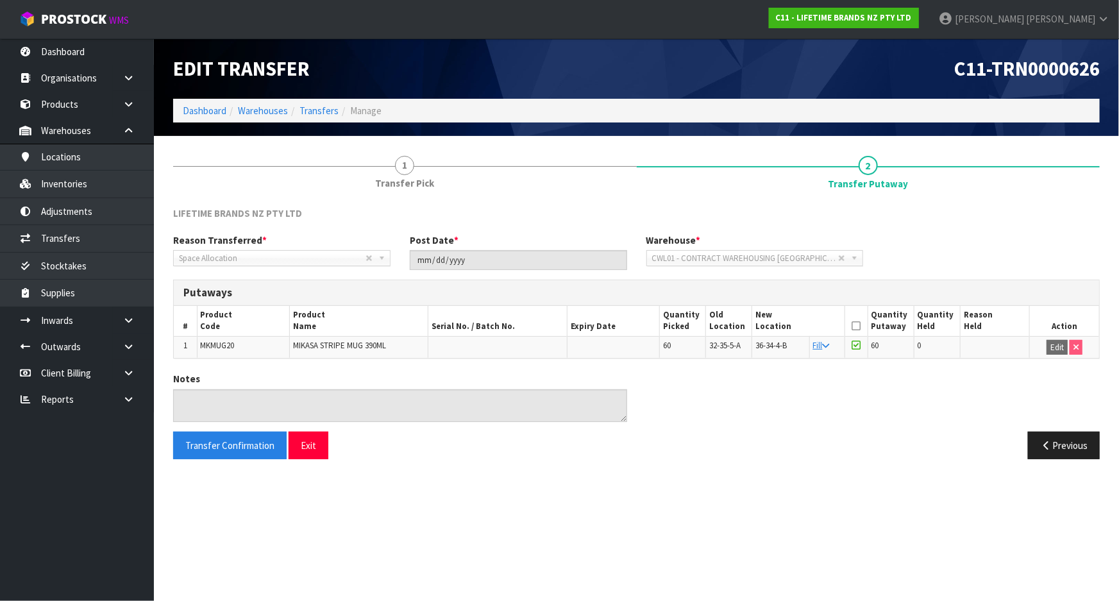
click at [264, 330] on th "Product Code" at bounding box center [243, 321] width 92 height 30
click at [265, 348] on td "MKMUG20" at bounding box center [243, 347] width 92 height 22
click at [264, 348] on td "MKMUG20" at bounding box center [243, 347] width 92 height 22
copy tr "MKMUG20"
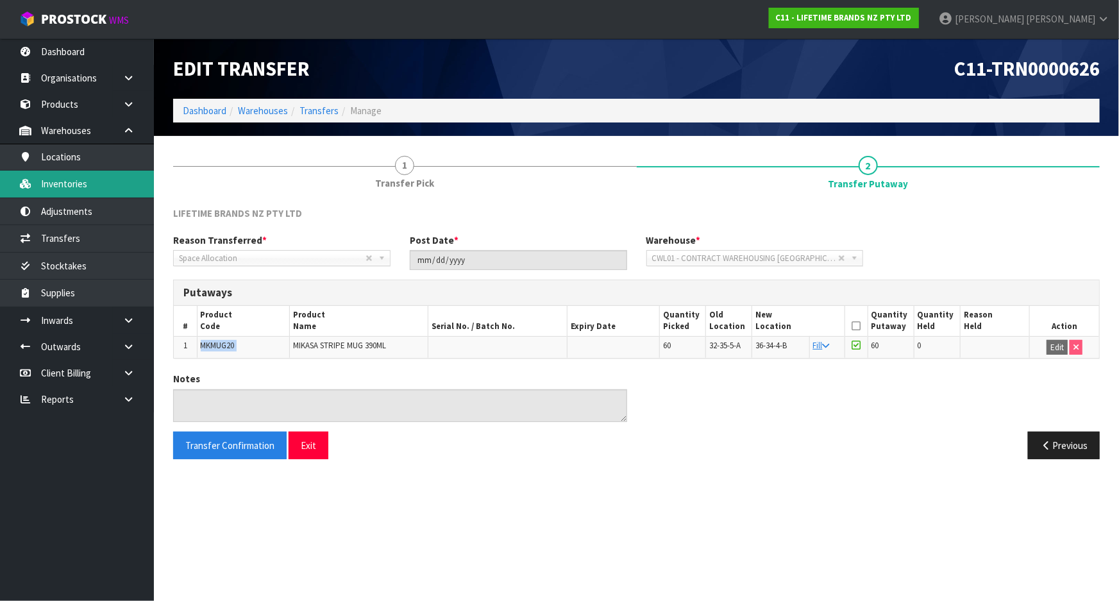
click at [58, 185] on link "Inventories" at bounding box center [77, 184] width 154 height 26
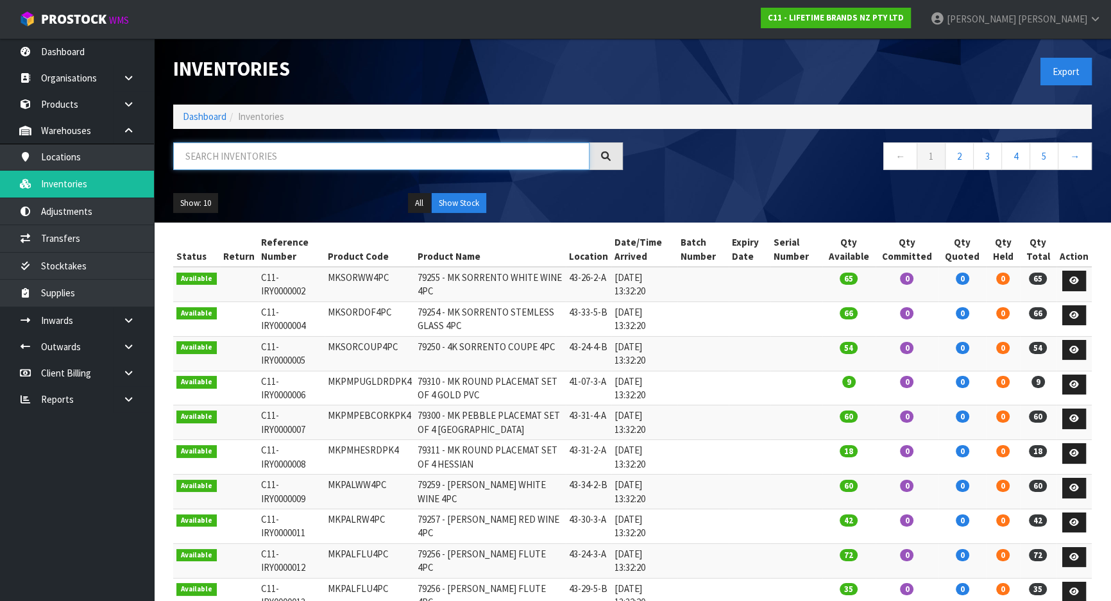
click at [312, 161] on input "text" at bounding box center [381, 156] width 416 height 28
paste input "MKMUG20"
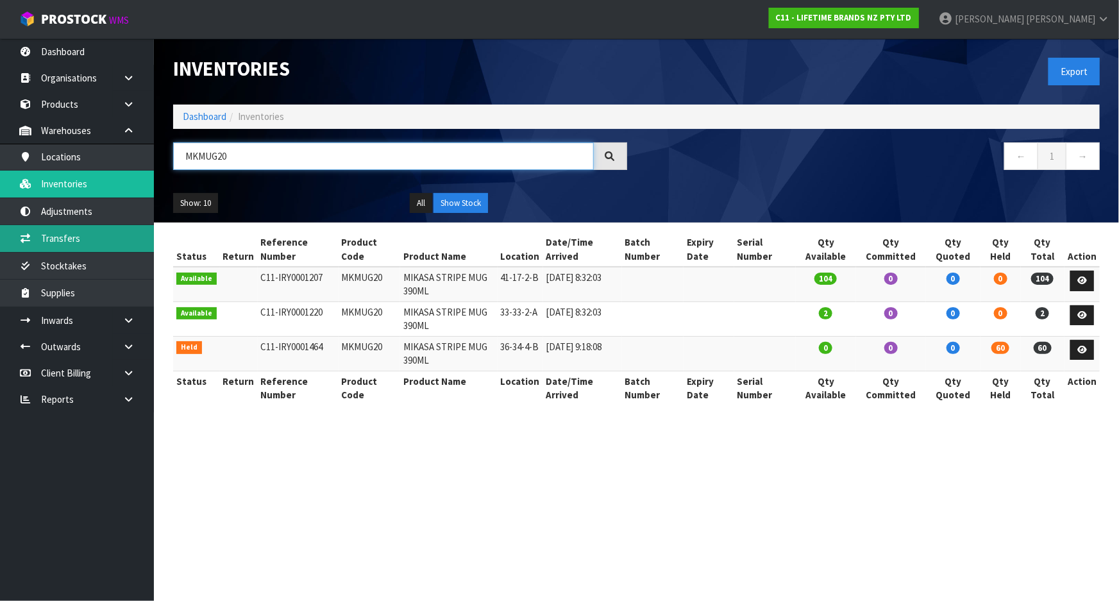
type input "MKMUG20"
click at [95, 241] on link "Transfers" at bounding box center [77, 238] width 154 height 26
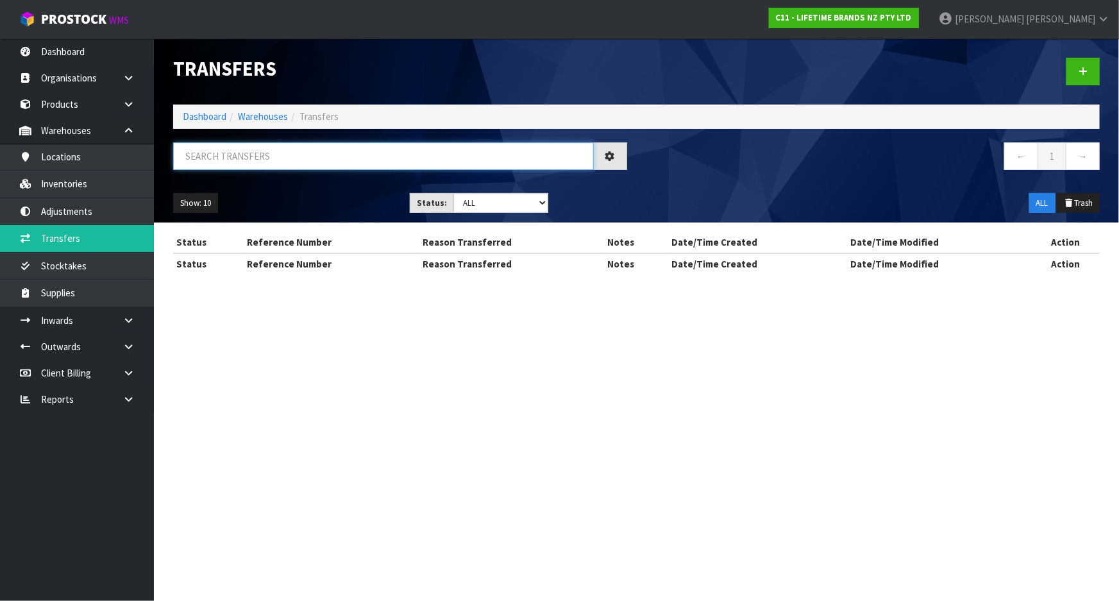
click at [249, 160] on input "text" at bounding box center [383, 156] width 421 height 28
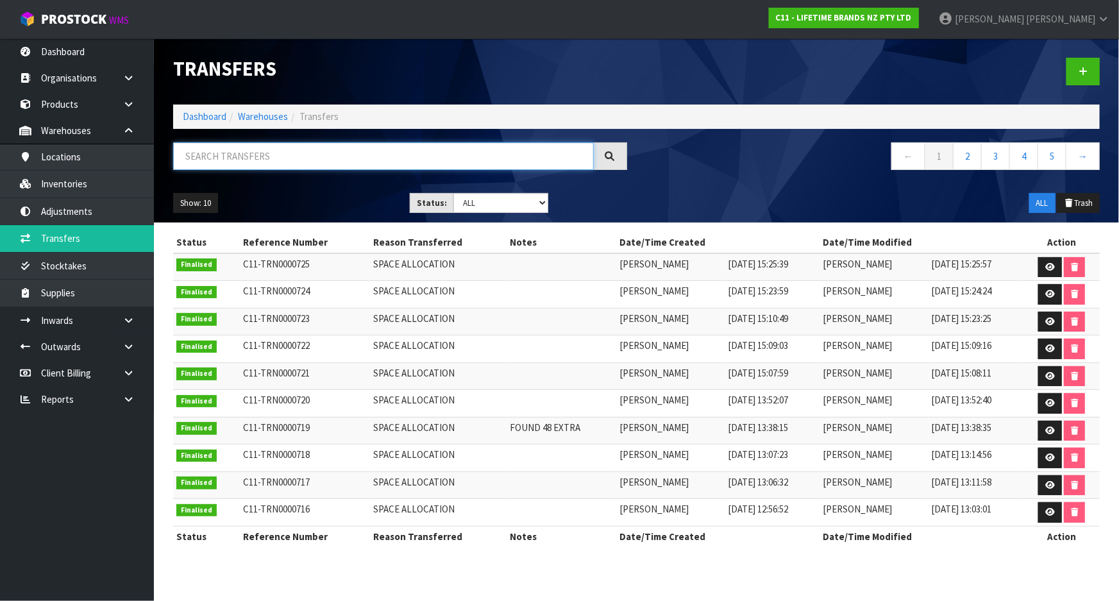
paste input "MKMUG20"
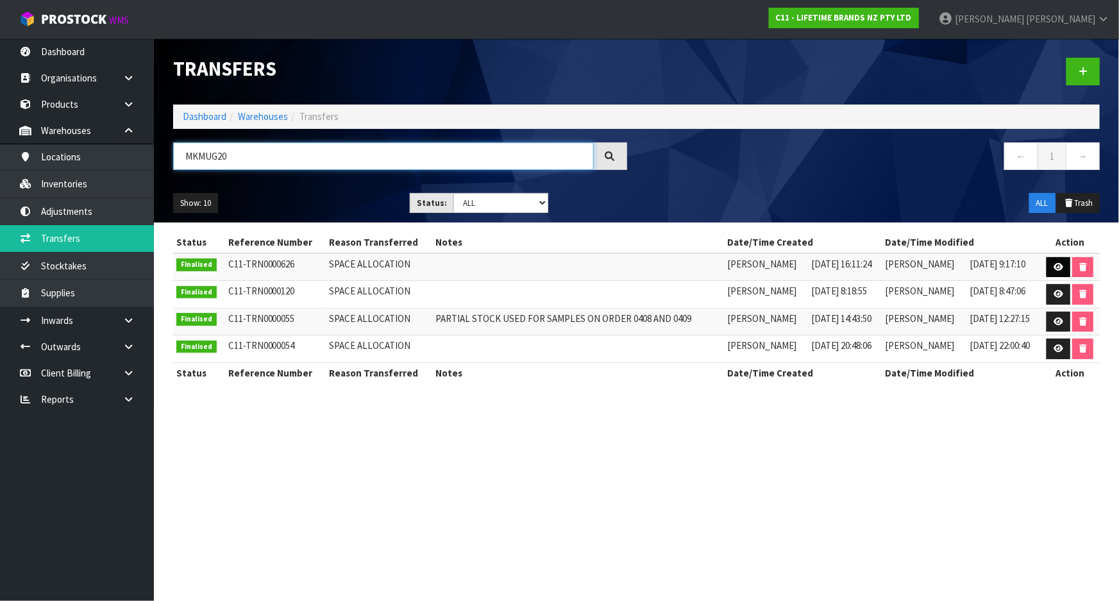
type input "MKMUG20"
click at [1060, 264] on icon at bounding box center [1059, 267] width 10 height 8
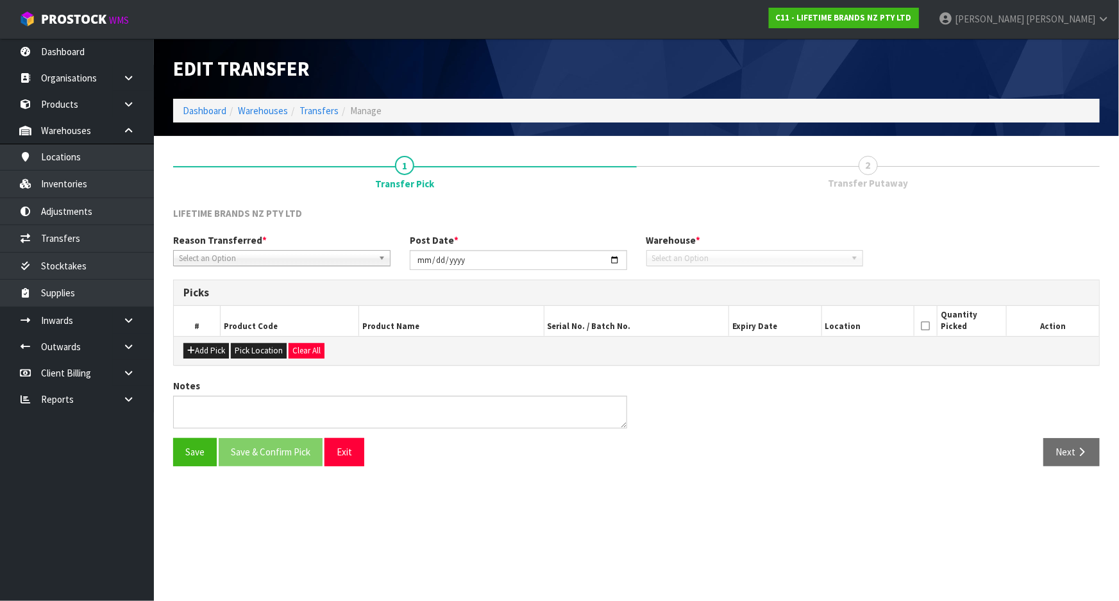
type input "[DATE]"
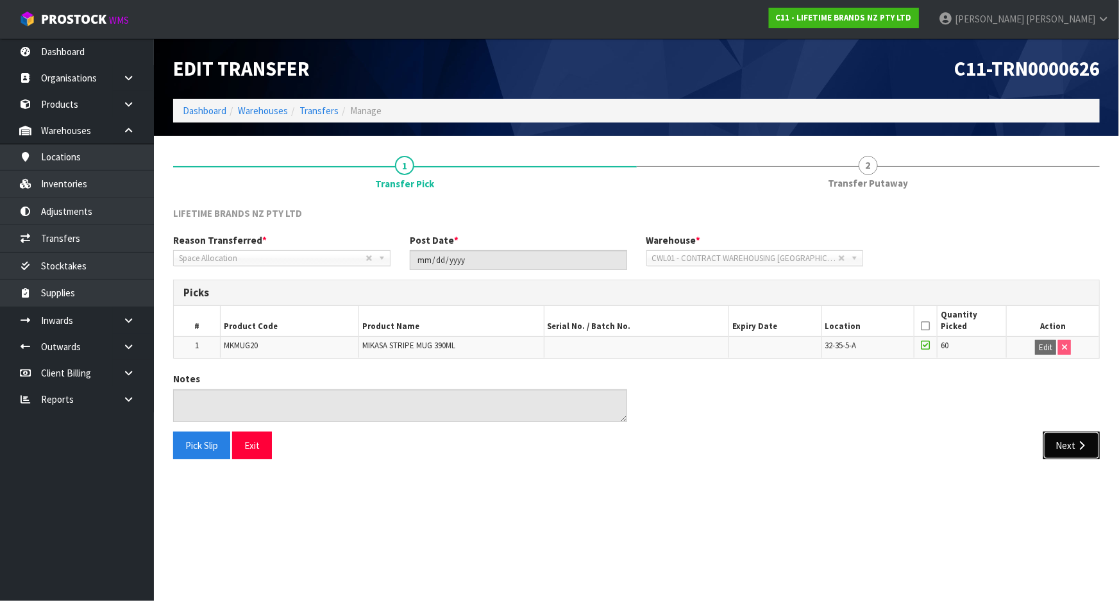
click at [1066, 451] on button "Next" at bounding box center [1071, 446] width 56 height 28
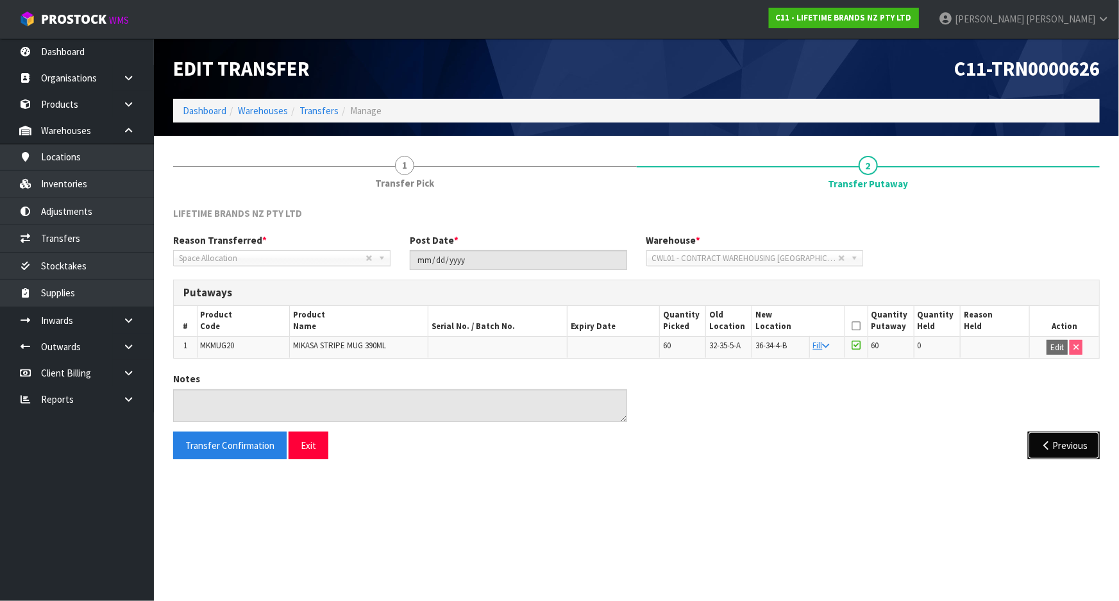
click at [1063, 448] on button "Previous" at bounding box center [1064, 446] width 72 height 28
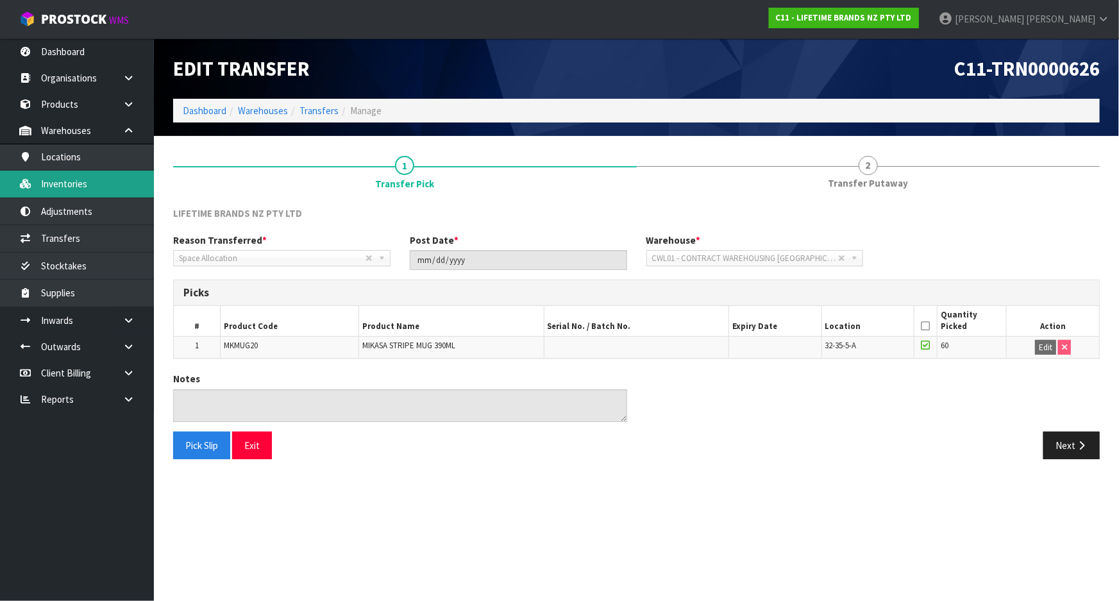
click at [23, 181] on icon at bounding box center [25, 184] width 12 height 10
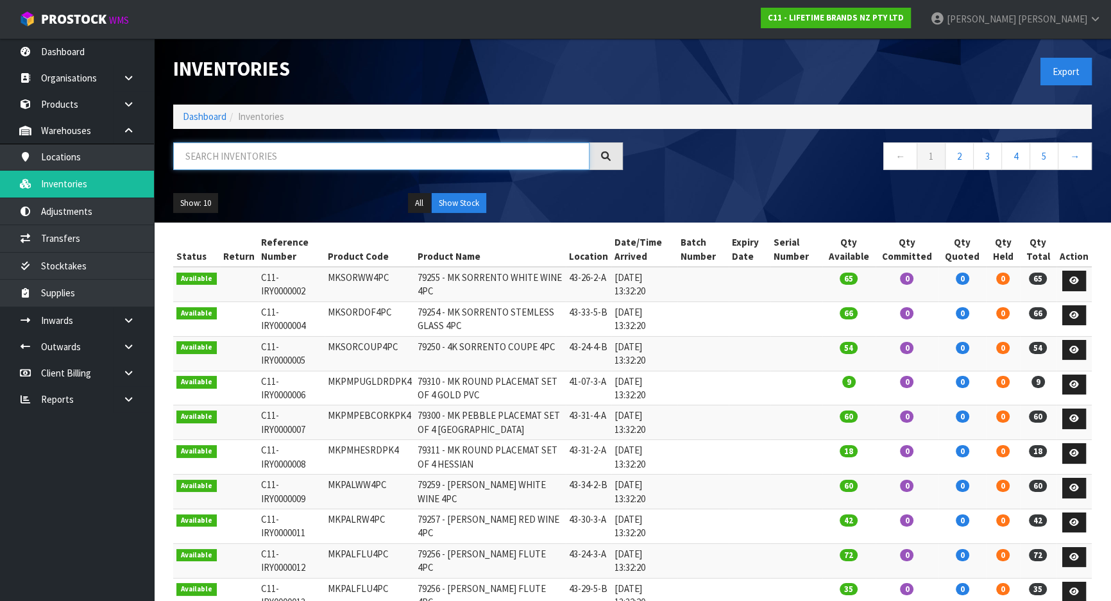
click at [320, 159] on input "text" at bounding box center [381, 156] width 416 height 28
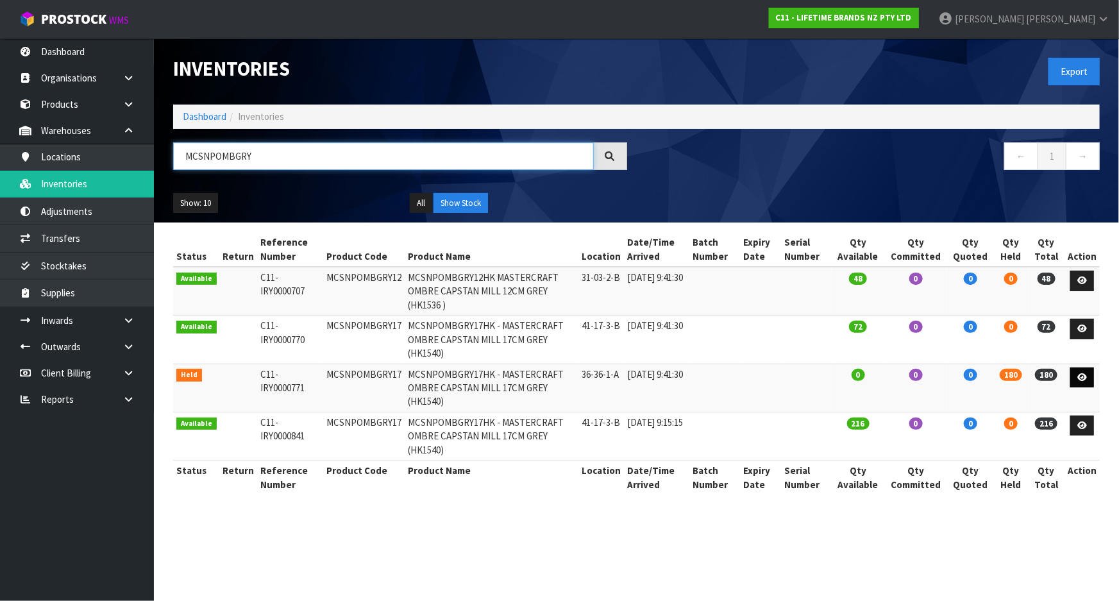
type input "MCSNPOMBGRY"
click at [1085, 373] on icon at bounding box center [1082, 377] width 10 height 8
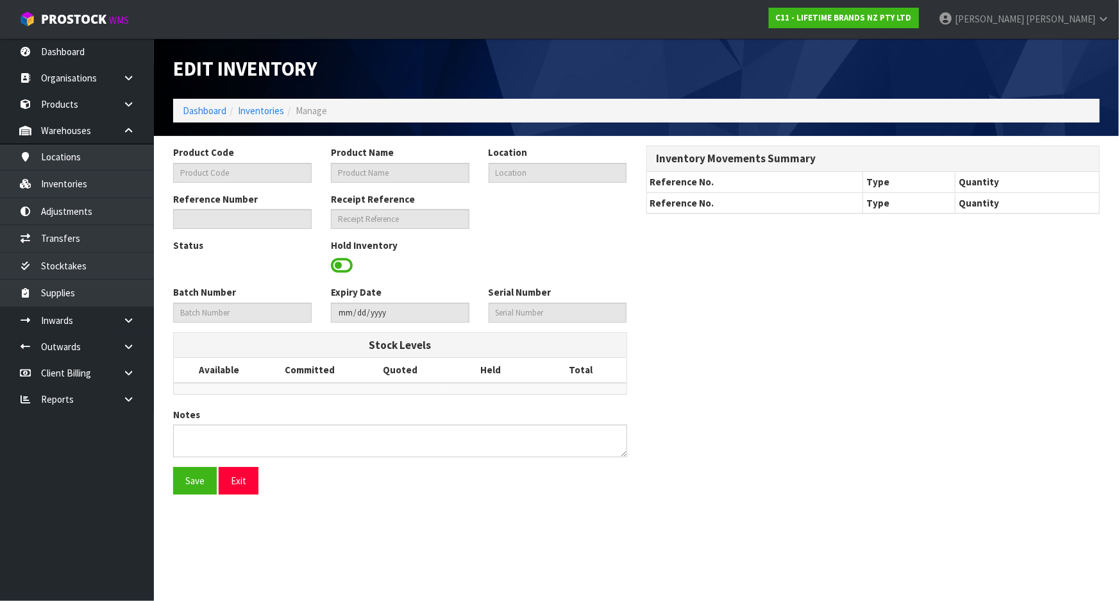
type input "MCSNPOMBGRY17"
type input "MCSNPOMBGRY17HK - MASTERCRAFT OMBRE CAPSTAN MILL 17CM GREY (HK1540)"
type input "36-36-1-A"
type input "C11-IRY0000771"
type input "C11-REC0000006"
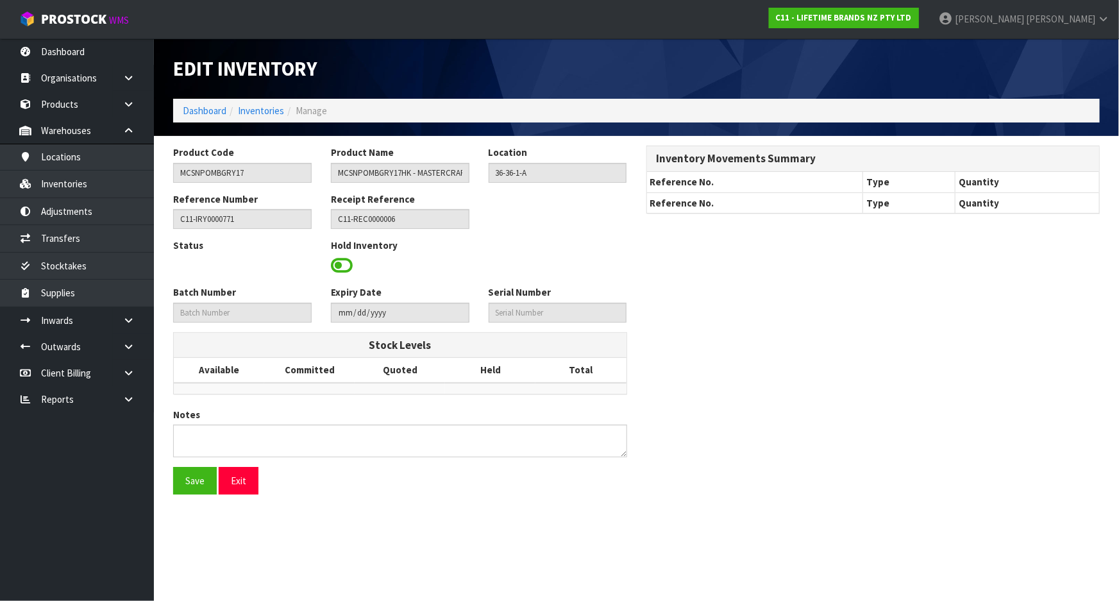
type textarea "AU$"
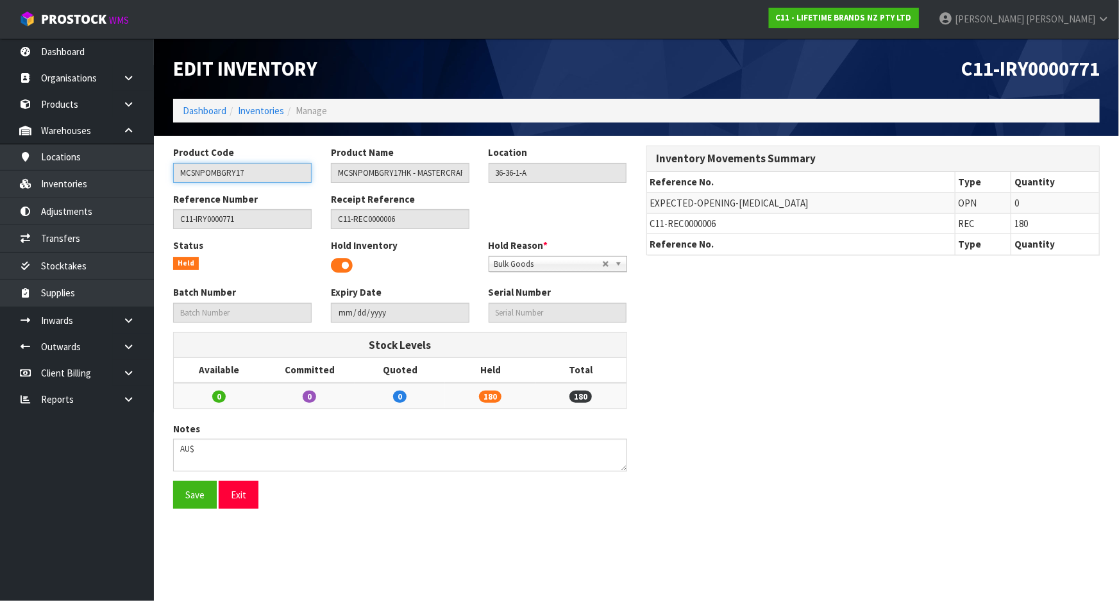
click at [264, 175] on input "MCSNPOMBGRY17" at bounding box center [242, 173] width 139 height 20
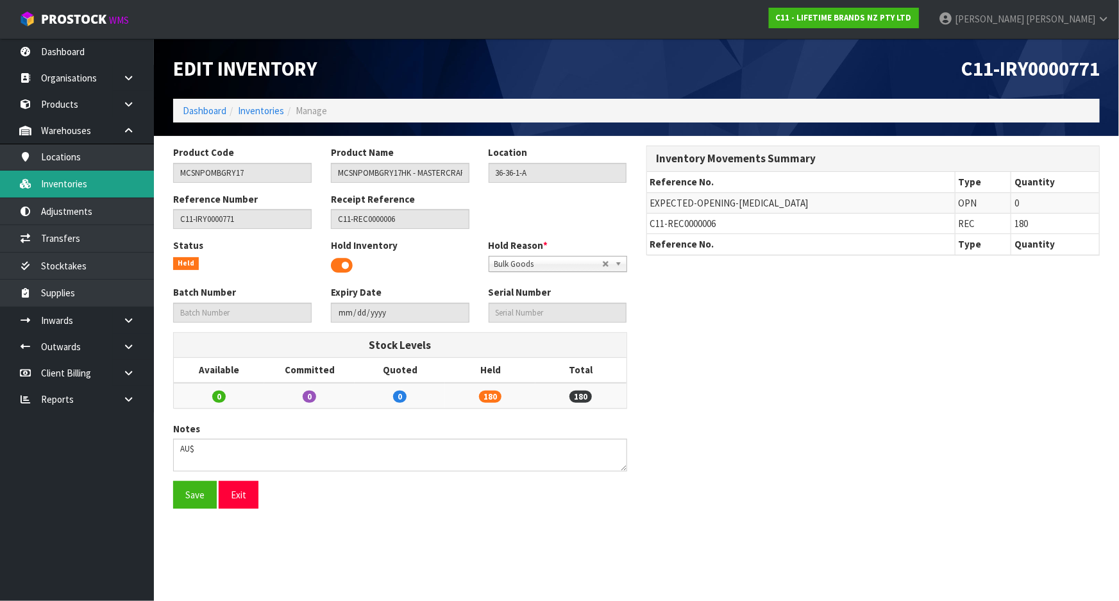
click at [99, 188] on link "Inventories" at bounding box center [77, 184] width 154 height 26
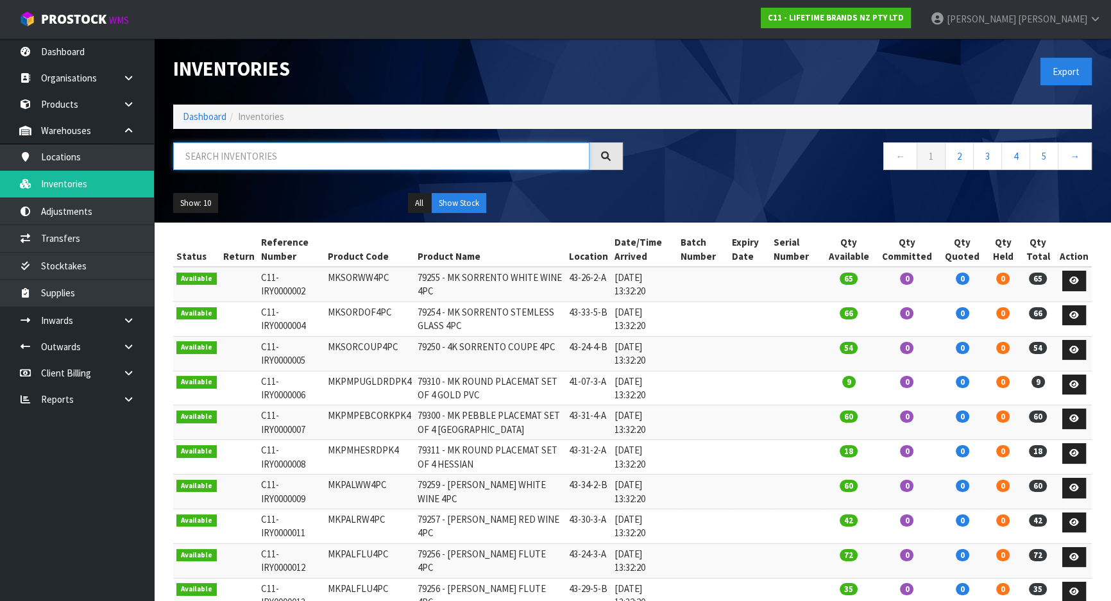
drag, startPoint x: 250, startPoint y: 161, endPoint x: 274, endPoint y: 161, distance: 23.7
click at [274, 161] on input "text" at bounding box center [381, 156] width 416 height 28
paste input "MCSNPOMBGRY17"
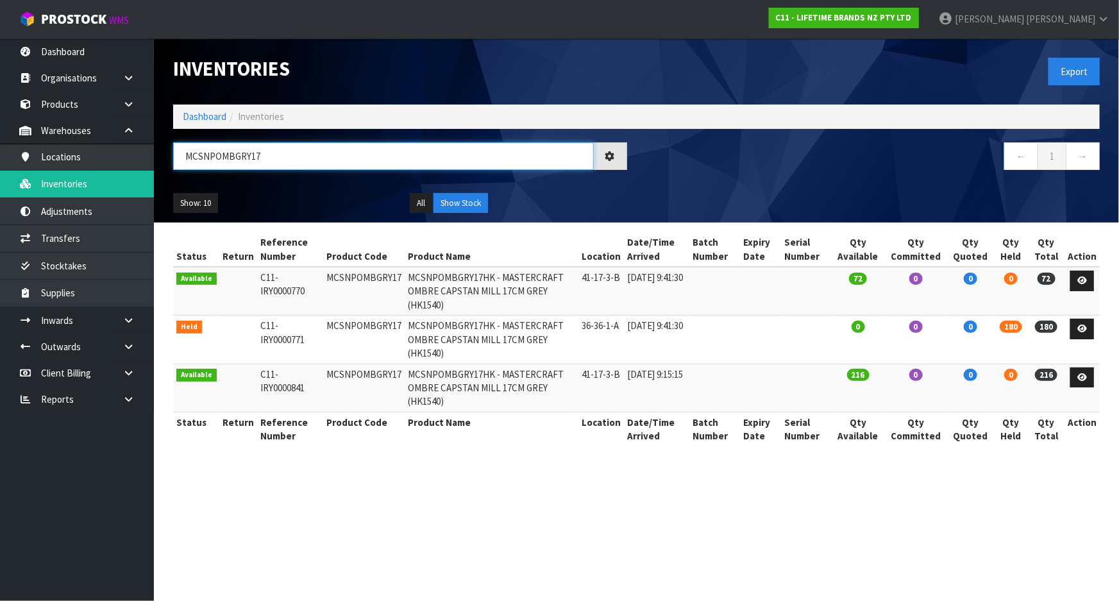
click at [267, 152] on input "MCSNPOMBGRY17" at bounding box center [383, 156] width 421 height 28
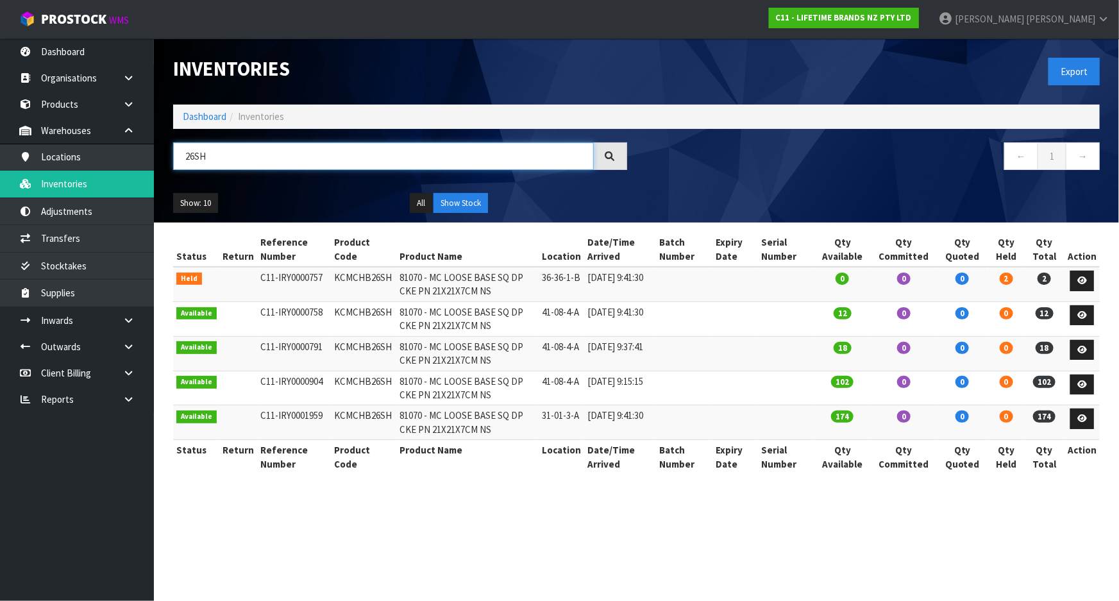
type input "26SH"
click at [1086, 276] on icon at bounding box center [1082, 280] width 10 height 8
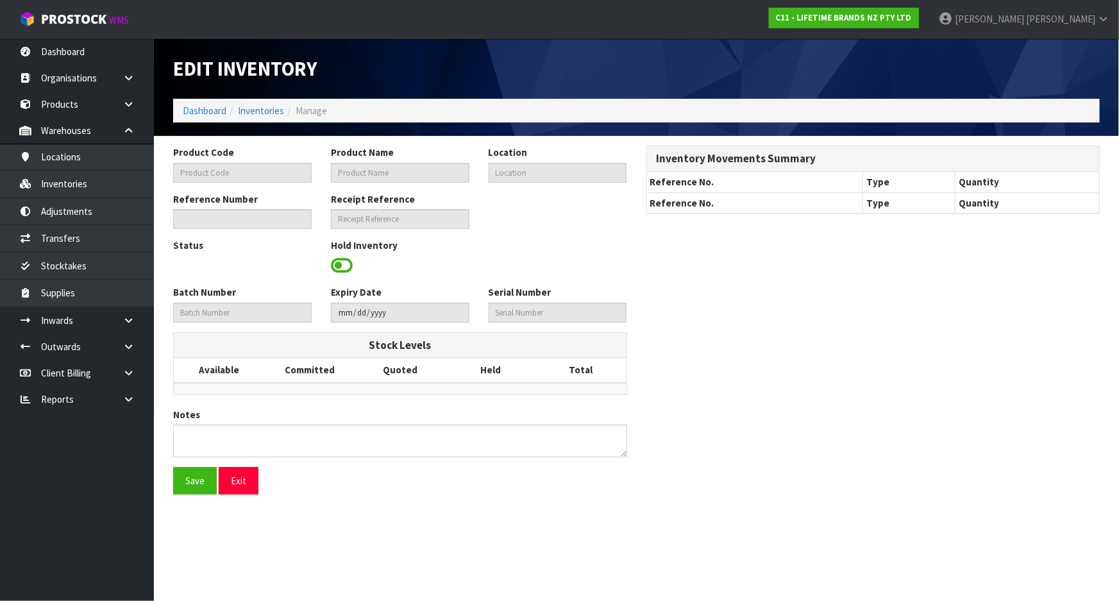
type input "KCMCHB26SH"
type input "81070 - MC LOOSE BASE SQ DP CKE PN 21X21X7CM NS"
type input "36-36-1-B"
type input "C11-IRY0000757"
type input "C11-REC0000006"
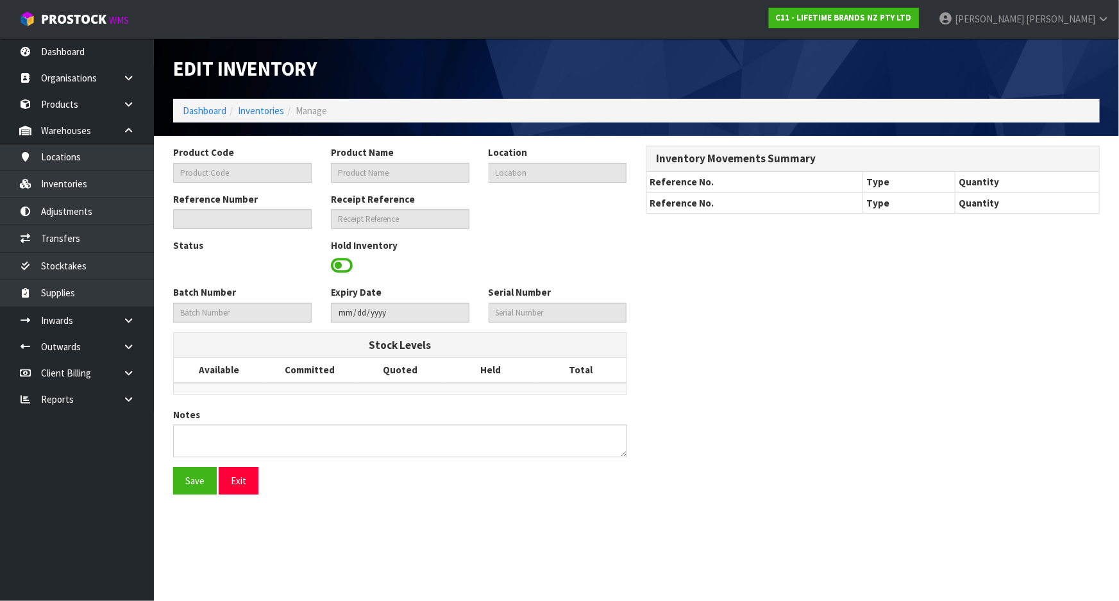
type textarea "AU$"
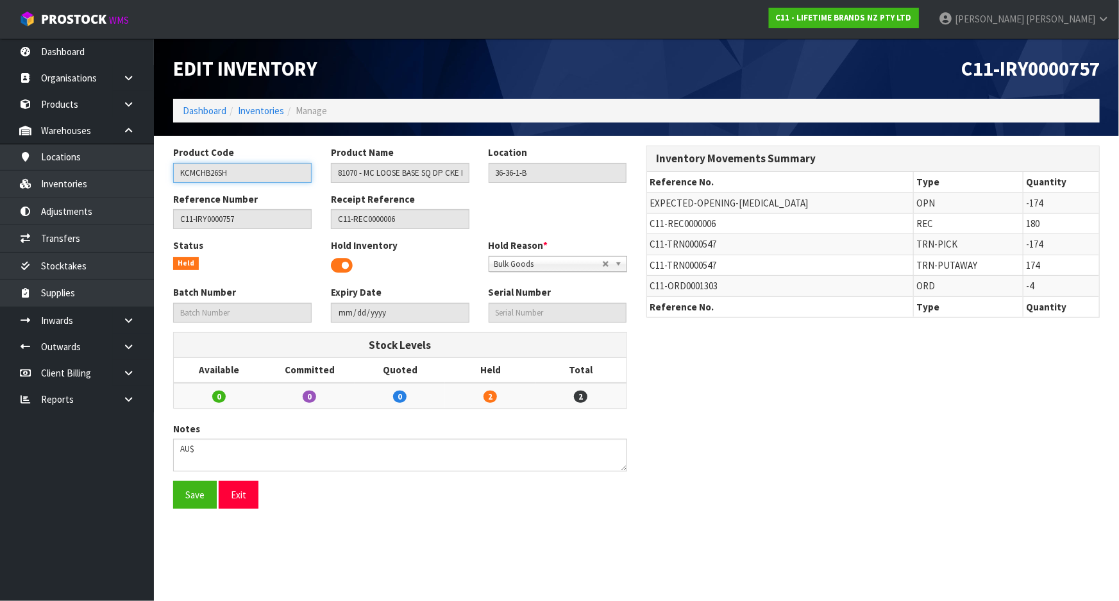
click at [254, 172] on input "KCMCHB26SH" at bounding box center [242, 173] width 139 height 20
click at [264, 113] on link "Inventories" at bounding box center [261, 111] width 46 height 12
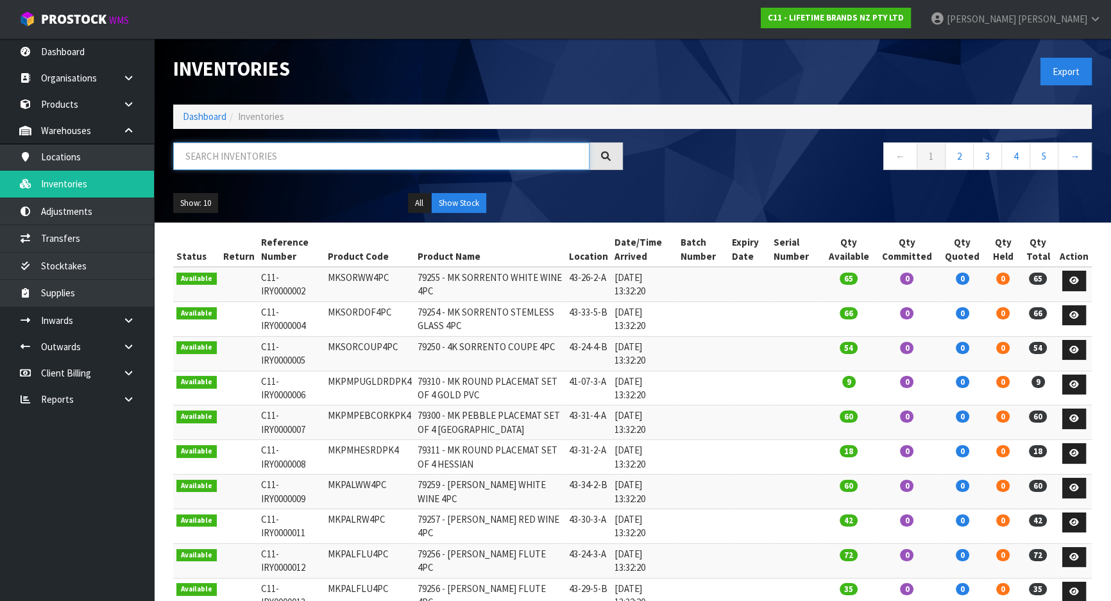
click at [250, 164] on input "text" at bounding box center [381, 156] width 416 height 28
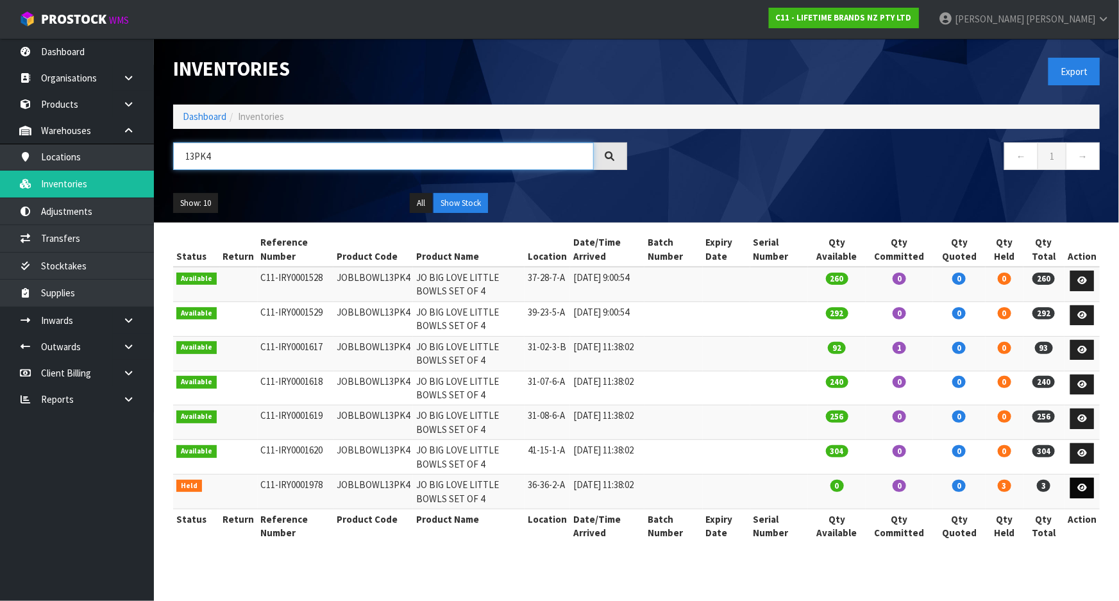
type input "13PK4"
click at [1086, 494] on link at bounding box center [1082, 488] width 24 height 21
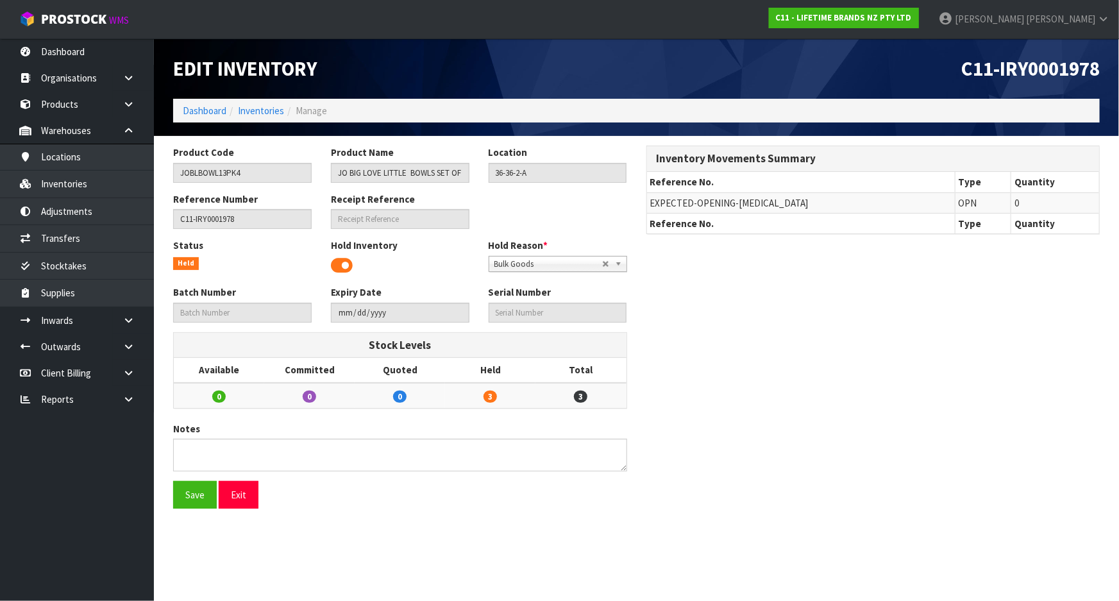
click at [294, 208] on div "Reference Number C11-IRY0001978" at bounding box center [243, 210] width 158 height 37
click at [548, 173] on input "36-36-2-A" at bounding box center [558, 173] width 139 height 20
click at [253, 176] on input "JOBLBOWL13PK4" at bounding box center [242, 173] width 139 height 20
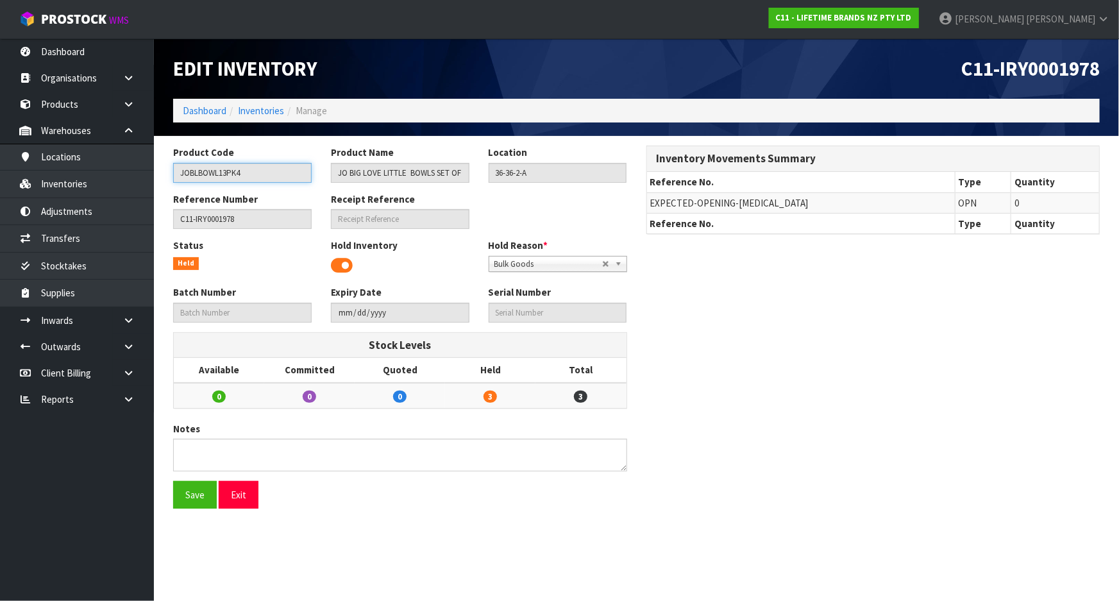
click at [253, 176] on input "JOBLBOWL13PK4" at bounding box center [242, 173] width 139 height 20
click at [248, 181] on input "JOBLBOWL13PK4" at bounding box center [242, 173] width 139 height 20
click at [142, 188] on link "Inventories" at bounding box center [77, 184] width 154 height 26
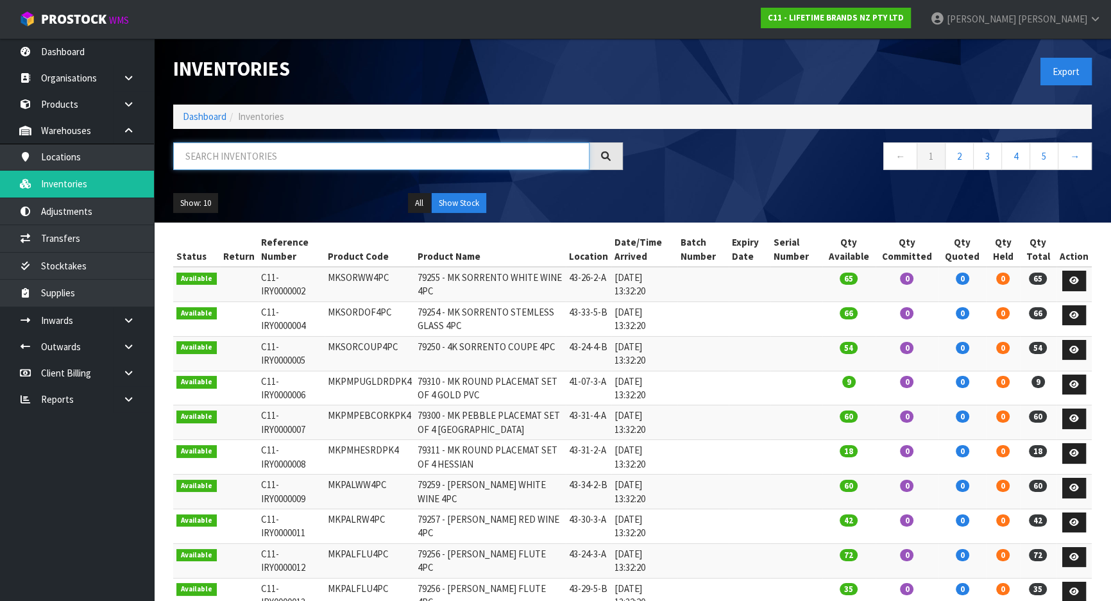
click at [340, 150] on input "text" at bounding box center [381, 156] width 416 height 28
paste input "JOBLBOWL13PK4"
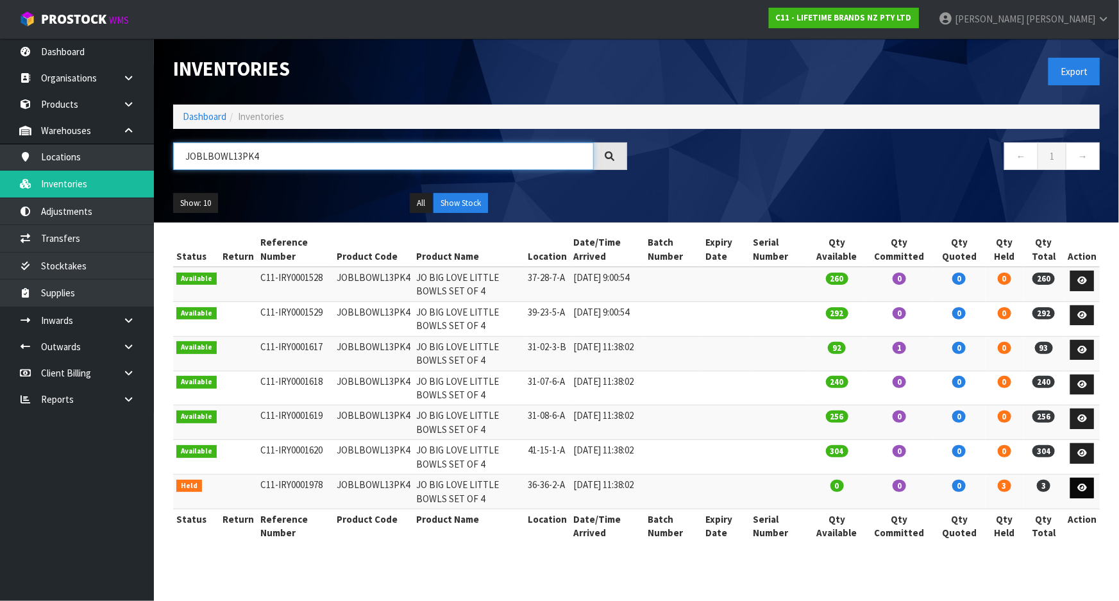
type input "JOBLBOWL13PK4"
click at [1081, 489] on icon at bounding box center [1082, 487] width 10 height 8
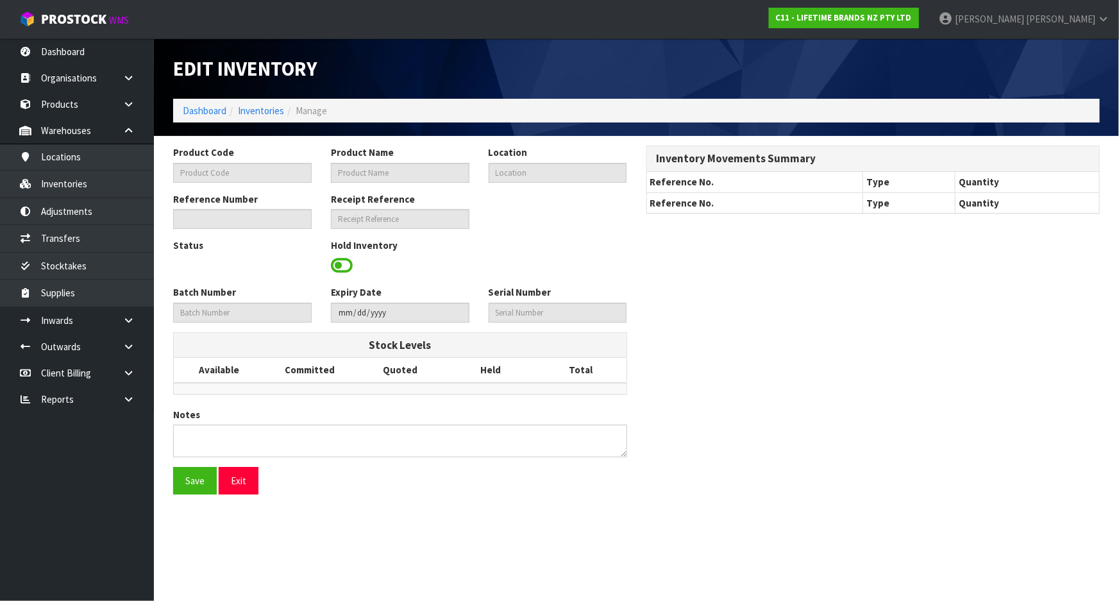
type input "JOBLBOWL13PK4"
type input "JO BIG LOVE LITTLE BOWLS SET OF 4"
type input "36-36-2-A"
type input "C11-IRY0001978"
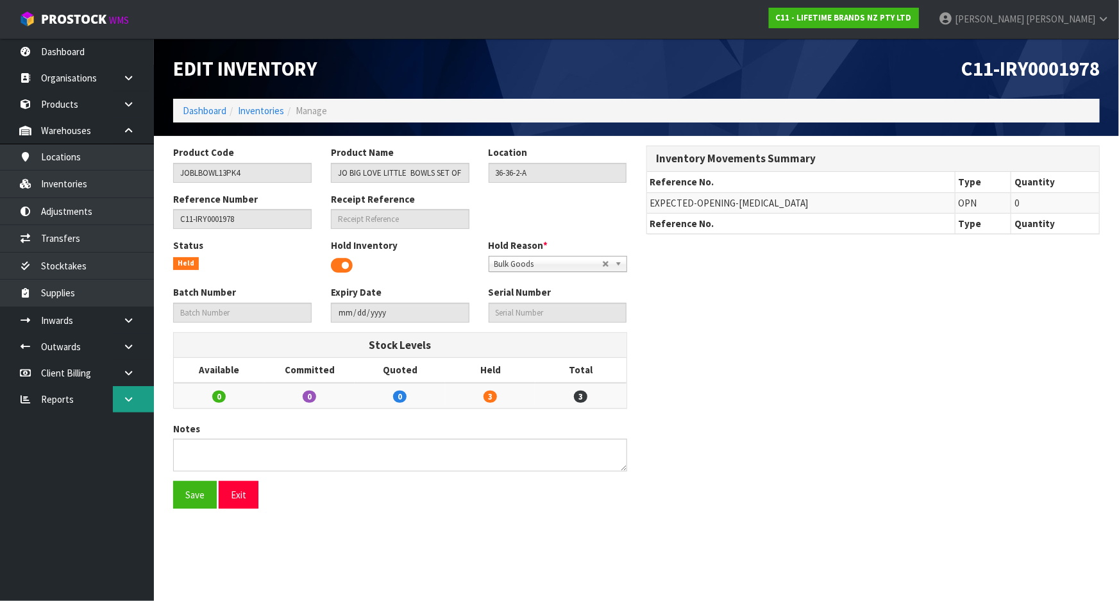
click at [138, 397] on link at bounding box center [133, 399] width 41 height 26
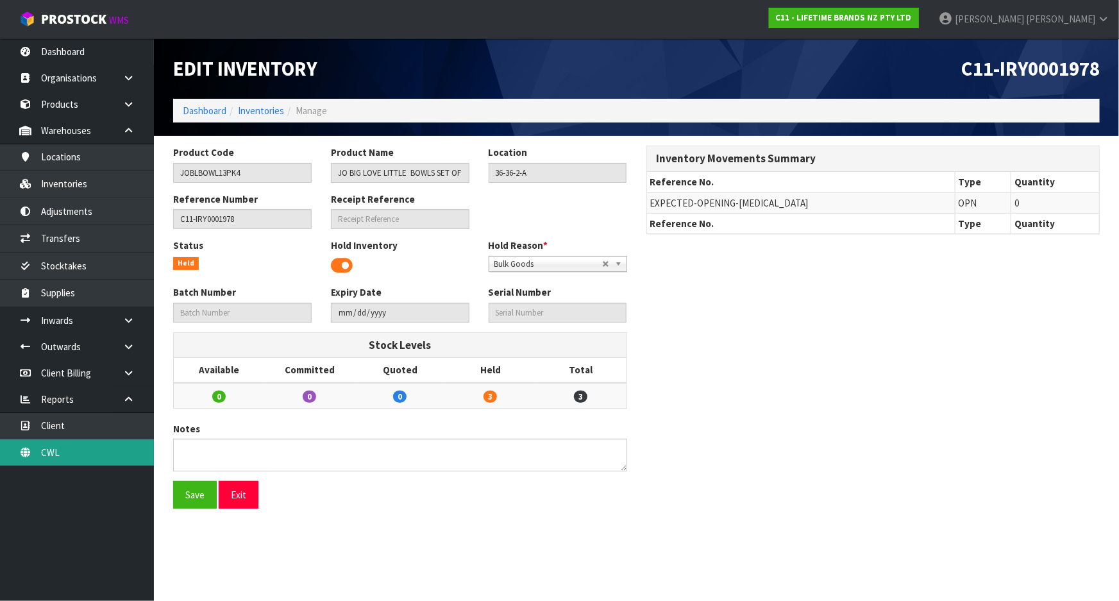
click at [97, 453] on link "CWL" at bounding box center [77, 452] width 154 height 26
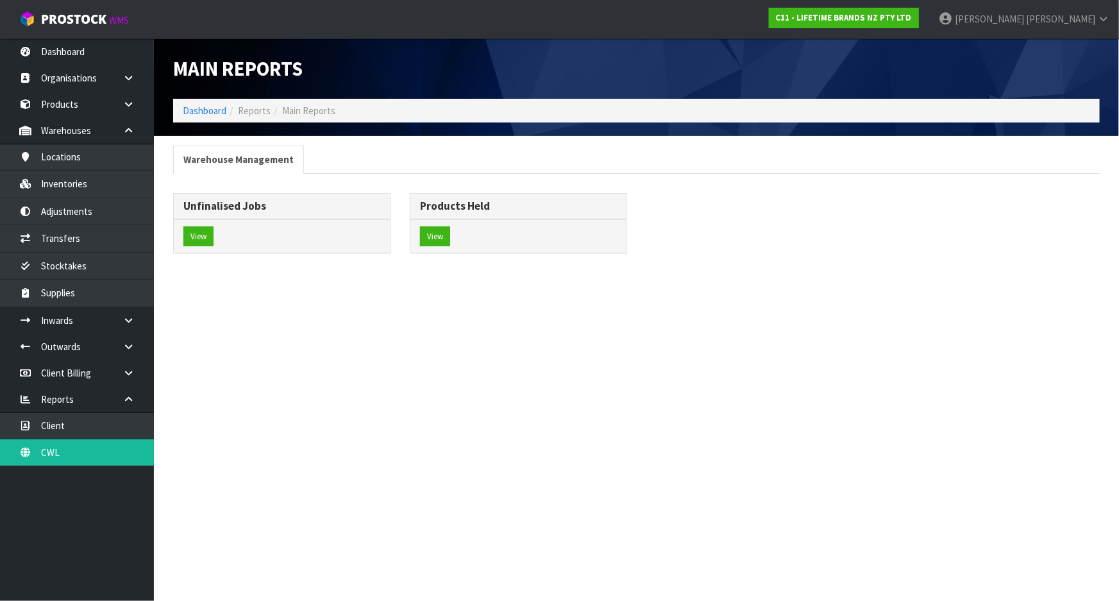
click at [266, 109] on span "Reports" at bounding box center [254, 111] width 33 height 12
click at [76, 423] on link "Client" at bounding box center [77, 425] width 154 height 26
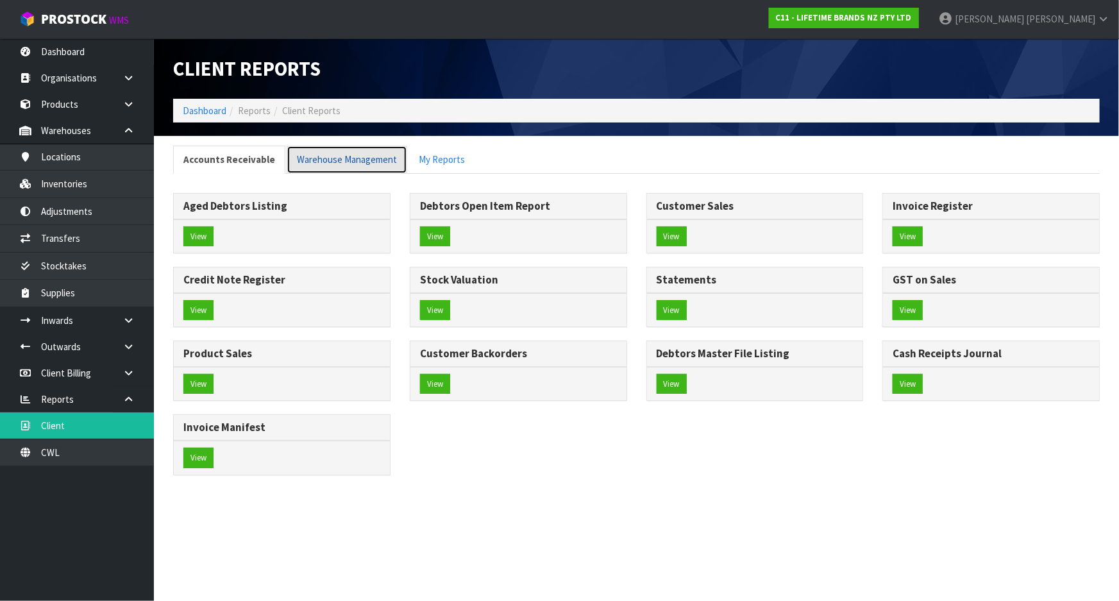
click at [326, 153] on link "Warehouse Management" at bounding box center [347, 160] width 121 height 28
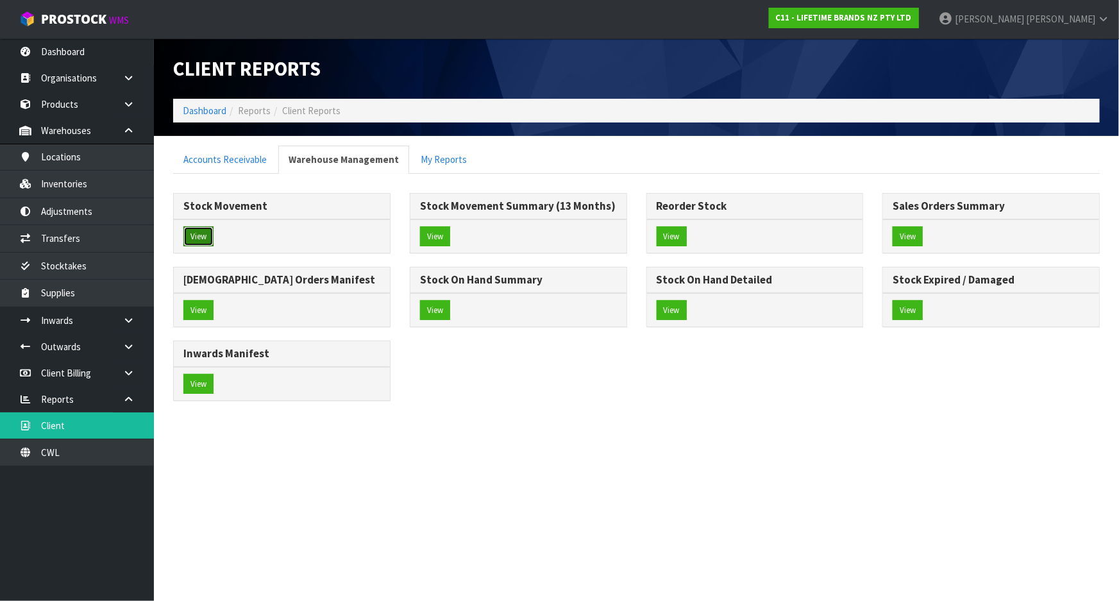
click at [201, 238] on button "View" at bounding box center [198, 236] width 30 height 21
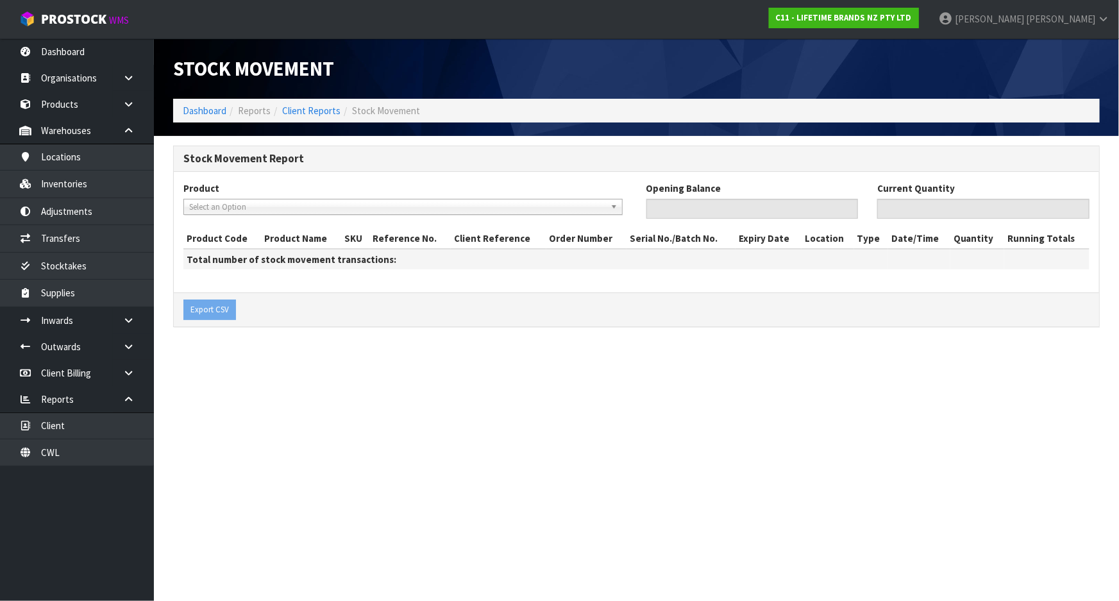
click at [247, 212] on span "Select an Option" at bounding box center [397, 206] width 416 height 15
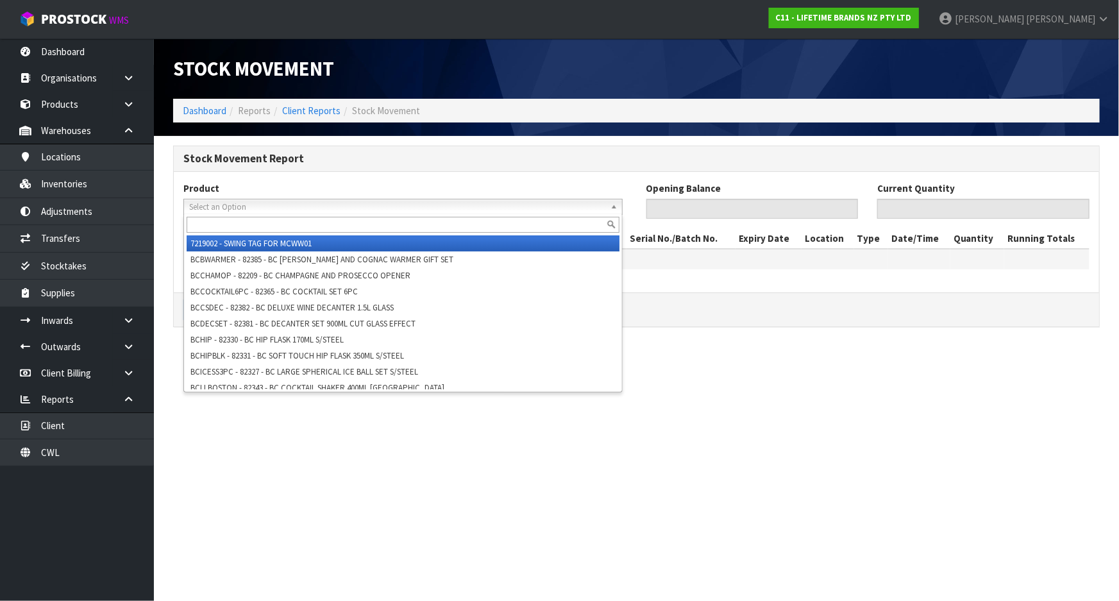
click at [244, 225] on input "text" at bounding box center [403, 225] width 433 height 16
paste input "JOBLBOWL13PK4"
type input "JOBLBOWL13PK4"
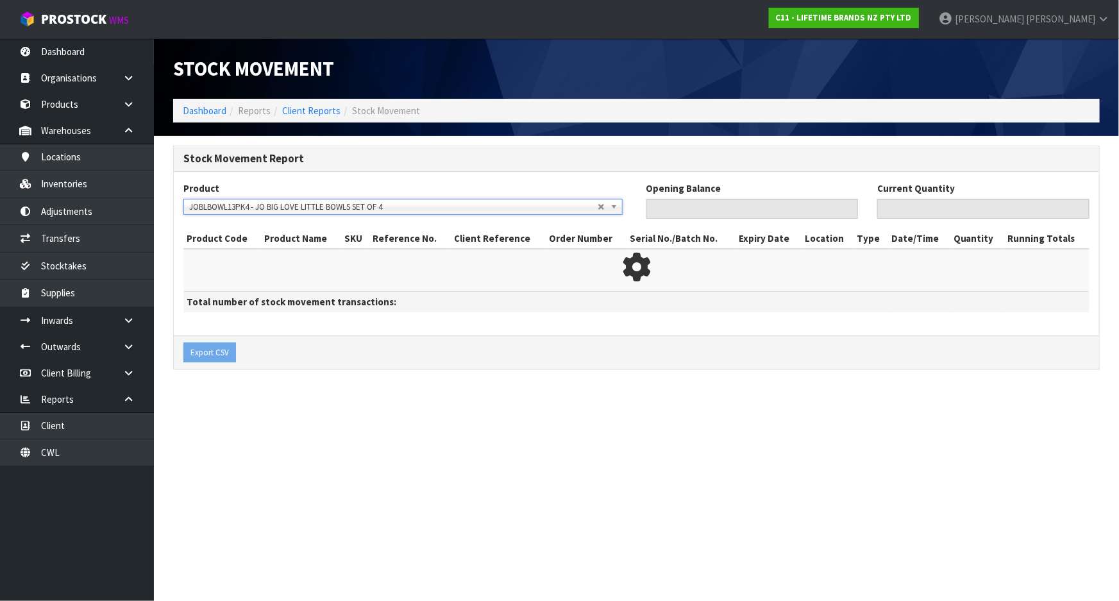
type input "0"
type input "1448"
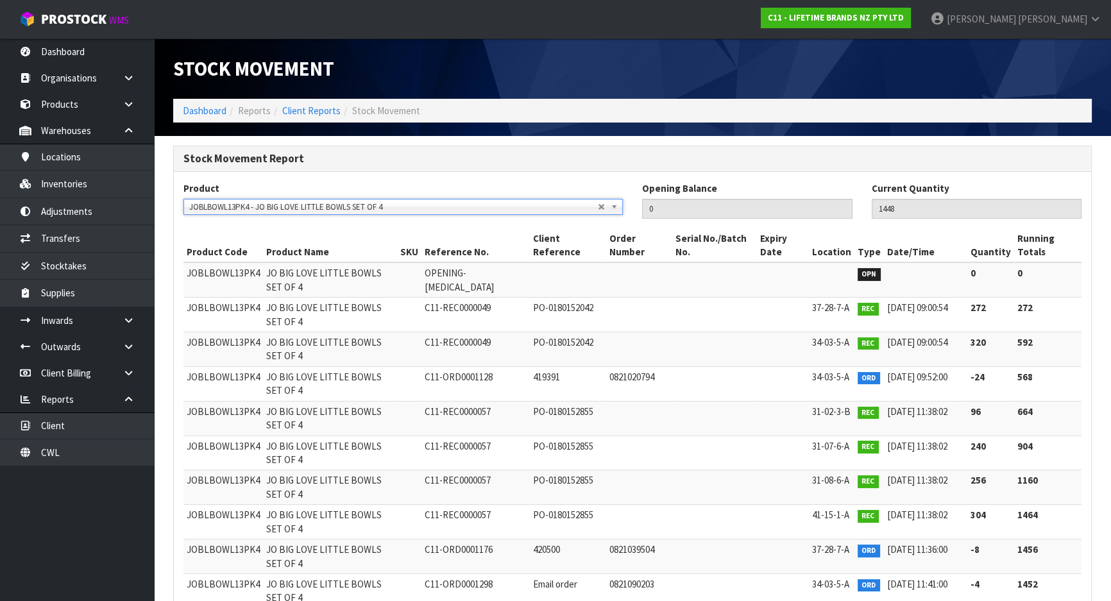
scroll to position [58, 0]
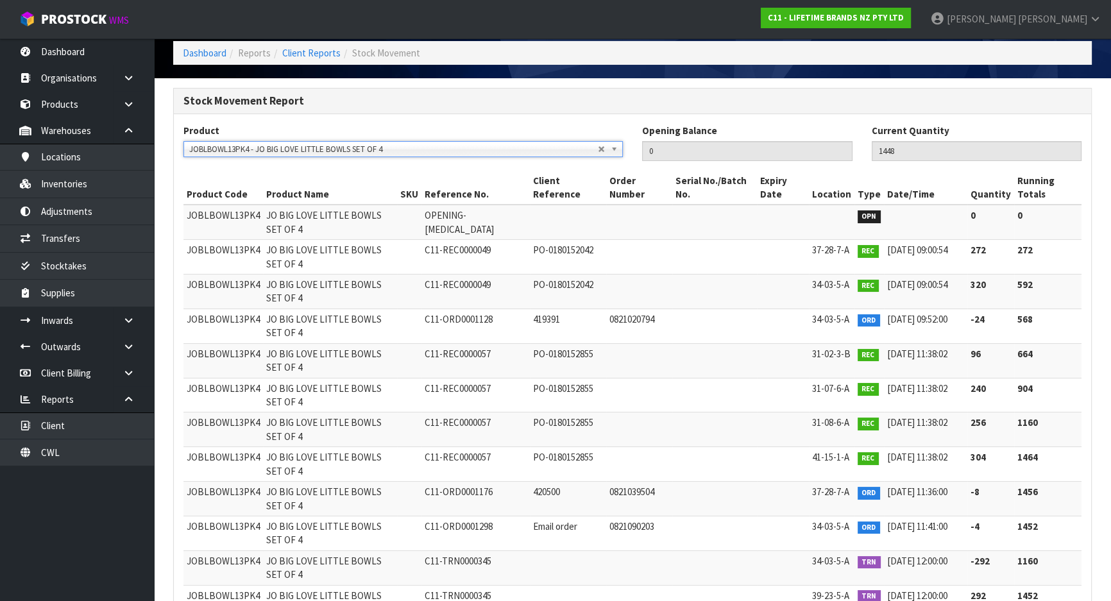
copy tr "C11-TRN0000673"
click at [100, 192] on link "Inventories" at bounding box center [77, 184] width 154 height 26
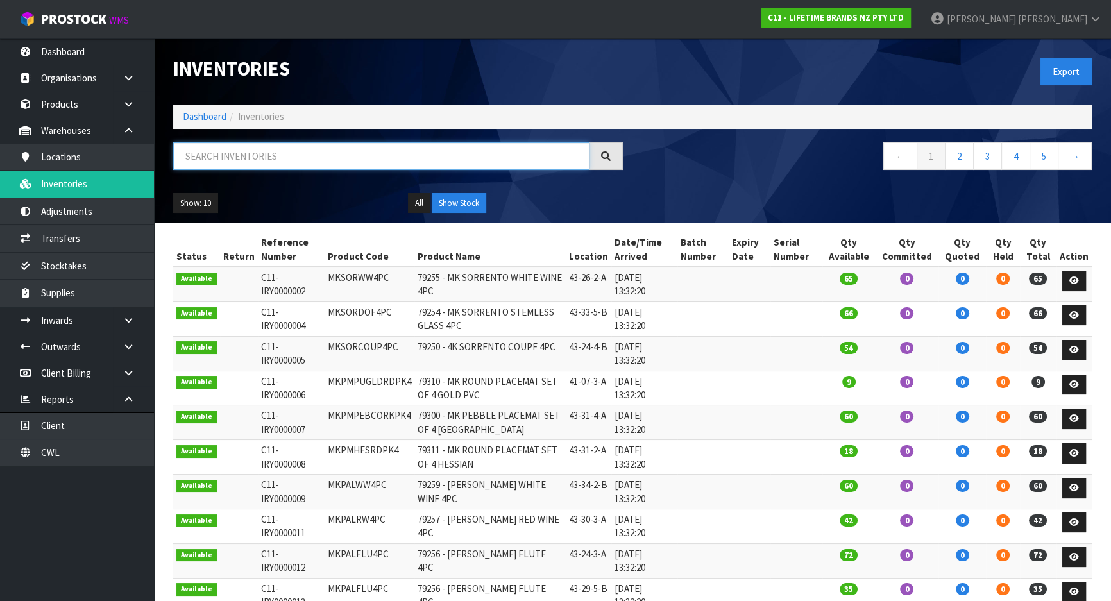
click at [326, 159] on input "text" at bounding box center [381, 156] width 416 height 28
paste input "C11-TRN0000673"
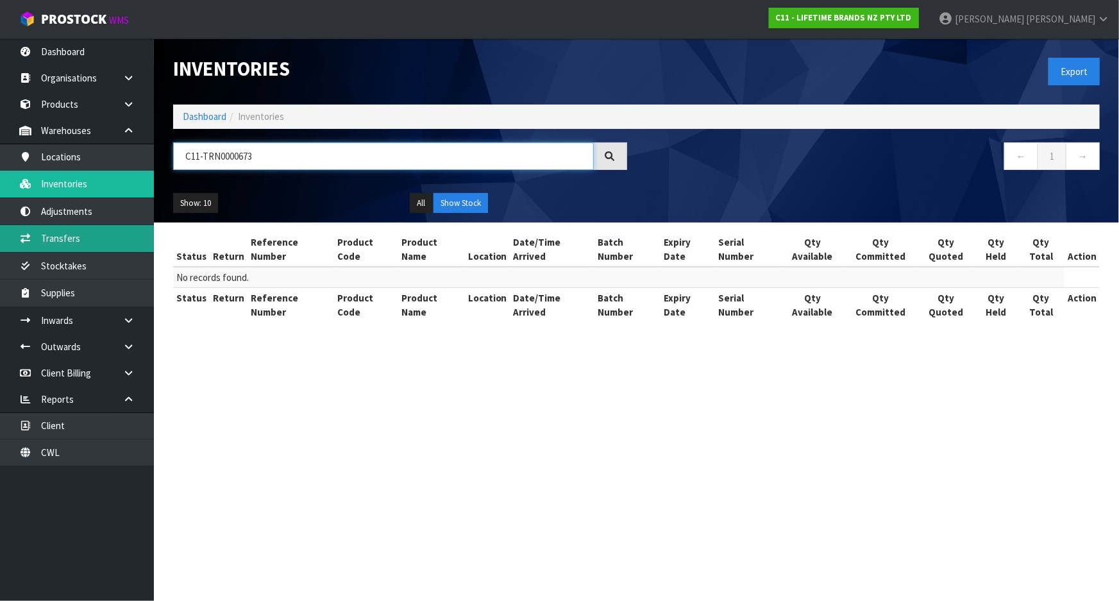
type input "C11-TRN0000673"
click at [101, 229] on link "Transfers" at bounding box center [77, 238] width 154 height 26
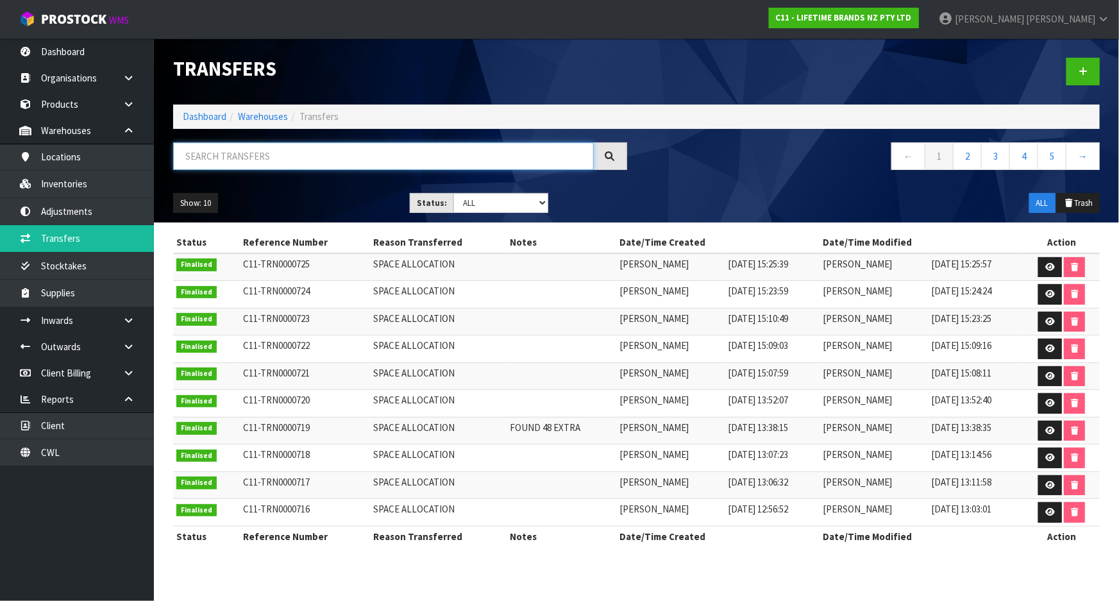
click at [265, 159] on input "text" at bounding box center [383, 156] width 421 height 28
paste input "C11-TRN0000673"
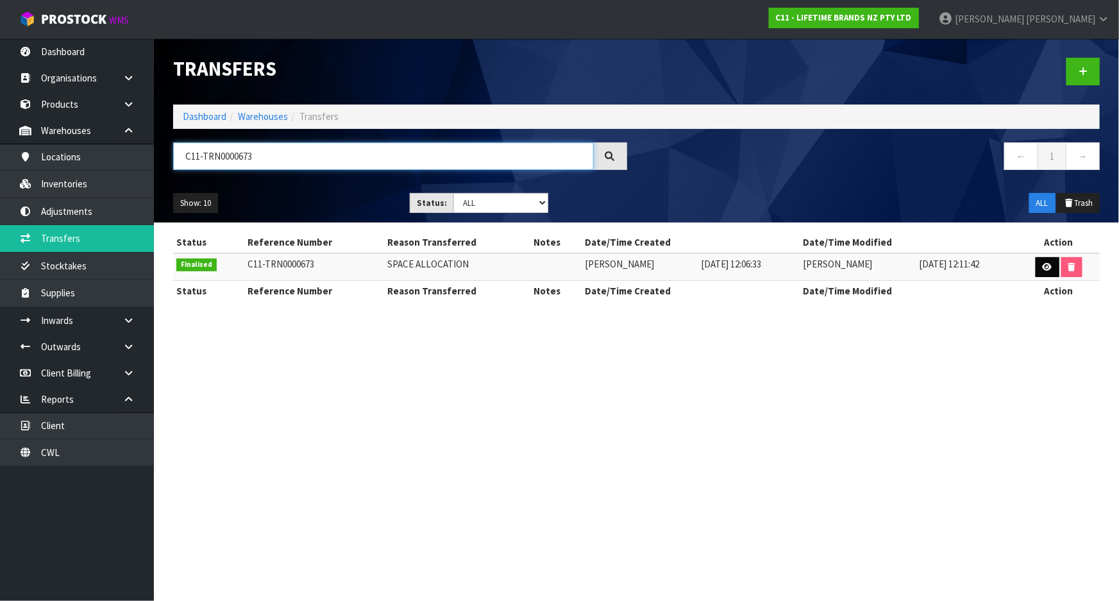
type input "C11-TRN0000673"
click at [1046, 268] on icon at bounding box center [1048, 267] width 10 height 8
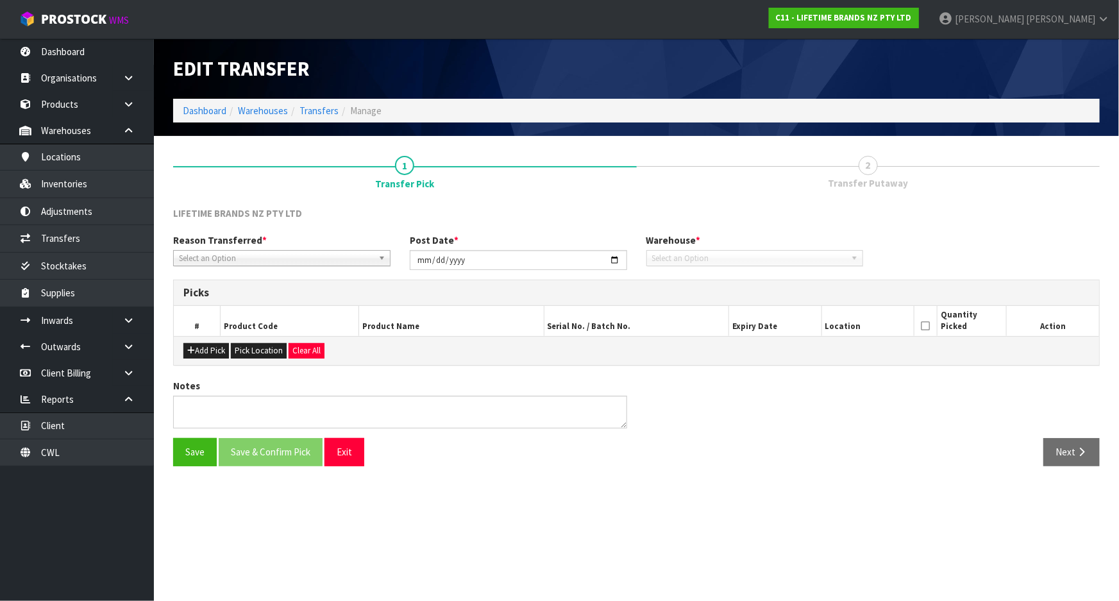
type input "[DATE]"
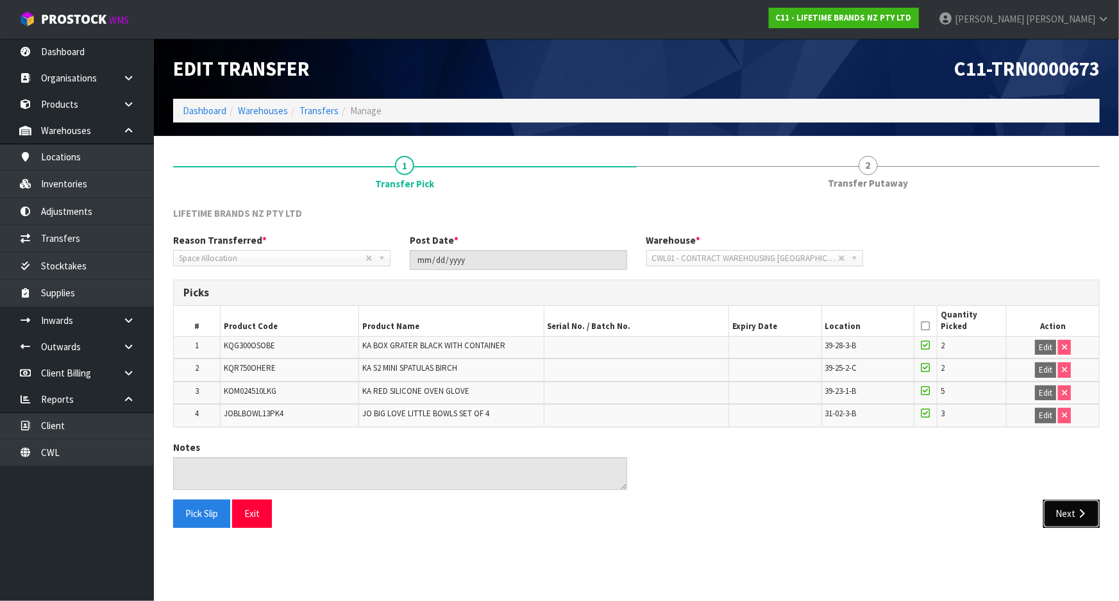
click at [1068, 510] on button "Next" at bounding box center [1071, 514] width 56 height 28
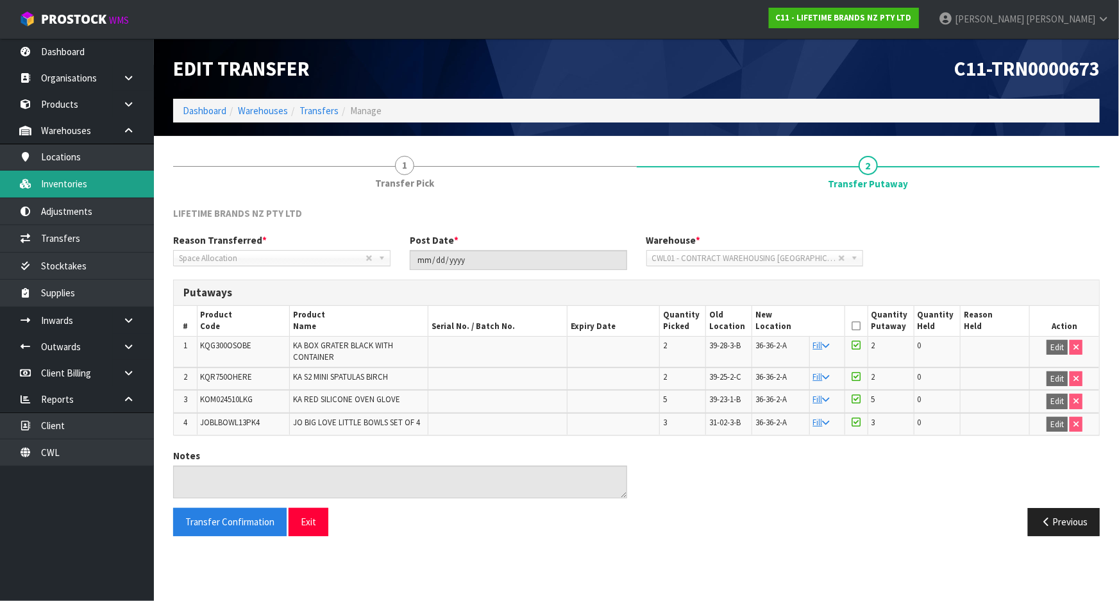
click at [117, 178] on link "Inventories" at bounding box center [77, 184] width 154 height 26
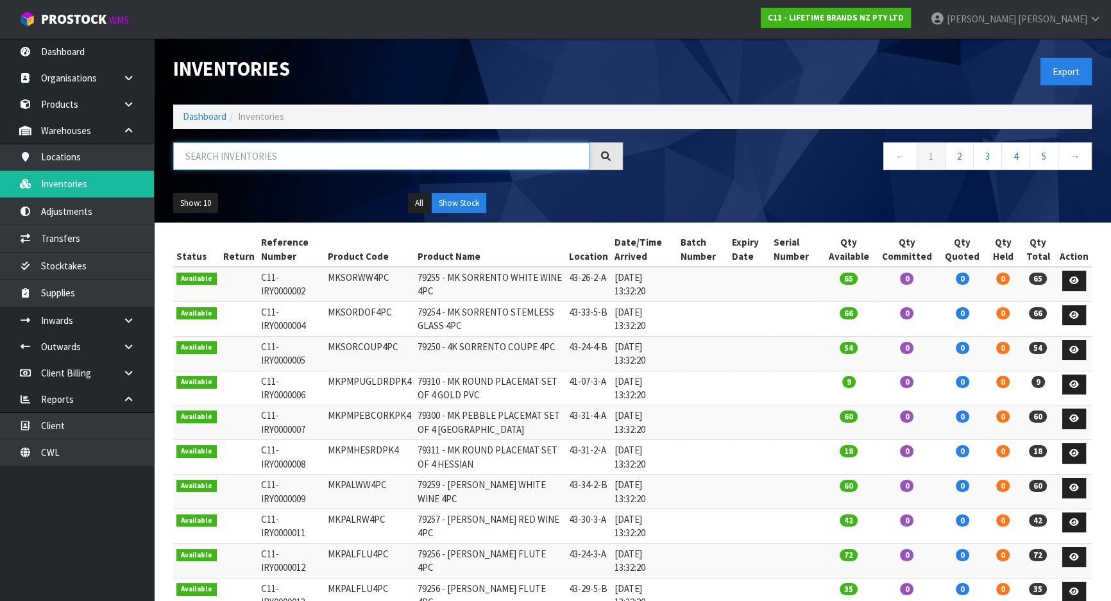
click at [321, 145] on input "text" at bounding box center [381, 156] width 416 height 28
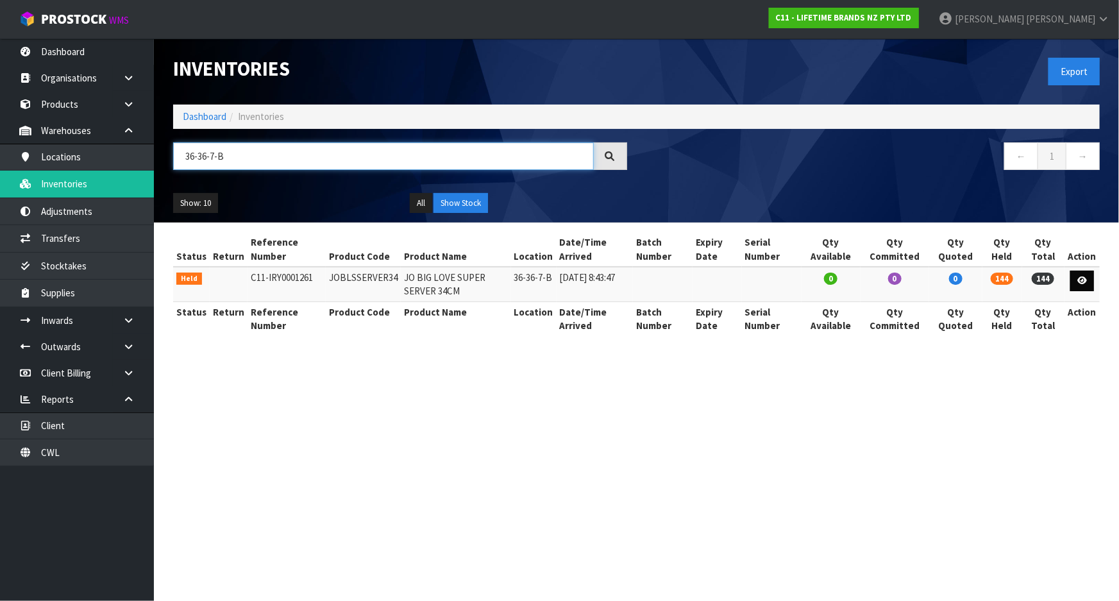
type input "36-36-7-B"
click at [1082, 280] on icon at bounding box center [1082, 280] width 10 height 8
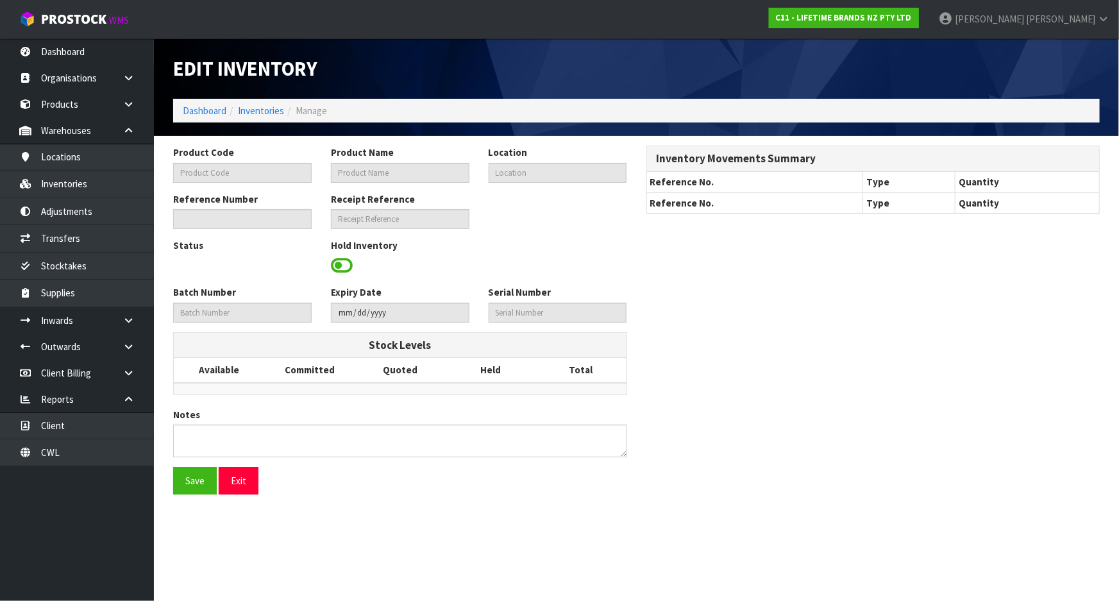
type input "JOBLSSERVER34"
type input "JO BIG LOVE SUPER SERVER 34CM"
type input "36-36-7-B"
type input "C11-IRY0001261"
type input "C11-REC0000040"
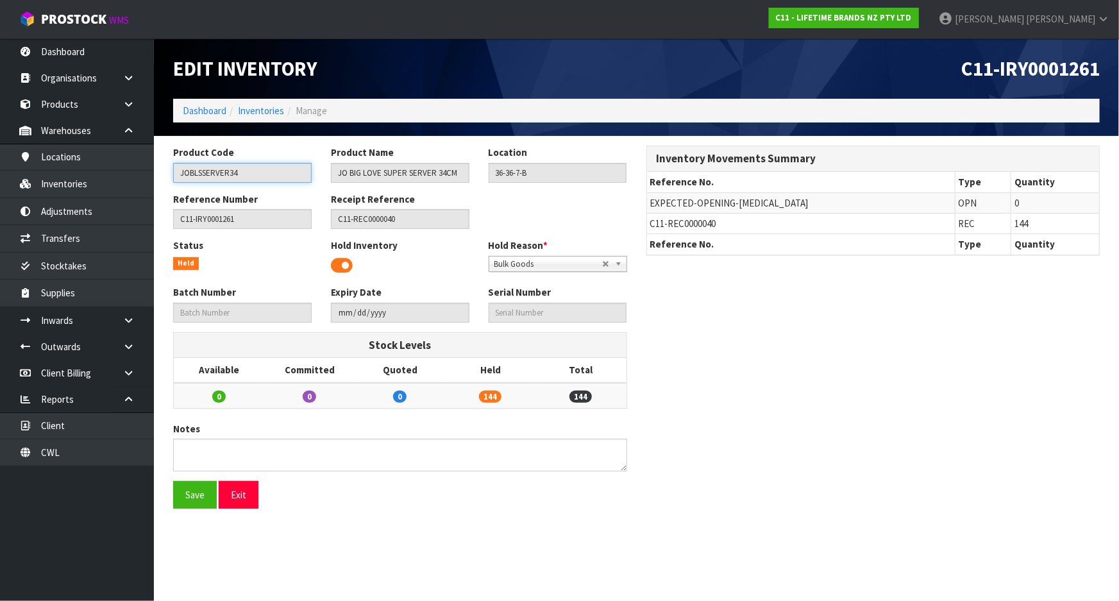
click at [246, 170] on input "JOBLSSERVER34" at bounding box center [242, 173] width 139 height 20
click at [104, 190] on link "Inventories" at bounding box center [77, 184] width 154 height 26
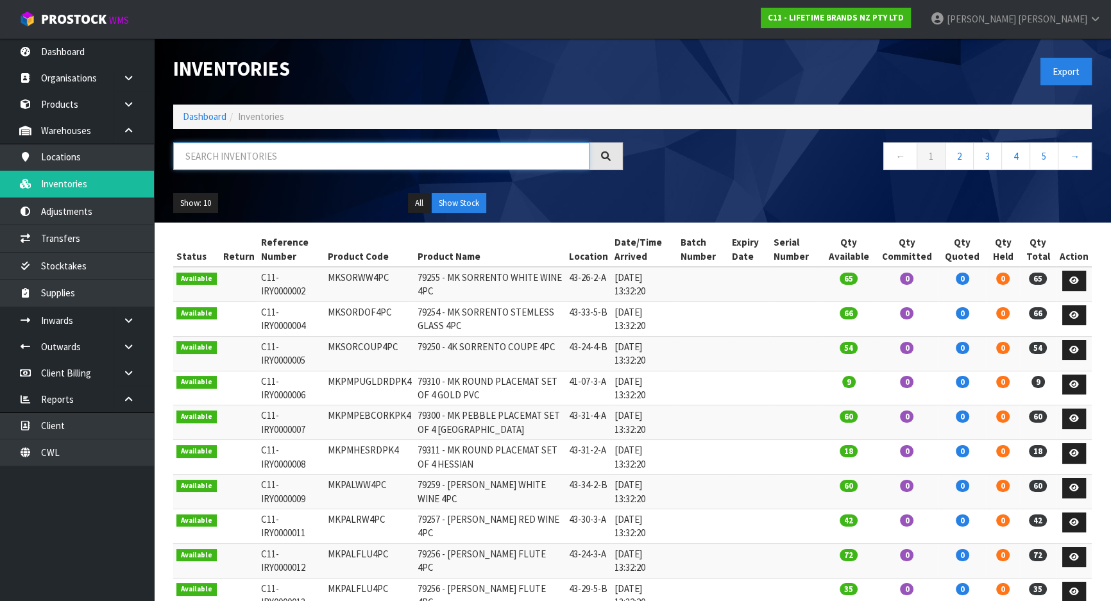
click at [246, 153] on input "text" at bounding box center [381, 156] width 416 height 28
paste input "JOBLSSERVER34"
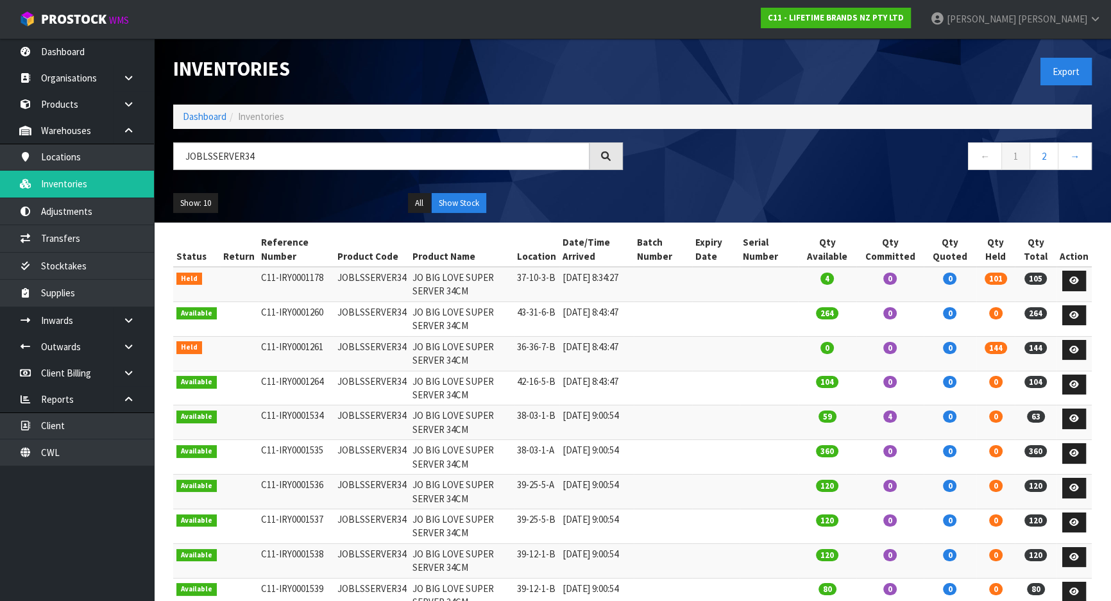
drag, startPoint x: 308, startPoint y: 135, endPoint x: 302, endPoint y: 138, distance: 6.6
click at [303, 137] on div "Inventories Export Dashboard Inventories JOBLSSERVER34 ← 1 2 → Show: 10 5 10 25…" at bounding box center [632, 130] width 937 height 184
click at [292, 158] on input "JOBLSSERVER34" at bounding box center [381, 156] width 416 height 28
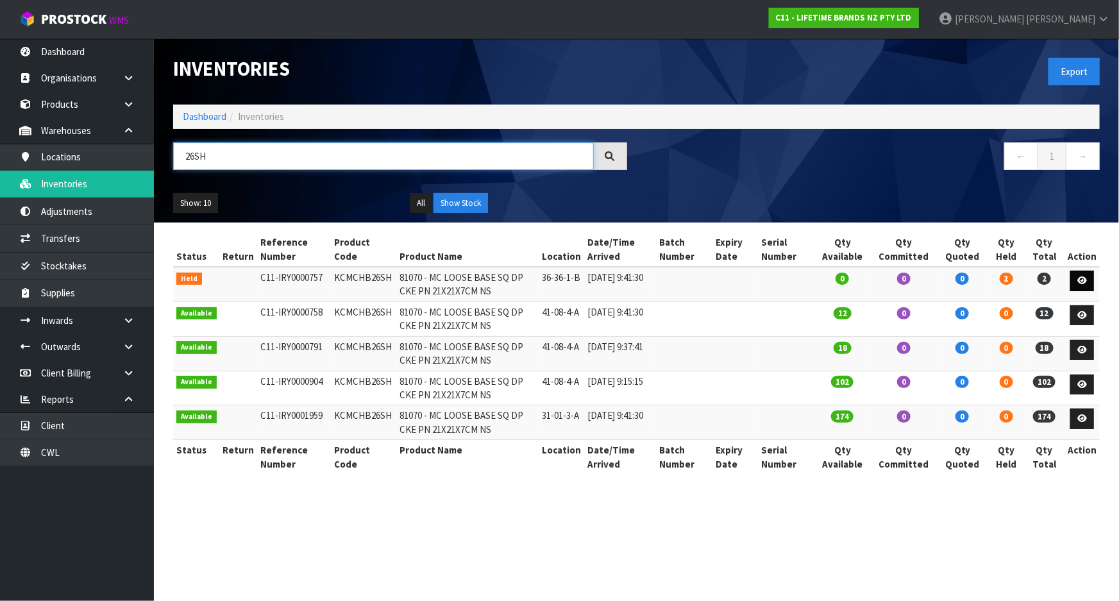
type input "26SH"
click at [1082, 281] on icon at bounding box center [1082, 280] width 10 height 8
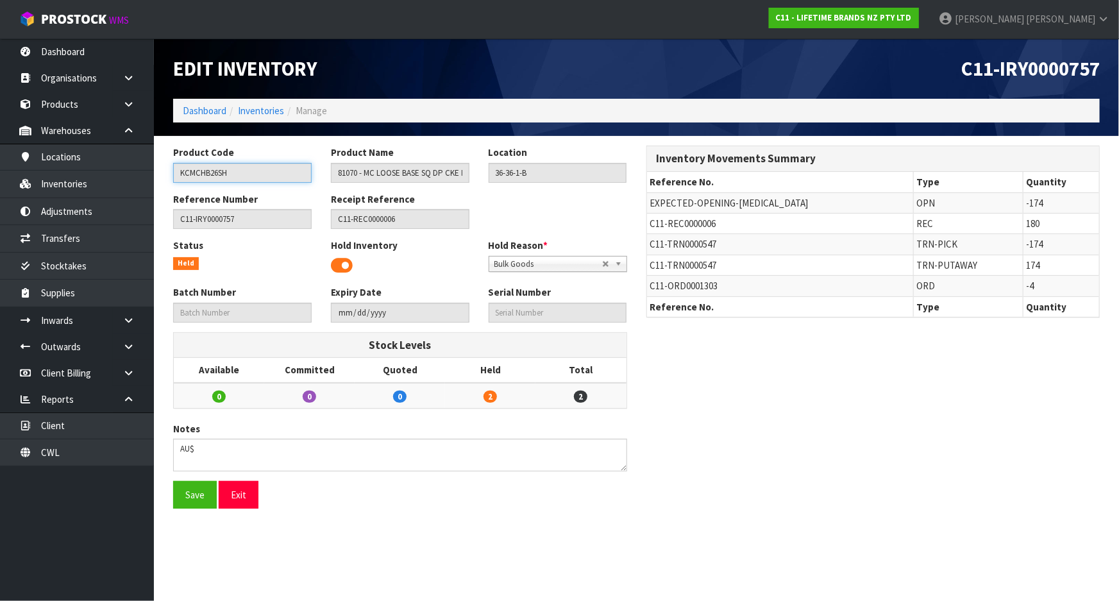
click at [271, 169] on input "KCMCHB26SH" at bounding box center [242, 173] width 139 height 20
click at [70, 247] on link "Transfers" at bounding box center [77, 238] width 154 height 26
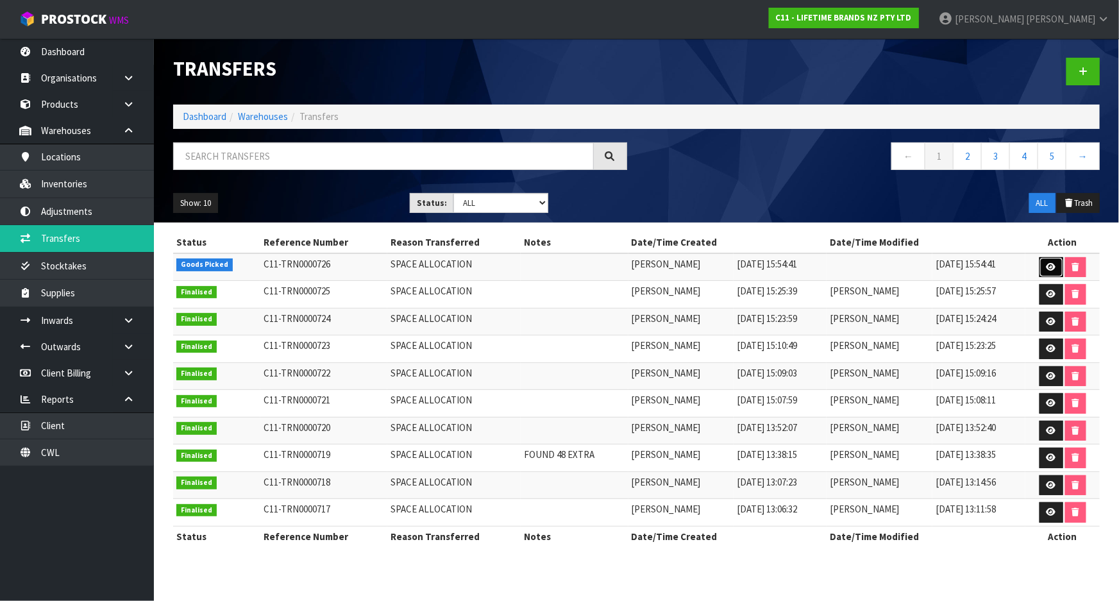
click at [1053, 270] on icon at bounding box center [1051, 267] width 10 height 8
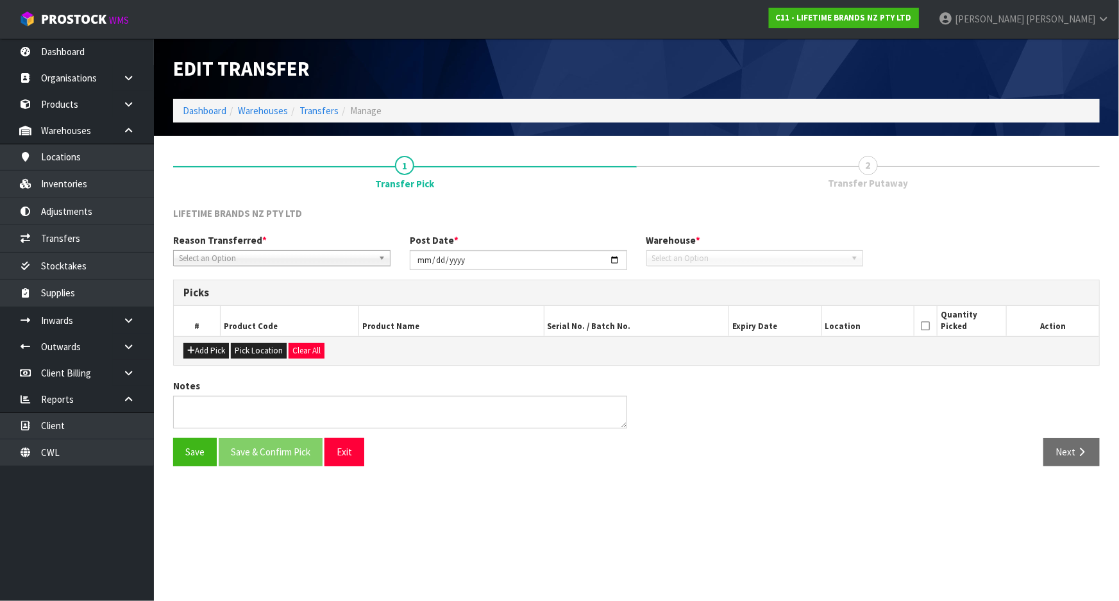
type input "[DATE]"
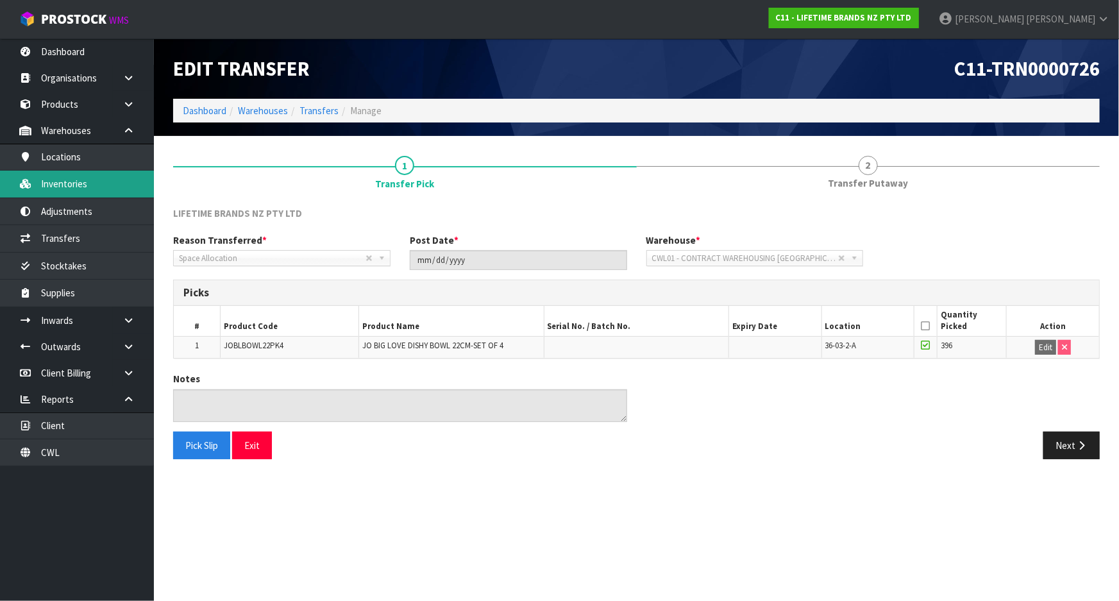
click at [71, 187] on link "Inventories" at bounding box center [77, 184] width 154 height 26
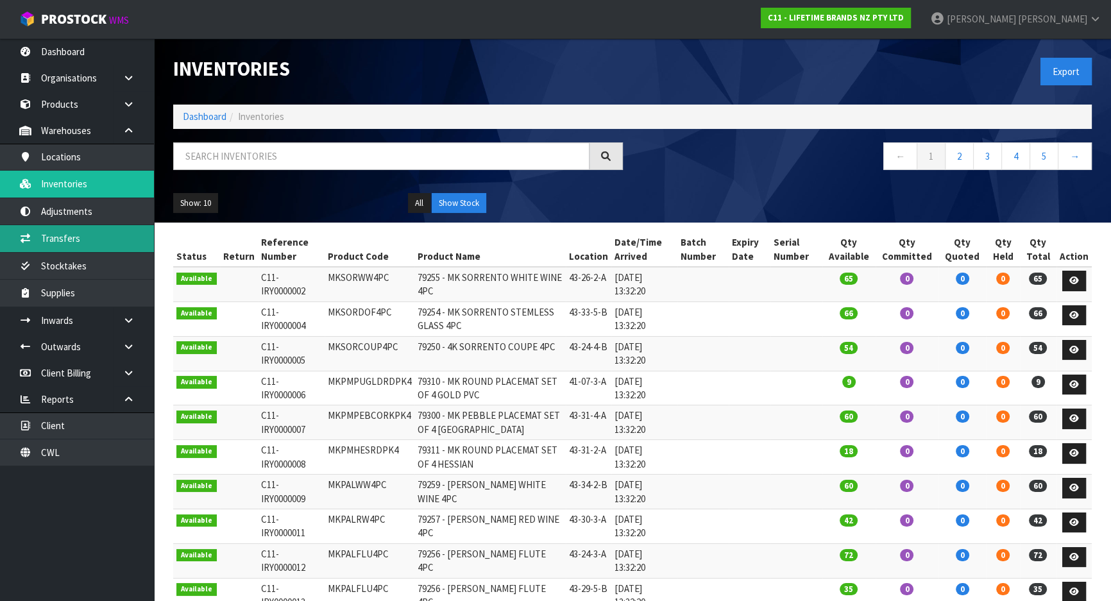
click at [123, 251] on link "Transfers" at bounding box center [77, 238] width 154 height 26
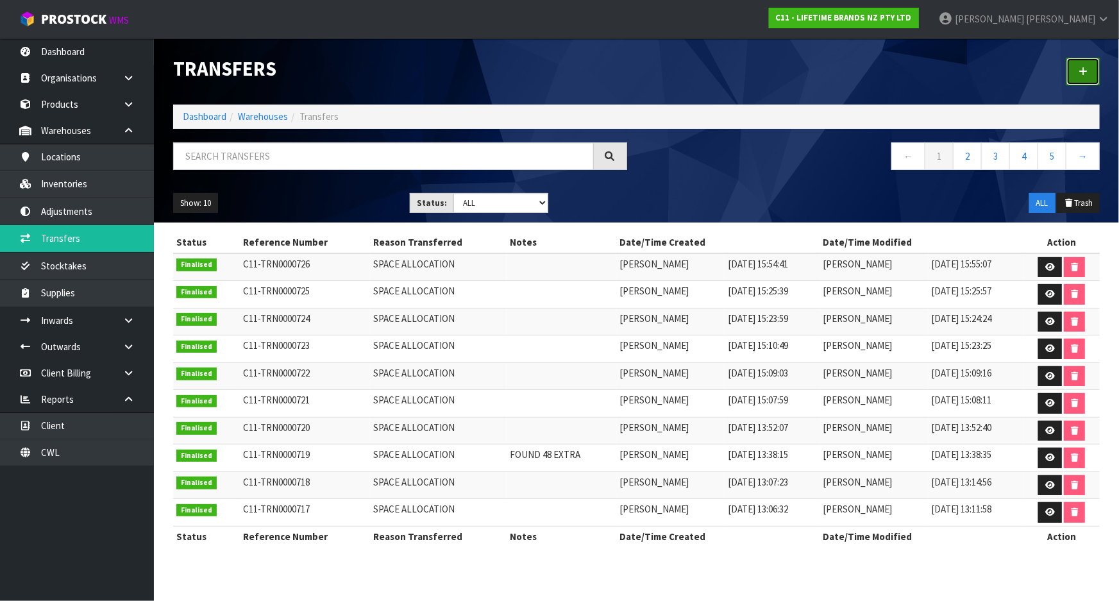
click at [1083, 76] on link at bounding box center [1082, 72] width 33 height 28
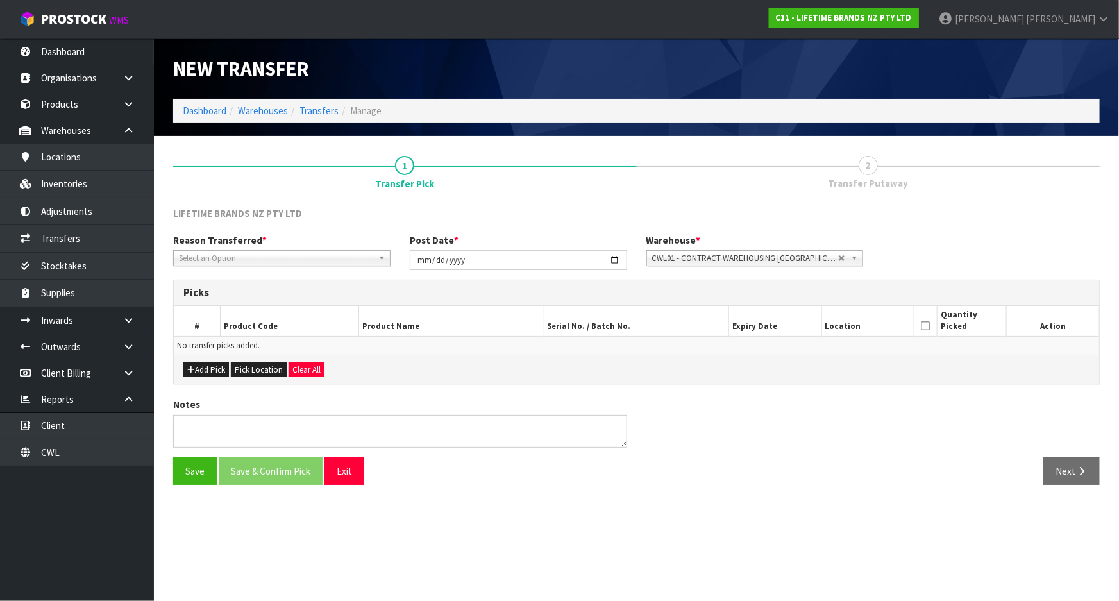
click at [299, 258] on span "Select an Option" at bounding box center [276, 258] width 194 height 15
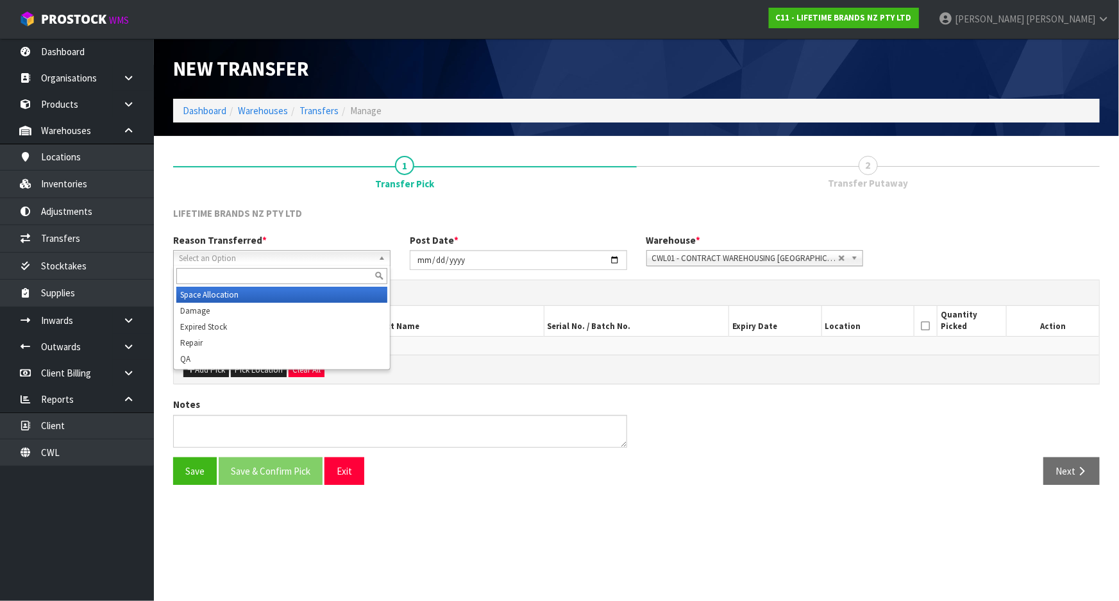
click at [285, 290] on li "Space Allocation" at bounding box center [281, 295] width 211 height 16
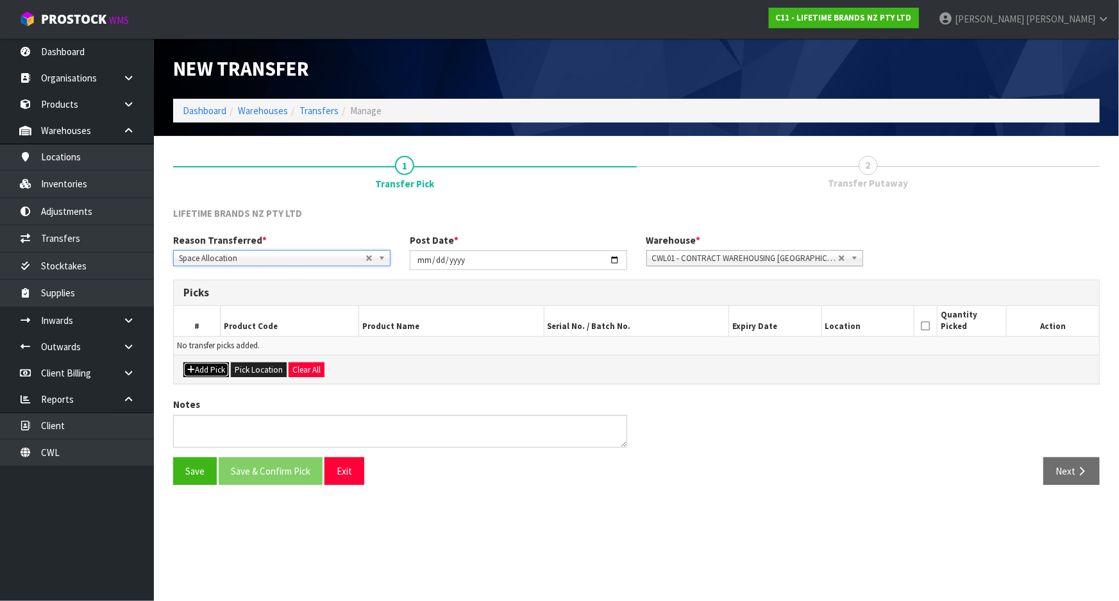
click at [201, 370] on button "Add Pick" at bounding box center [206, 369] width 46 height 15
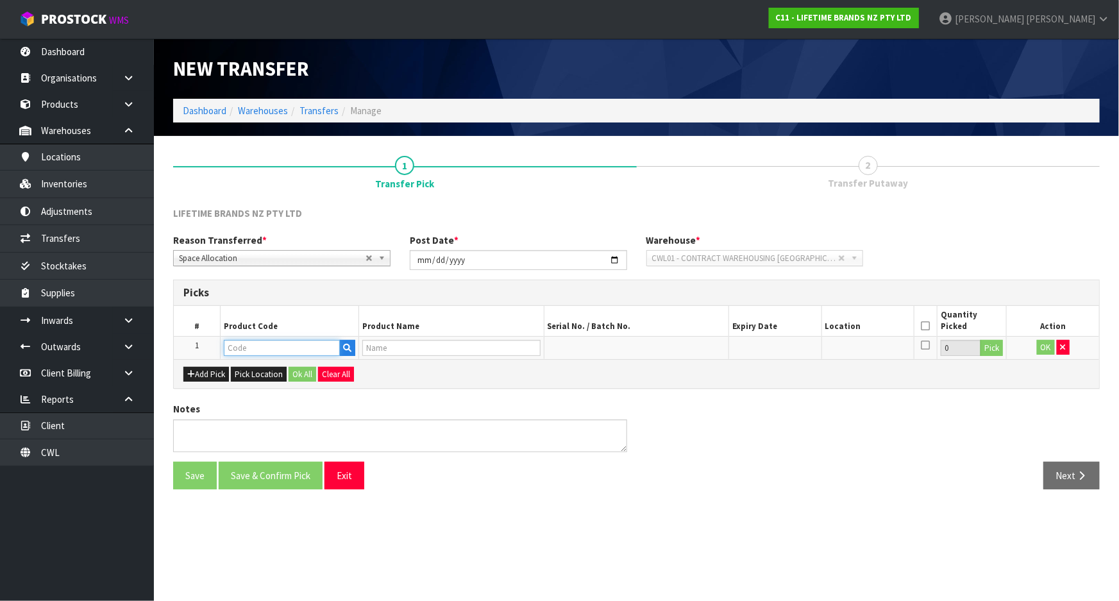
click at [274, 347] on input "text" at bounding box center [282, 348] width 116 height 16
paste input "KCMCHB26SH"
type input "KCMCHB26SH"
type input "81070 - MC LOOSE BASE SQ DP CKE PN 21X21X7CM NS"
type input "KCMCHB26SH"
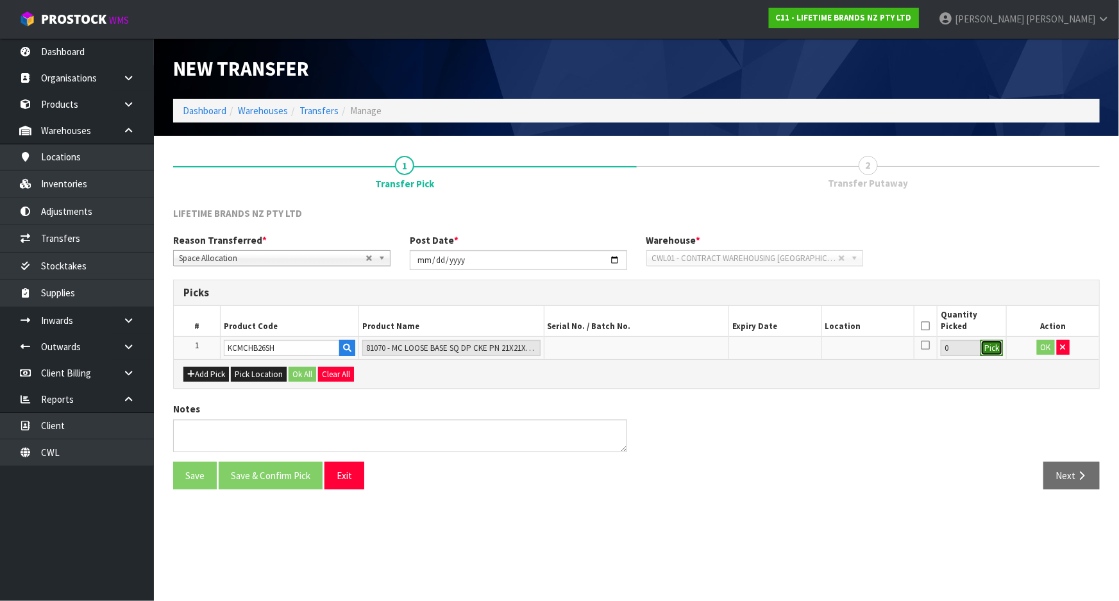
click at [993, 350] on button "Pick" at bounding box center [991, 348] width 22 height 17
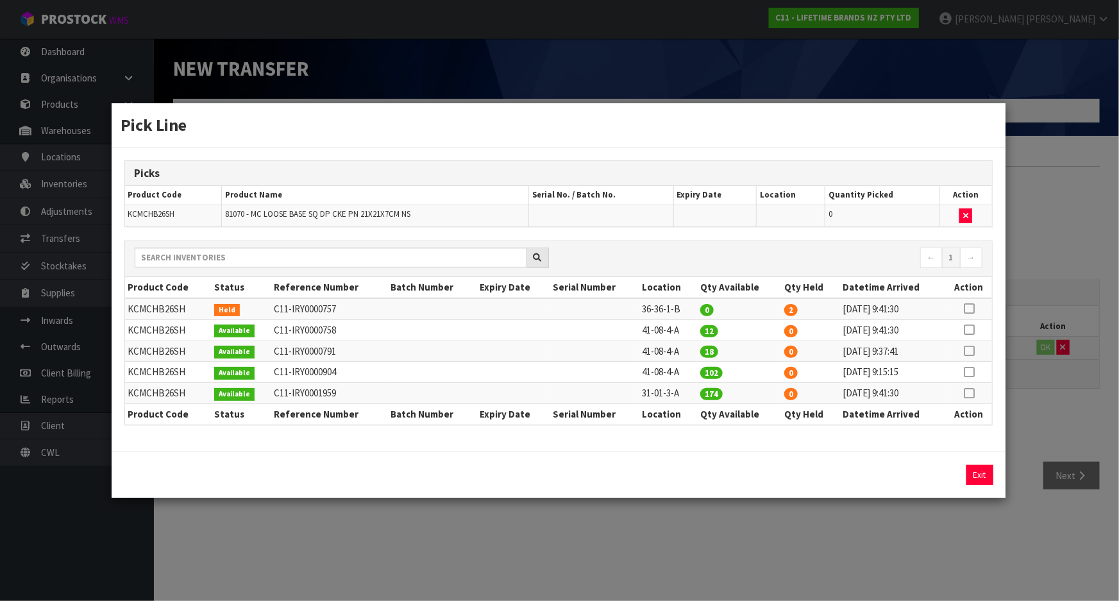
click at [969, 308] on icon at bounding box center [969, 308] width 10 height 1
click at [937, 478] on button "Assign Pick" at bounding box center [936, 475] width 53 height 20
type input "2"
click at [658, 326] on td "41-08-4-A" at bounding box center [668, 329] width 58 height 21
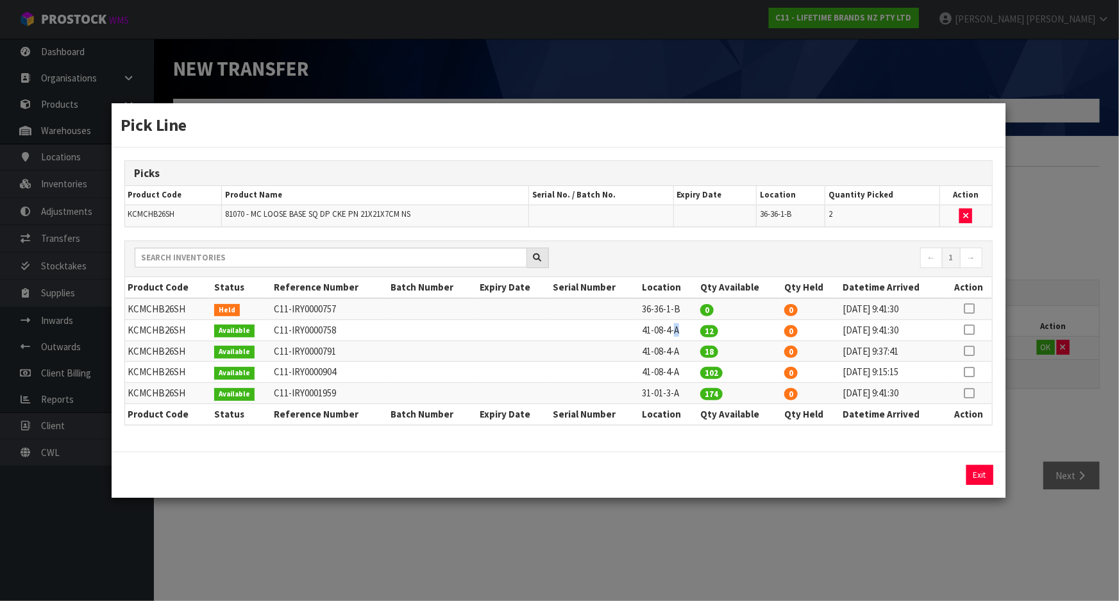
click at [658, 326] on td "41-08-4-A" at bounding box center [668, 329] width 58 height 21
copy tr "41-08-4-A"
click at [1004, 495] on div "Exit" at bounding box center [559, 474] width 894 height 46
click at [1082, 390] on div "Pick Line Picks Product Code Product Name Serial No. / Batch No. Expiry Date Lo…" at bounding box center [559, 300] width 1119 height 601
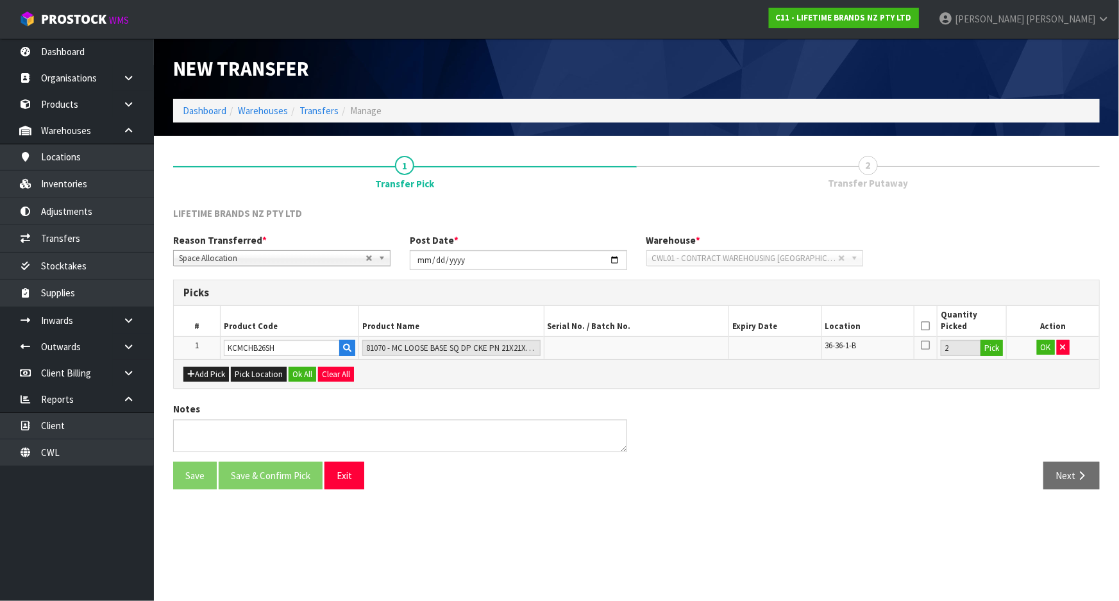
click at [925, 326] on icon at bounding box center [925, 326] width 9 height 1
click at [1045, 348] on button "OK" at bounding box center [1046, 347] width 18 height 15
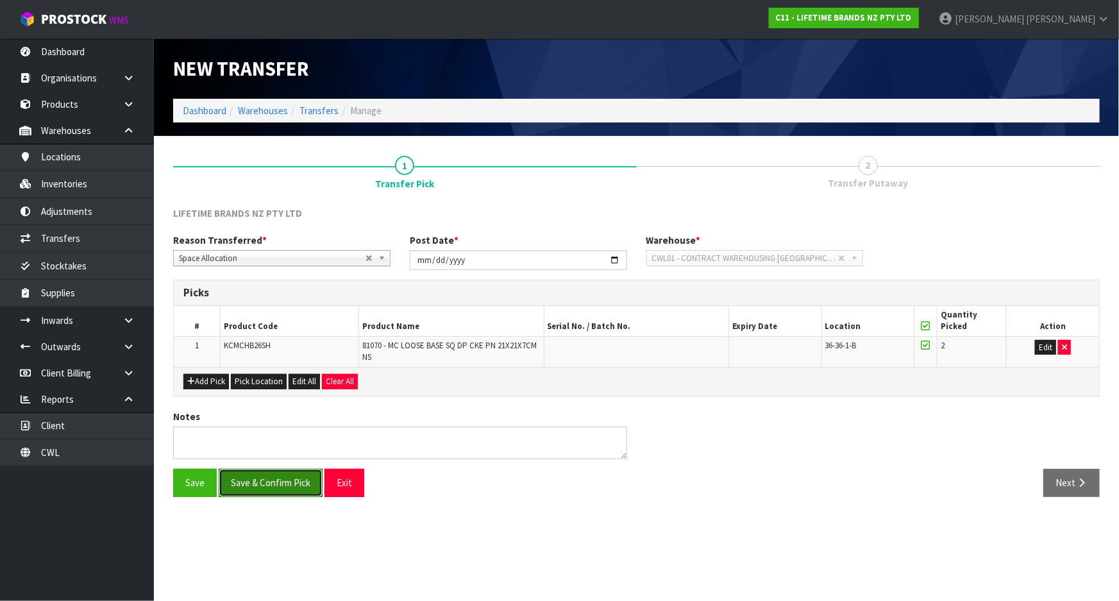
click at [299, 474] on button "Save & Confirm Pick" at bounding box center [271, 483] width 104 height 28
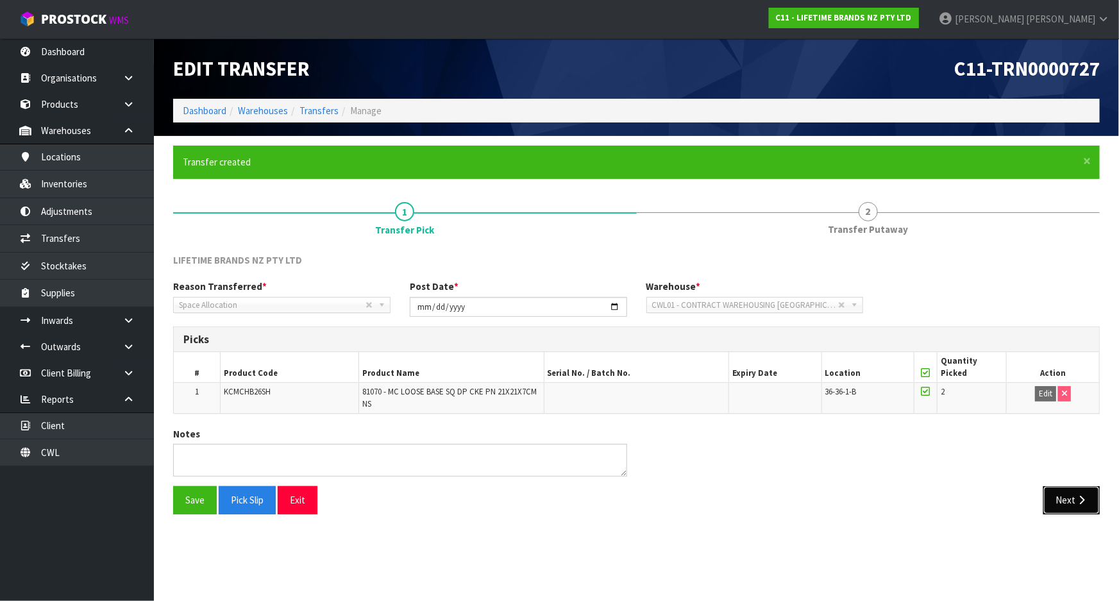
click at [1070, 507] on button "Next" at bounding box center [1071, 500] width 56 height 28
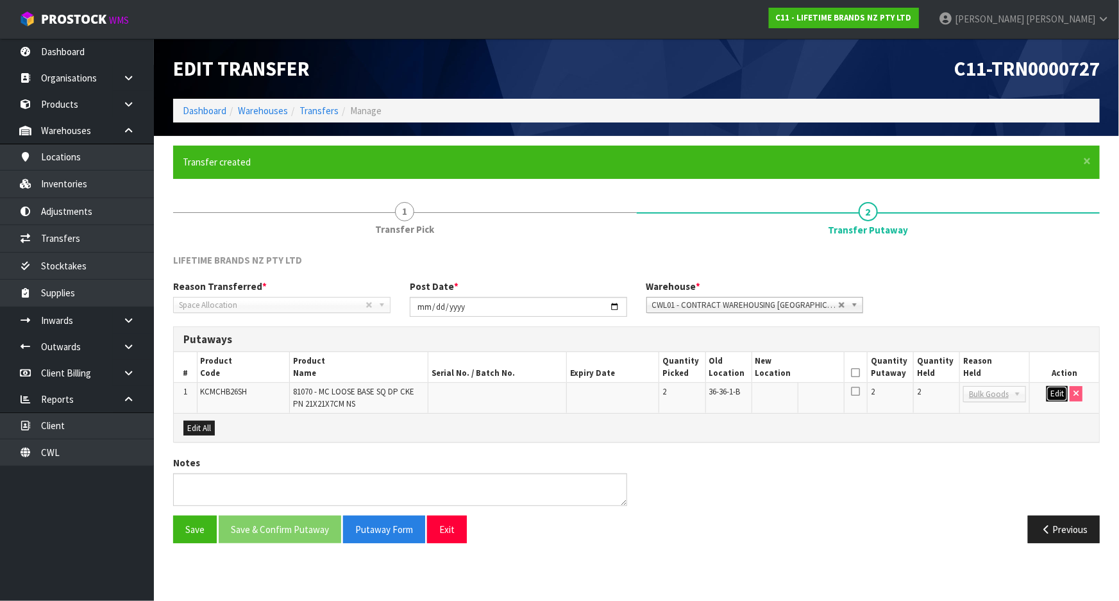
click at [1058, 390] on button "Edit" at bounding box center [1056, 393] width 21 height 15
click at [793, 399] on input "text" at bounding box center [790, 394] width 70 height 16
paste input "41-08-4-A"
type input "41-08-4-A"
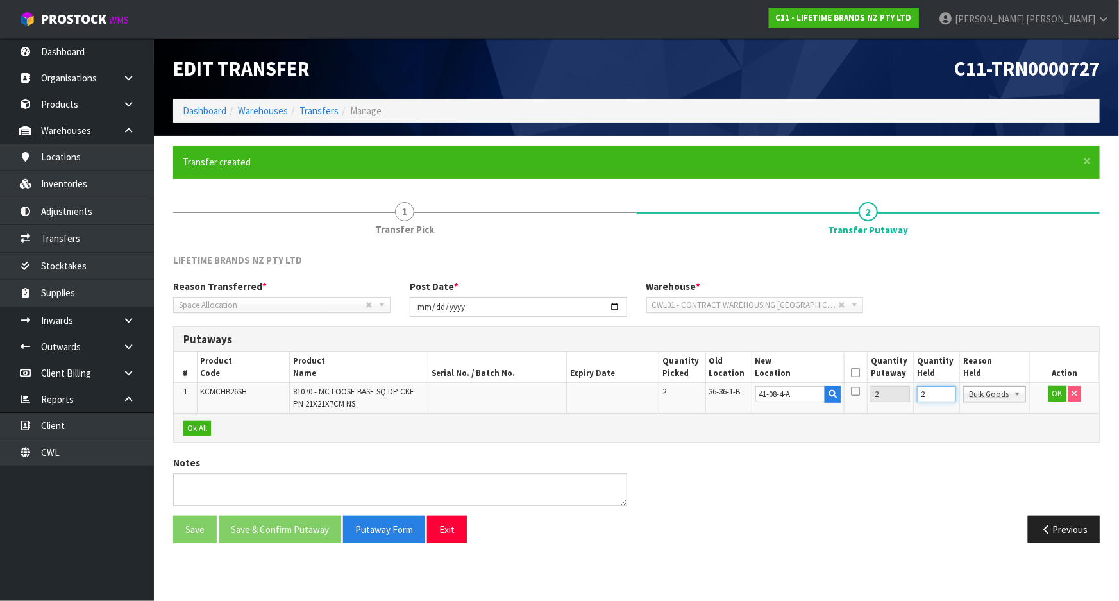
click at [928, 392] on input "2" at bounding box center [936, 394] width 39 height 16
type input "0"
click at [855, 373] on icon at bounding box center [856, 373] width 9 height 1
click at [1057, 396] on button "OK" at bounding box center [1057, 393] width 18 height 15
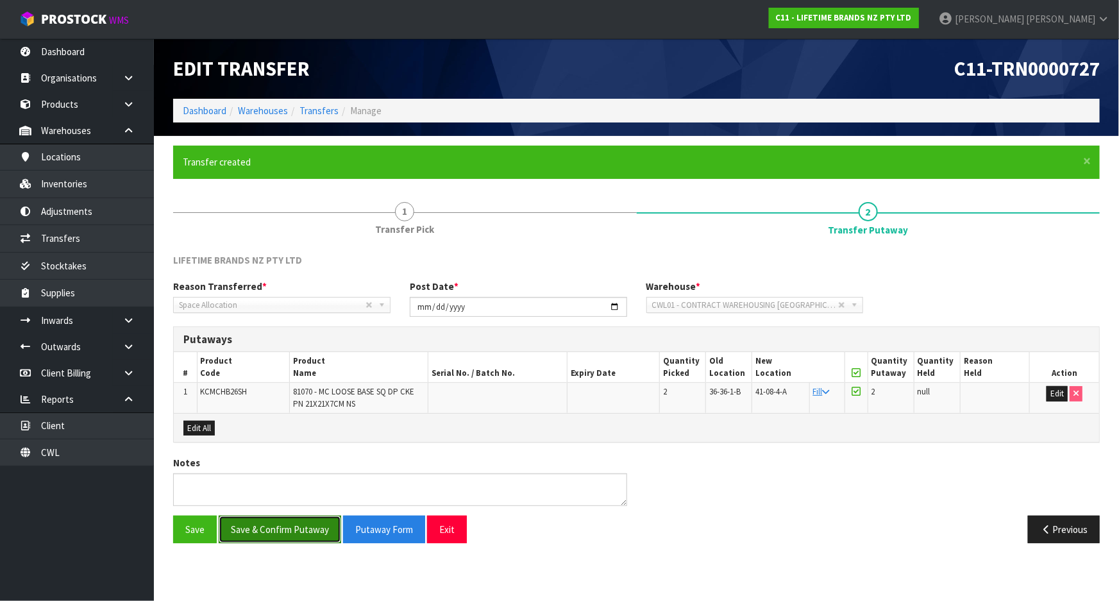
click at [294, 526] on button "Save & Confirm Putaway" at bounding box center [280, 530] width 122 height 28
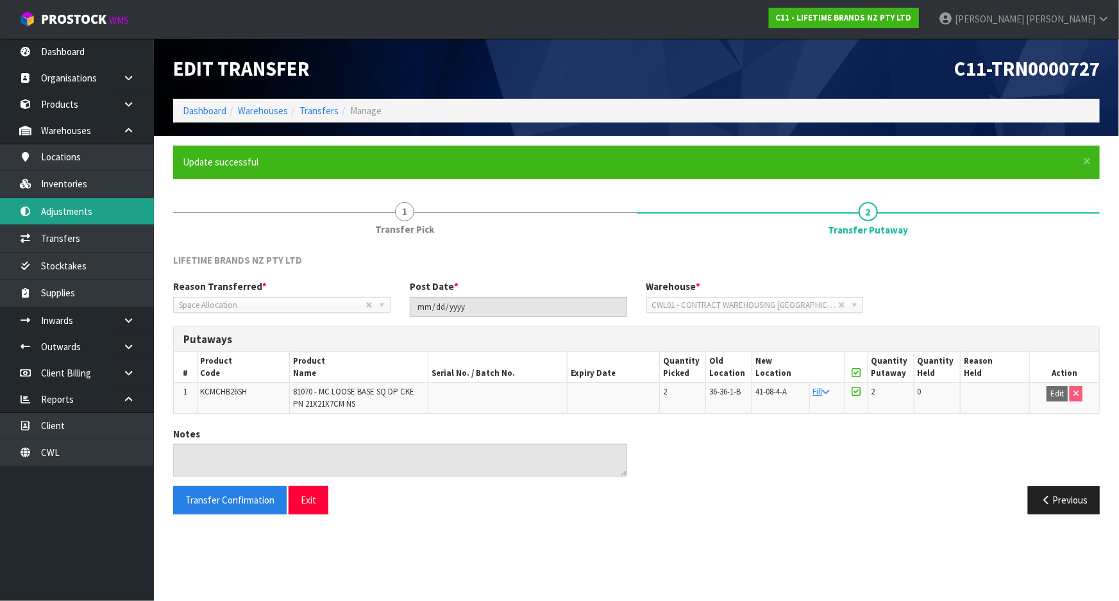
click at [78, 202] on link "Adjustments" at bounding box center [77, 211] width 154 height 26
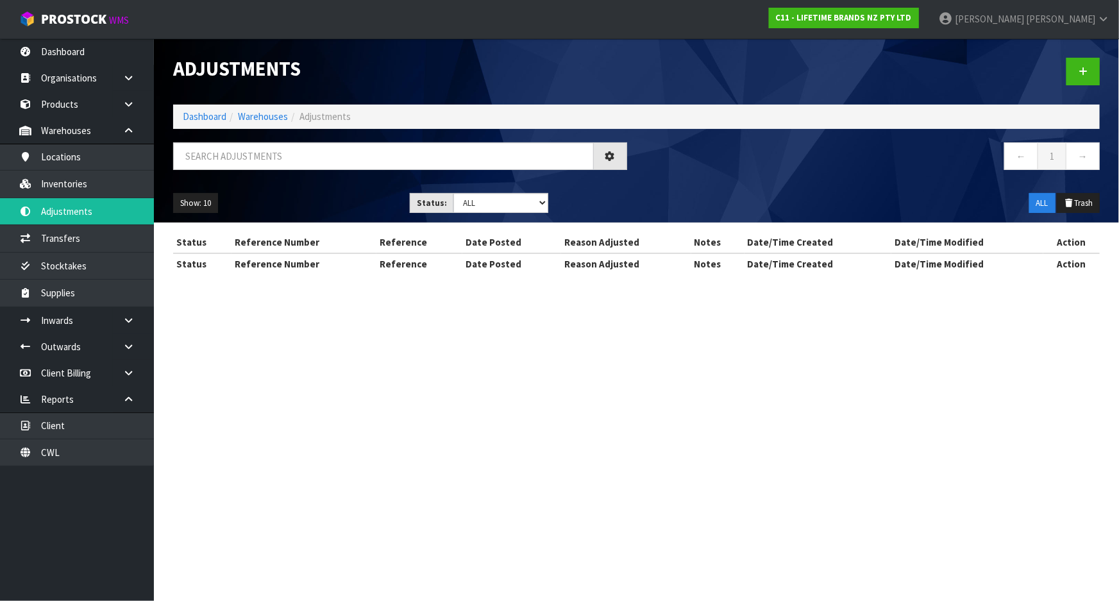
click at [78, 192] on div "Adjustments Dashboard Warehouses Adjustments ← 1 → Show: 10 5 10 25 50 Status: …" at bounding box center [559, 148] width 1119 height 297
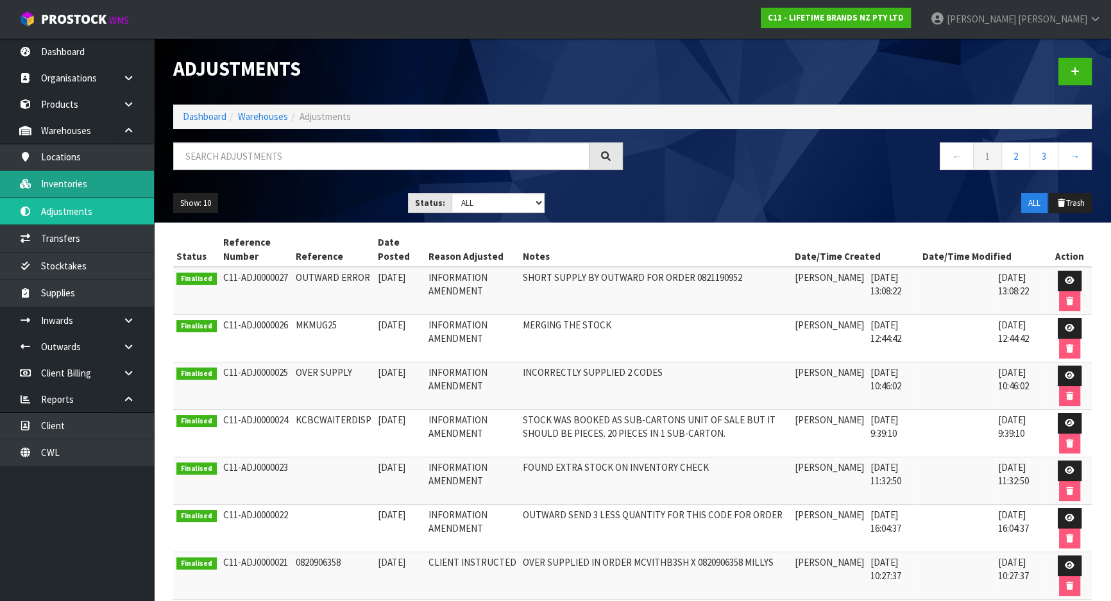
click at [80, 182] on link "Inventories" at bounding box center [77, 184] width 154 height 26
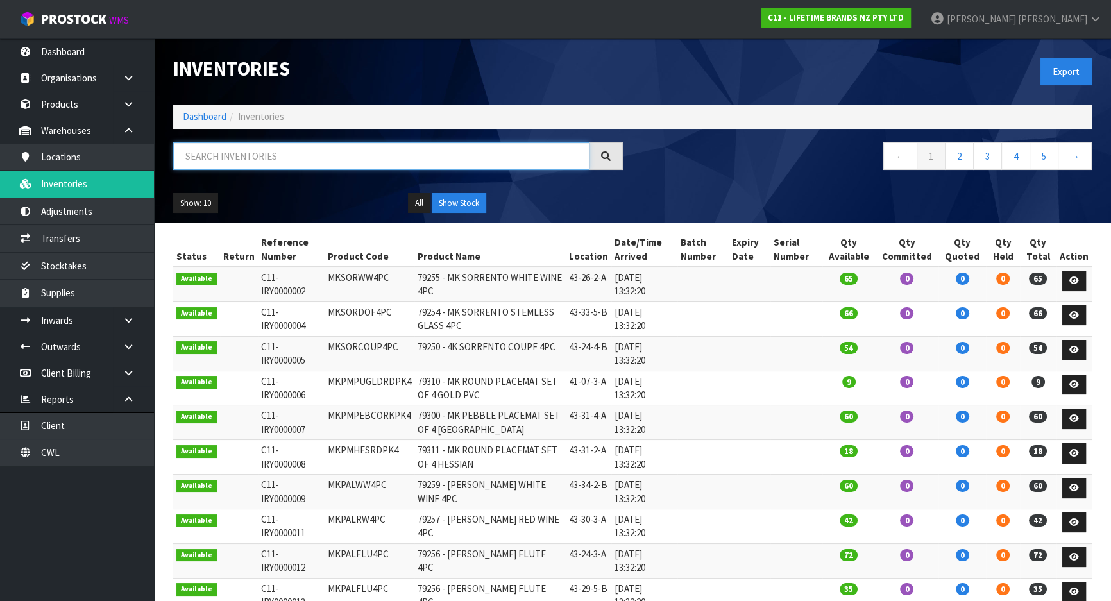
click at [260, 160] on input "text" at bounding box center [381, 156] width 416 height 28
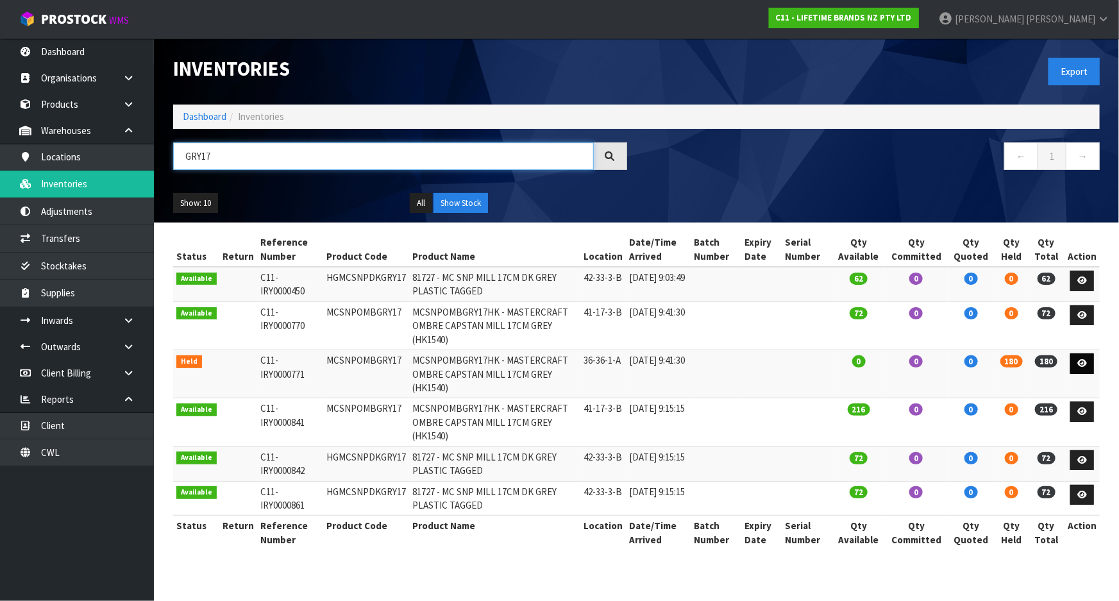
type input "GRY17"
click at [1083, 359] on icon at bounding box center [1082, 363] width 10 height 8
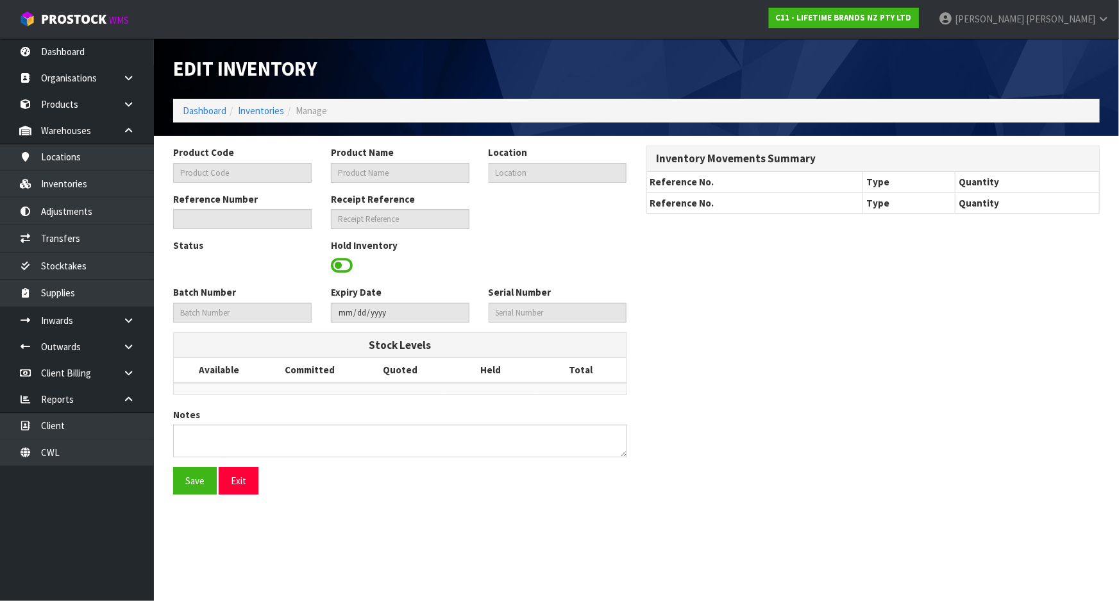
type input "MCSNPOMBGRY17"
type input "MCSNPOMBGRY17HK - MASTERCRAFT OMBRE CAPSTAN MILL 17CM GREY (HK1540)"
type input "36-36-1-A"
type input "C11-IRY0000771"
type input "C11-REC0000006"
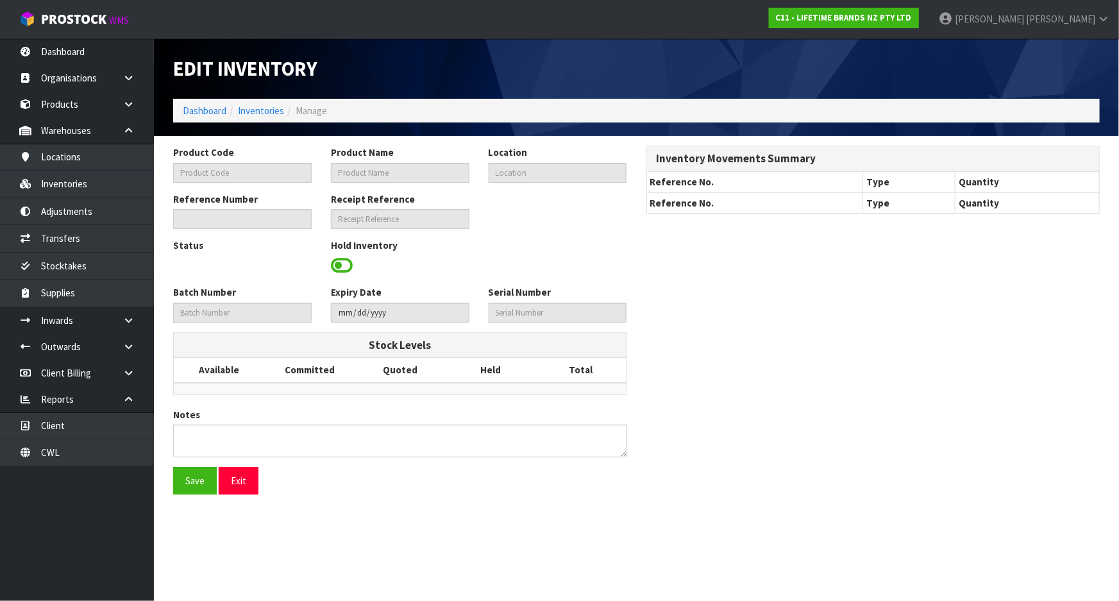
type textarea "AU$"
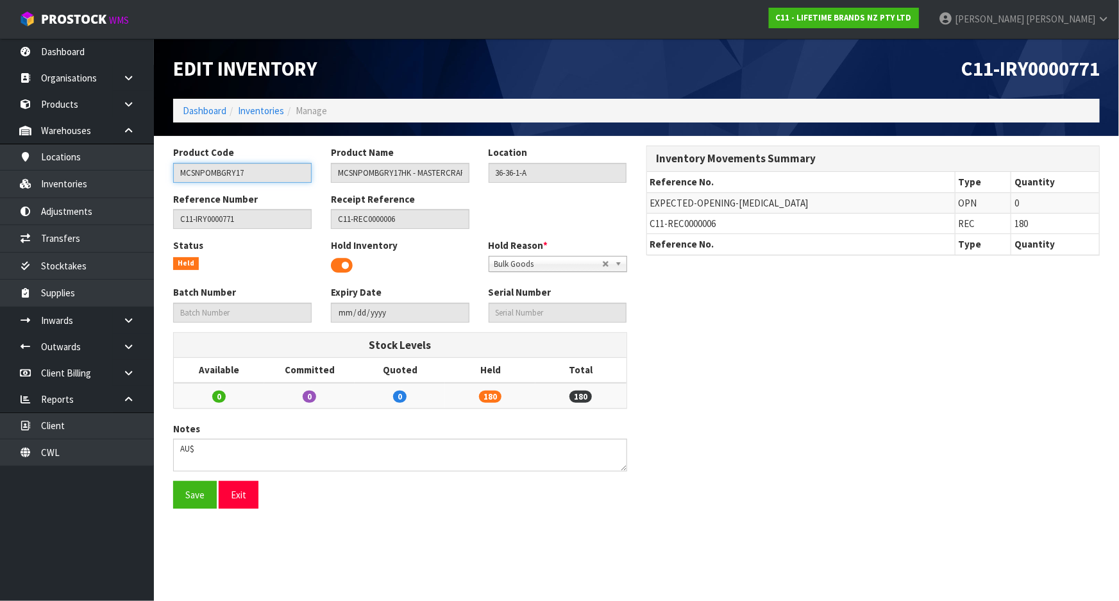
click at [261, 175] on input "MCSNPOMBGRY17" at bounding box center [242, 173] width 139 height 20
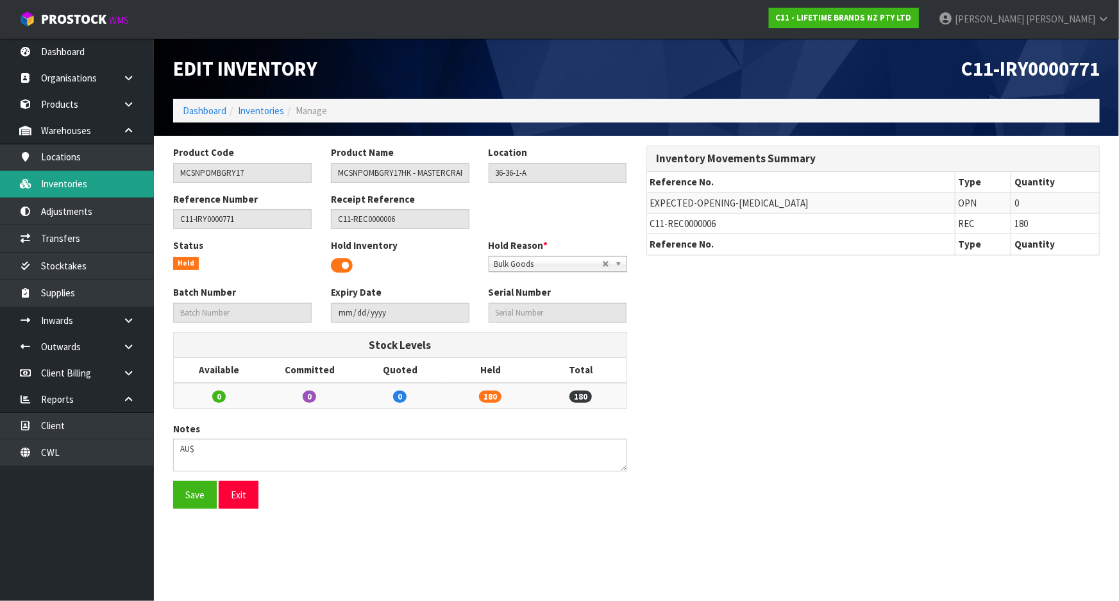
click at [81, 183] on link "Inventories" at bounding box center [77, 184] width 154 height 26
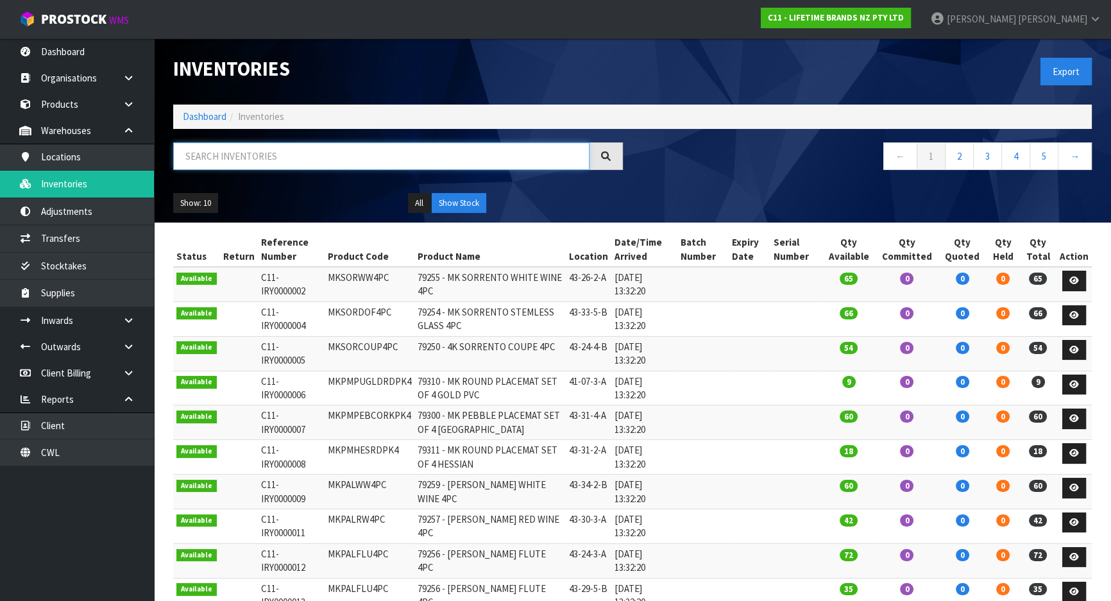
click at [276, 144] on input "text" at bounding box center [381, 156] width 416 height 28
paste input "MCSNPOMBGRY17"
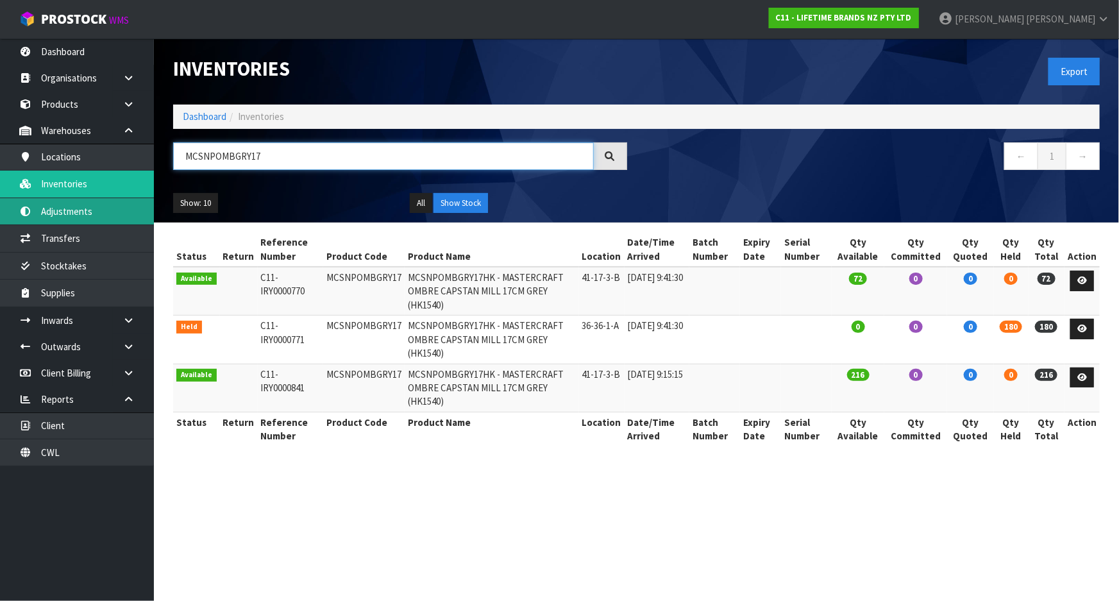
type input "MCSNPOMBGRY17"
click at [117, 212] on link "Adjustments" at bounding box center [77, 211] width 154 height 26
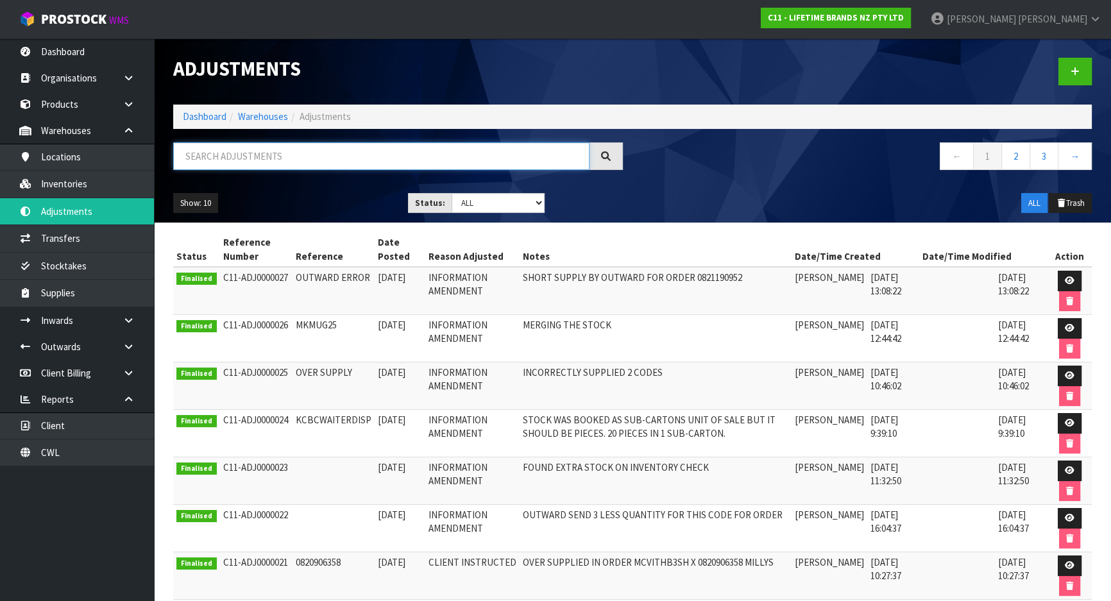
click at [224, 153] on input "text" at bounding box center [381, 156] width 416 height 28
paste input "MCSNPOMBGRY17"
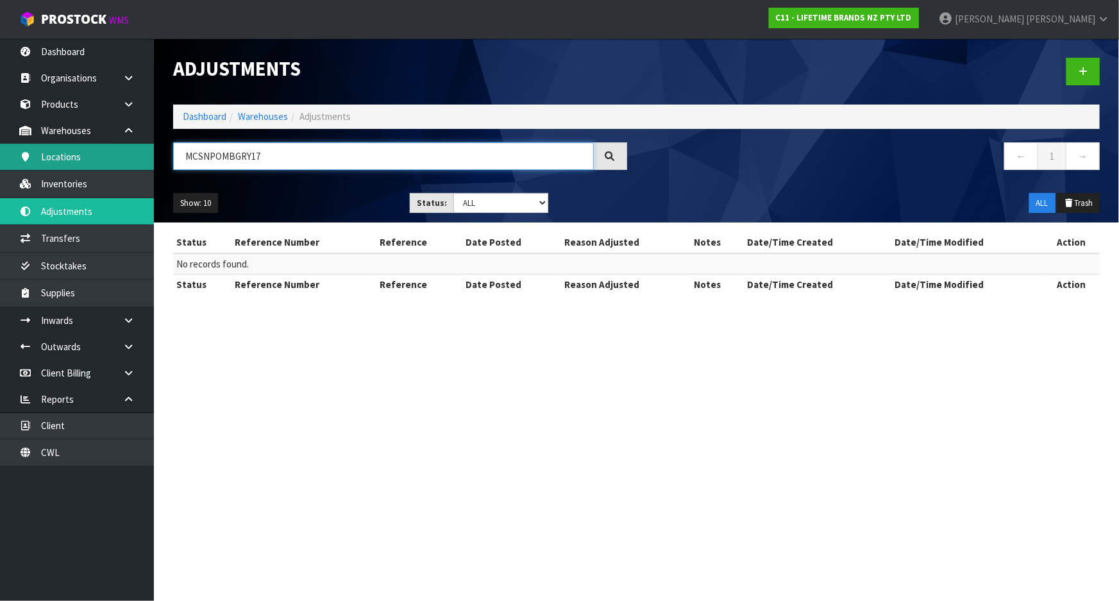
drag, startPoint x: 281, startPoint y: 165, endPoint x: 69, endPoint y: 165, distance: 212.2
click at [69, 165] on body "Toggle navigation ProStock WMS C11 - LIFETIME BRANDS NZ PTY LTD [PERSON_NAME] L…" at bounding box center [559, 300] width 1119 height 601
type input "MKMUG20"
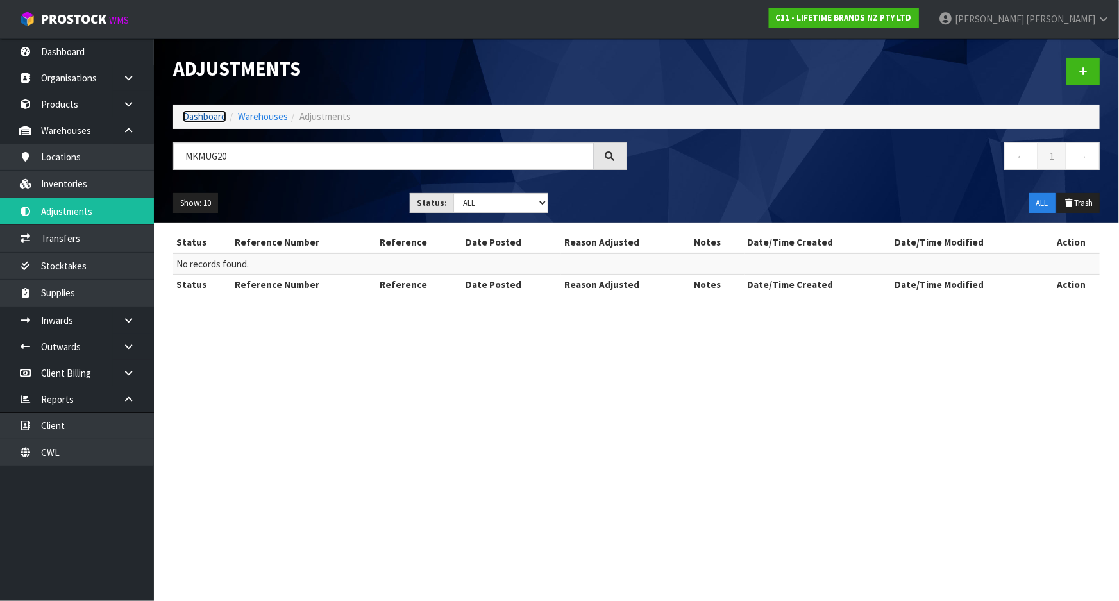
click at [206, 118] on link "Dashboard" at bounding box center [205, 116] width 44 height 12
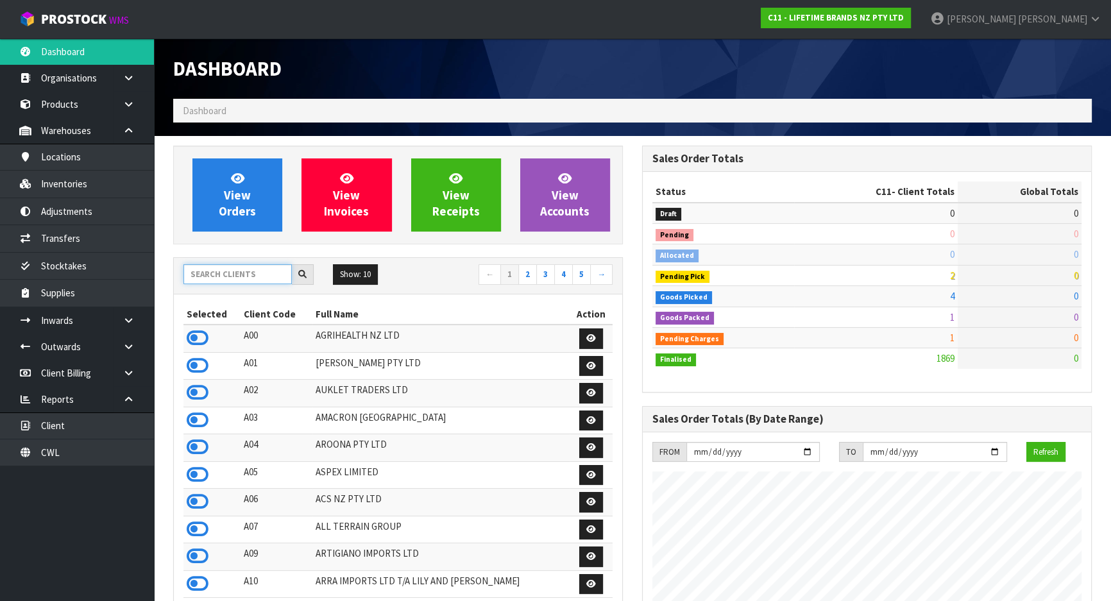
click at [251, 279] on input "text" at bounding box center [237, 274] width 108 height 20
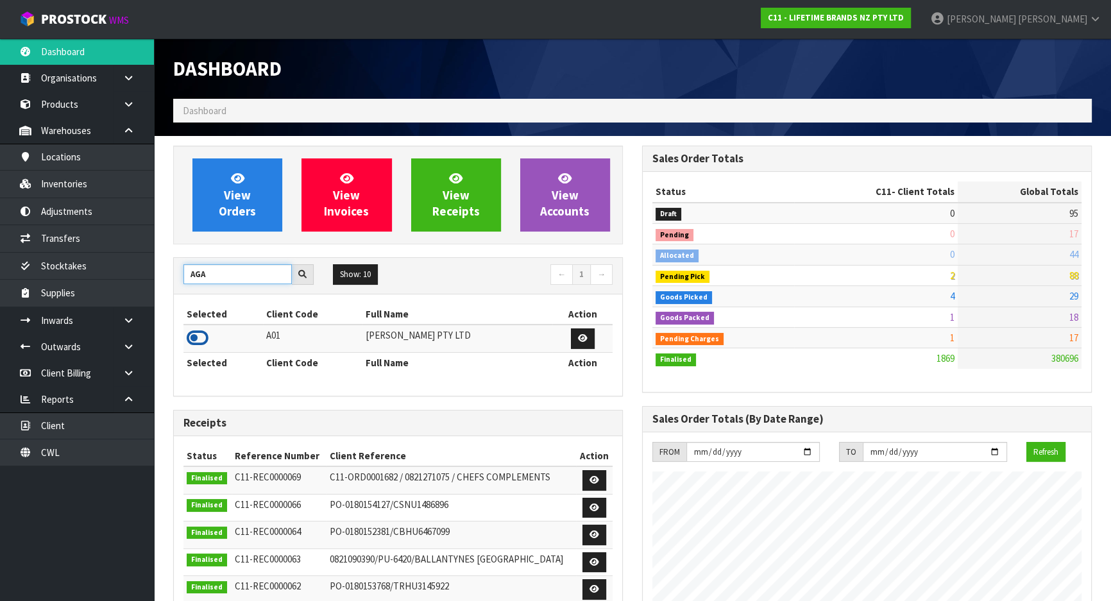
type input "AGA"
click at [200, 336] on icon at bounding box center [198, 337] width 22 height 19
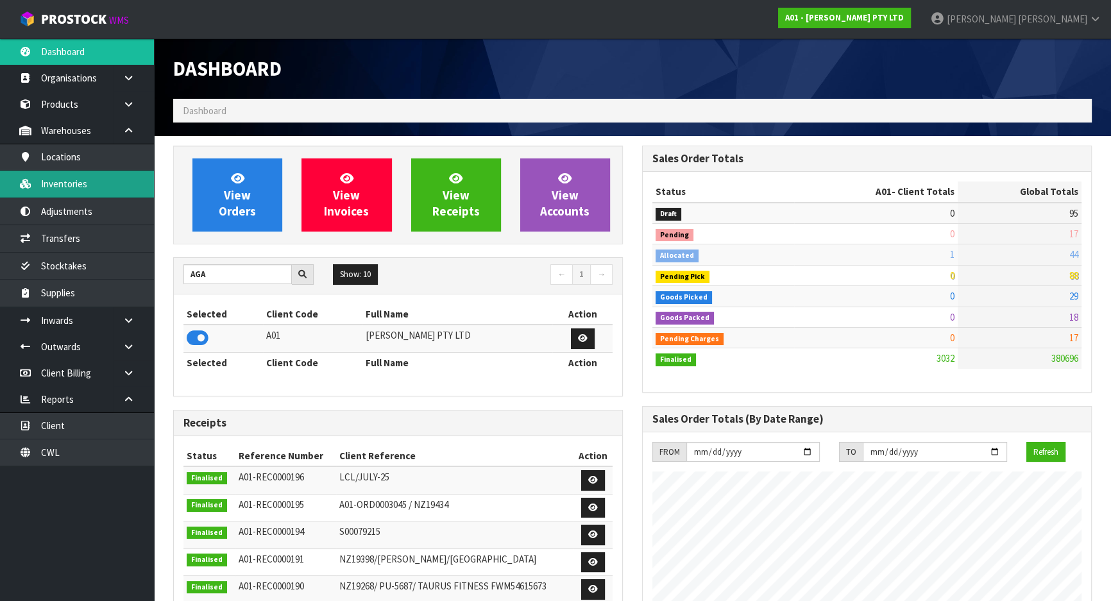
scroll to position [640428, 640742]
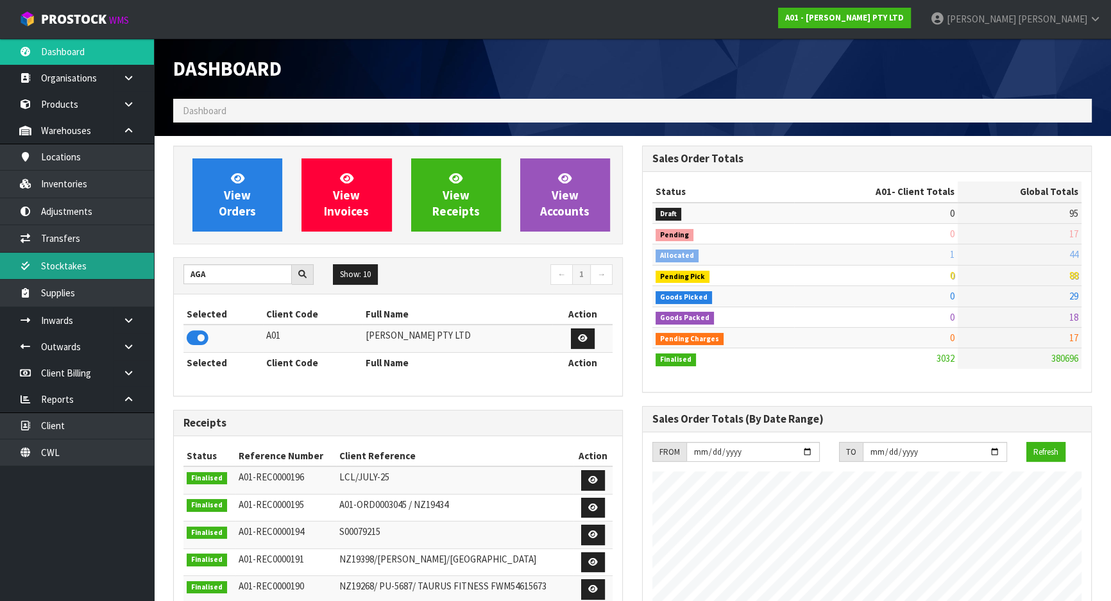
click at [106, 274] on link "Stocktakes" at bounding box center [77, 266] width 154 height 26
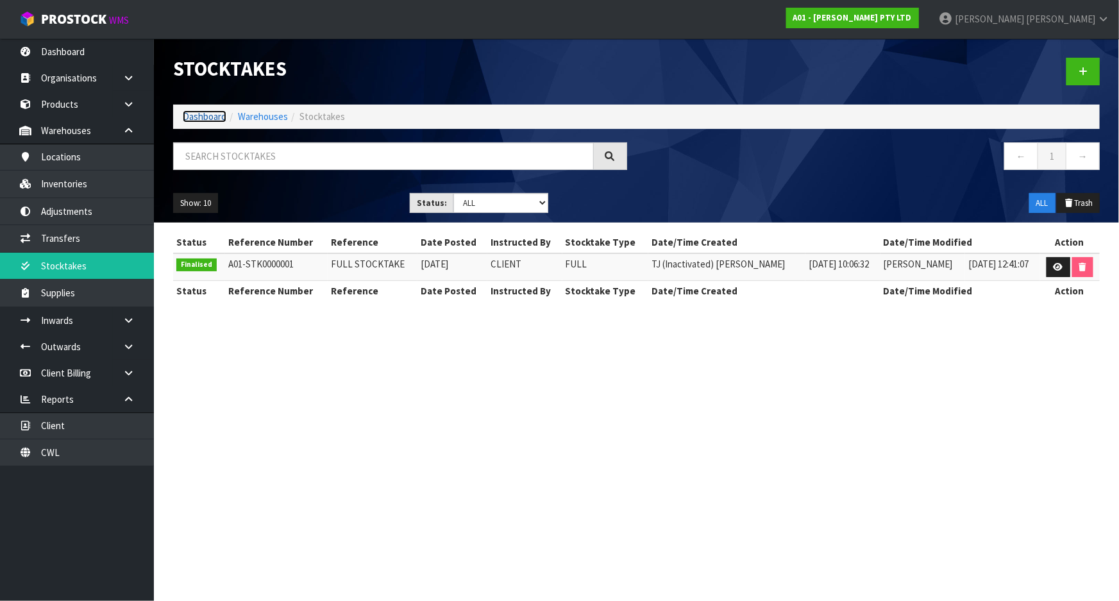
click at [201, 113] on link "Dashboard" at bounding box center [205, 116] width 44 height 12
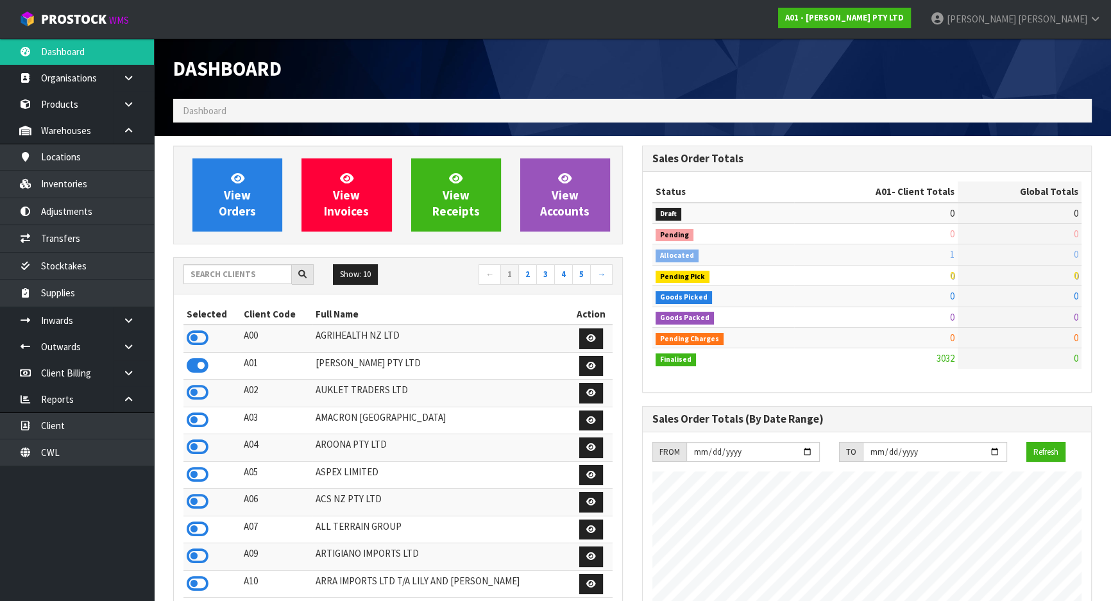
scroll to position [783, 468]
click at [248, 282] on input "text" at bounding box center [237, 274] width 108 height 20
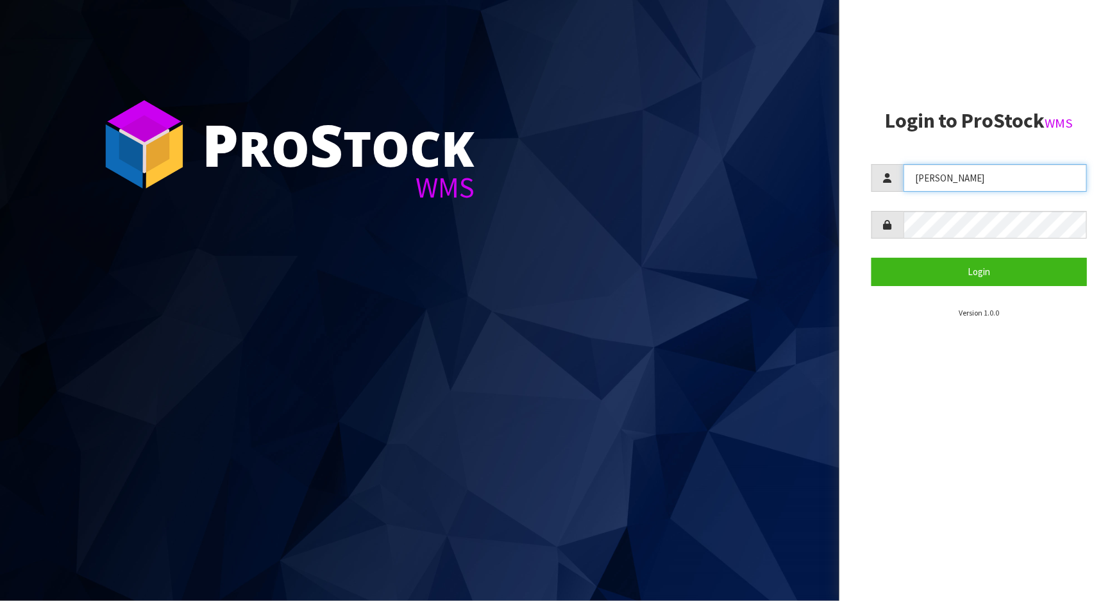
drag, startPoint x: 990, startPoint y: 192, endPoint x: 835, endPoint y: 170, distance: 156.1
click at [835, 170] on div "P ro S tock WMS Login to ProStock WMS KARLENE Login Version 1.0.0" at bounding box center [559, 300] width 1119 height 601
type input "Meena"
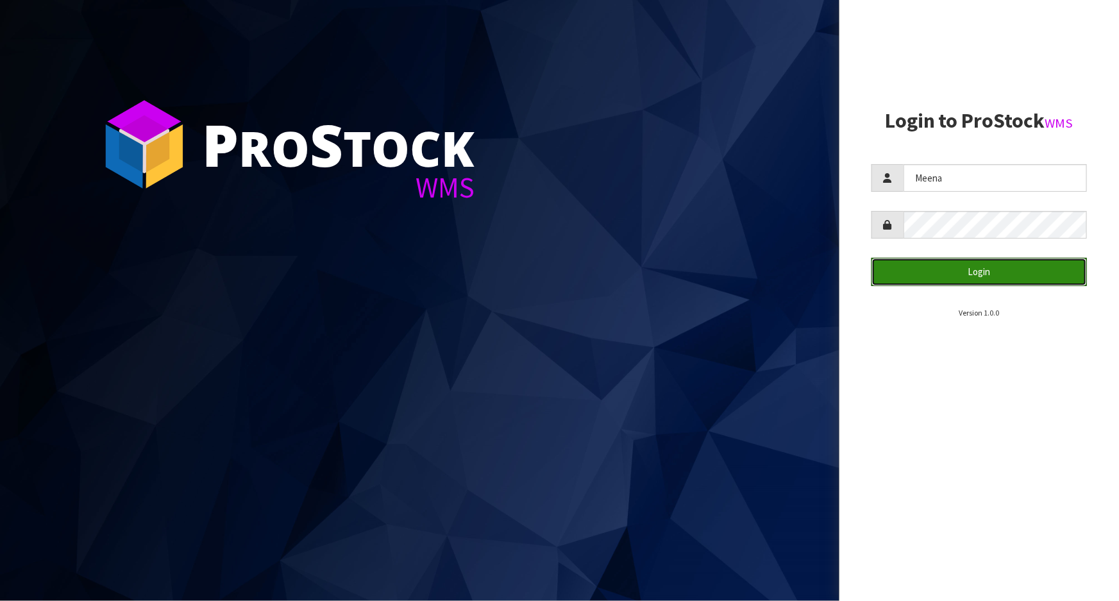
drag, startPoint x: 1041, startPoint y: 269, endPoint x: 541, endPoint y: 65, distance: 539.9
click at [1040, 269] on button "Login" at bounding box center [978, 272] width 215 height 28
